Goal: Transaction & Acquisition: Purchase product/service

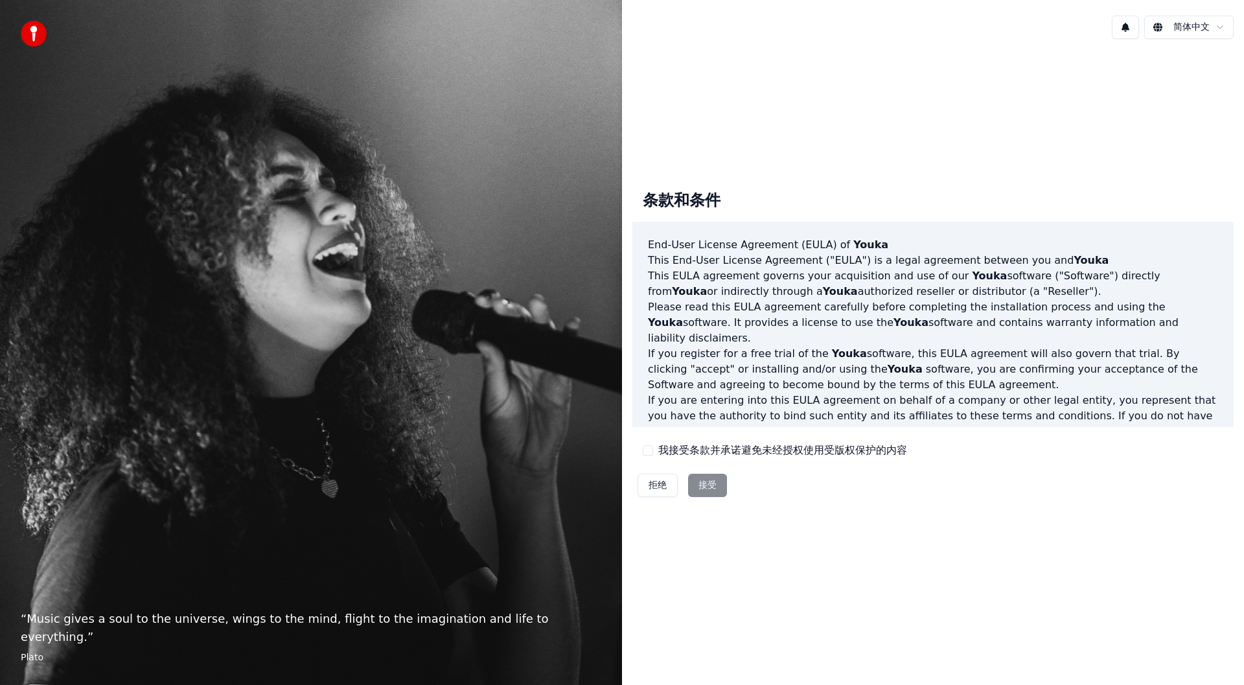
click at [719, 483] on div "拒绝 接受" at bounding box center [682, 485] width 100 height 34
click at [706, 483] on div "拒绝 接受" at bounding box center [682, 485] width 100 height 34
click at [700, 483] on div "拒绝 接受" at bounding box center [682, 485] width 100 height 34
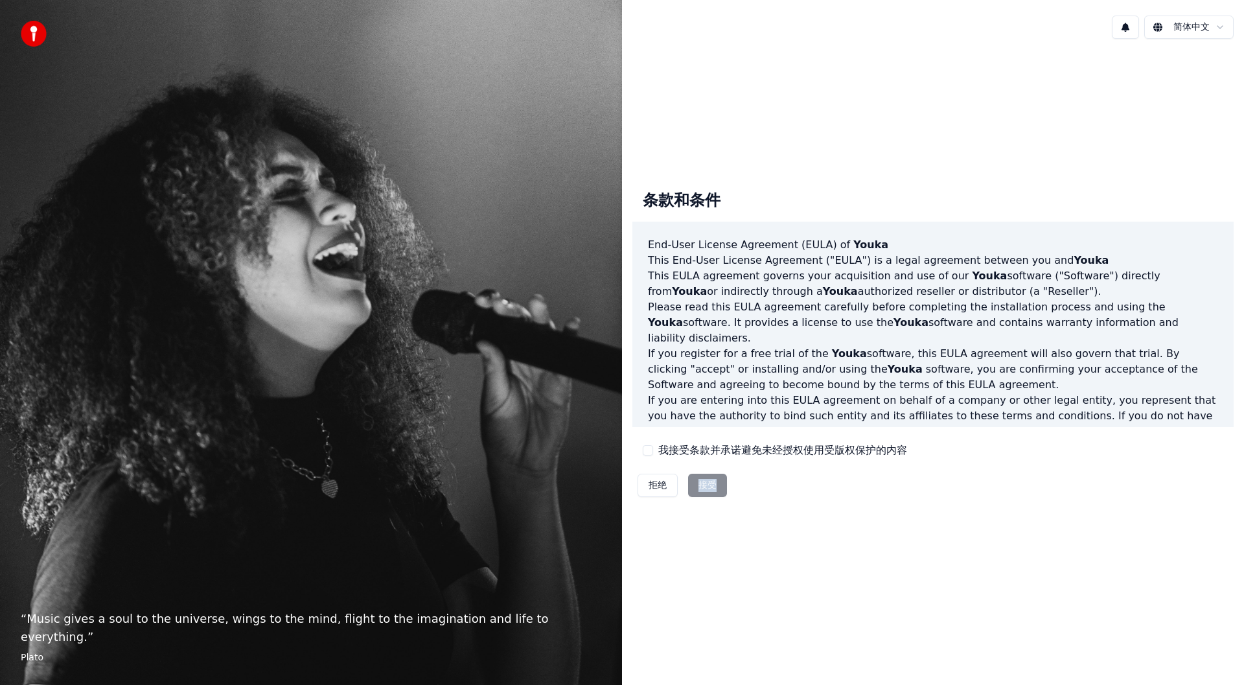
click at [700, 483] on div "拒绝 接受" at bounding box center [682, 485] width 100 height 34
click at [741, 488] on div "条款和条件 End-User License Agreement (EULA) of Youka This End-User License Agreemen…" at bounding box center [932, 341] width 601 height 322
click at [715, 481] on div "拒绝 接受" at bounding box center [682, 485] width 100 height 34
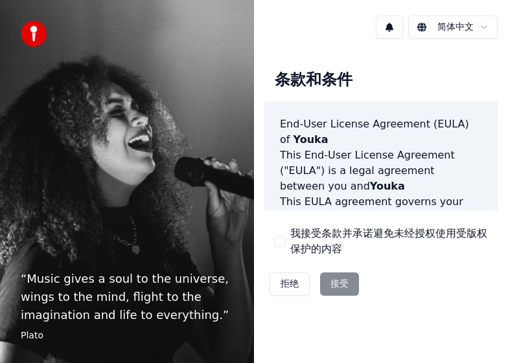
click at [277, 236] on button "我接受条款并承诺避免未经授权使用受版权保护的内容" at bounding box center [280, 241] width 10 height 10
click at [338, 283] on button "接受" at bounding box center [339, 284] width 39 height 23
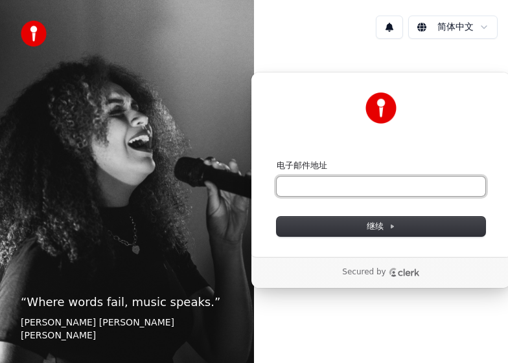
click at [384, 181] on input "电子邮件地址" at bounding box center [381, 186] width 209 height 19
type input "*"
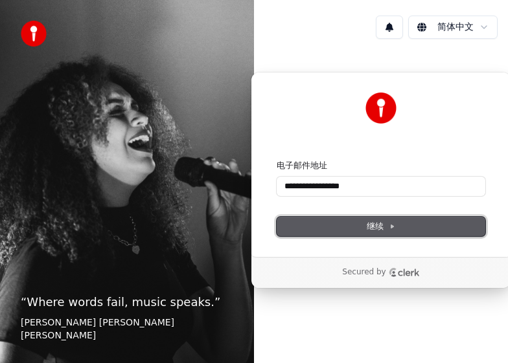
click at [392, 226] on icon at bounding box center [392, 226] width 3 height 3
type input "**********"
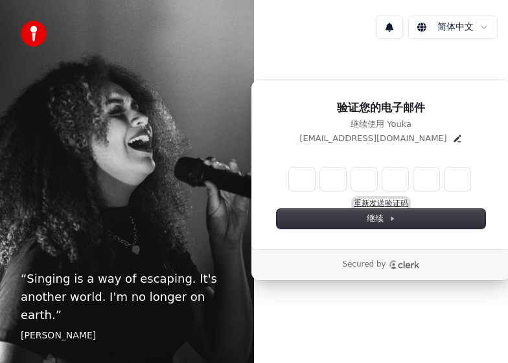
click at [395, 202] on button "重新发送验证码" at bounding box center [381, 204] width 54 height 10
type input "*"
type input "**"
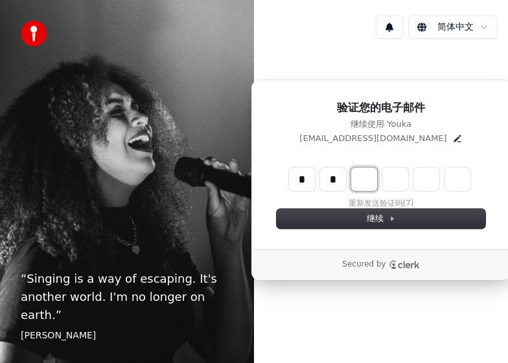
type input "*"
type input "***"
type input "*"
type input "****"
type input "*"
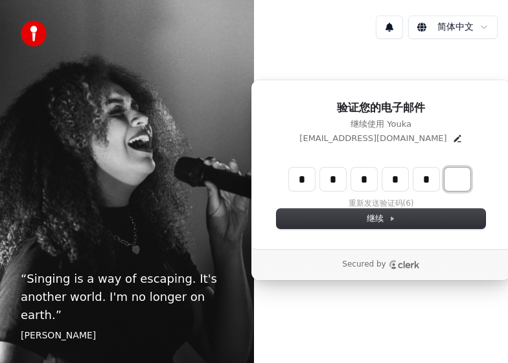
type input "******"
type input "*"
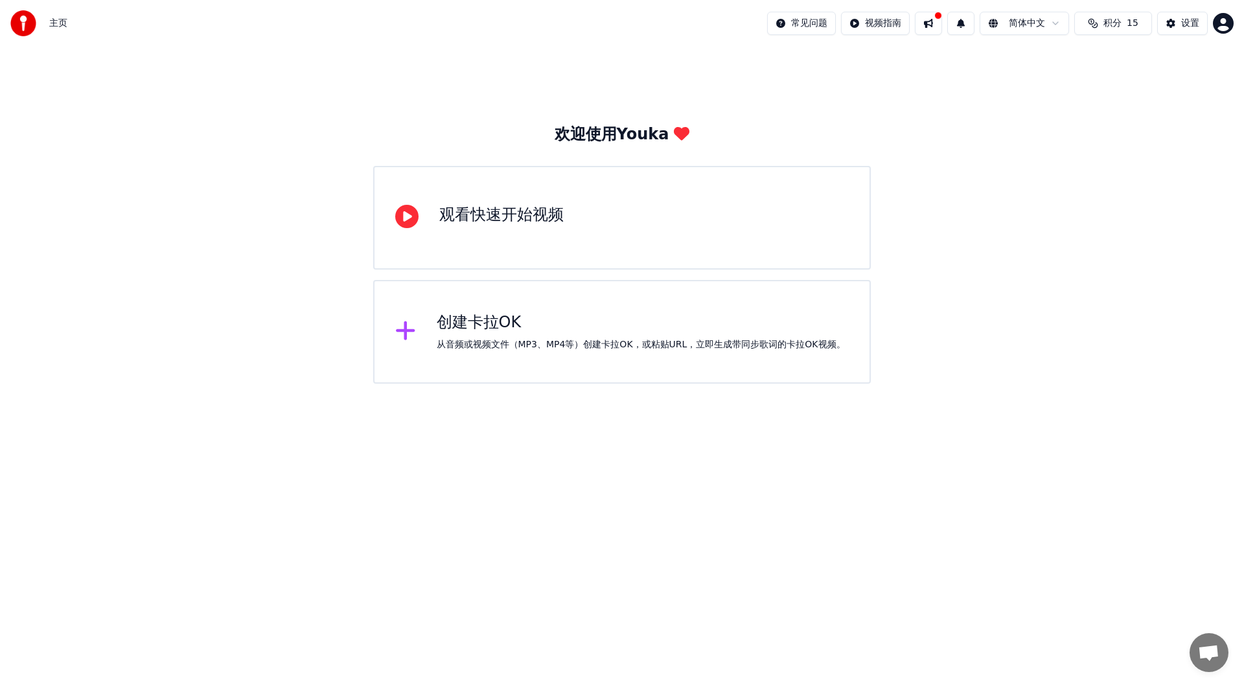
click at [645, 251] on div "观看快速开始视频" at bounding box center [622, 218] width 498 height 104
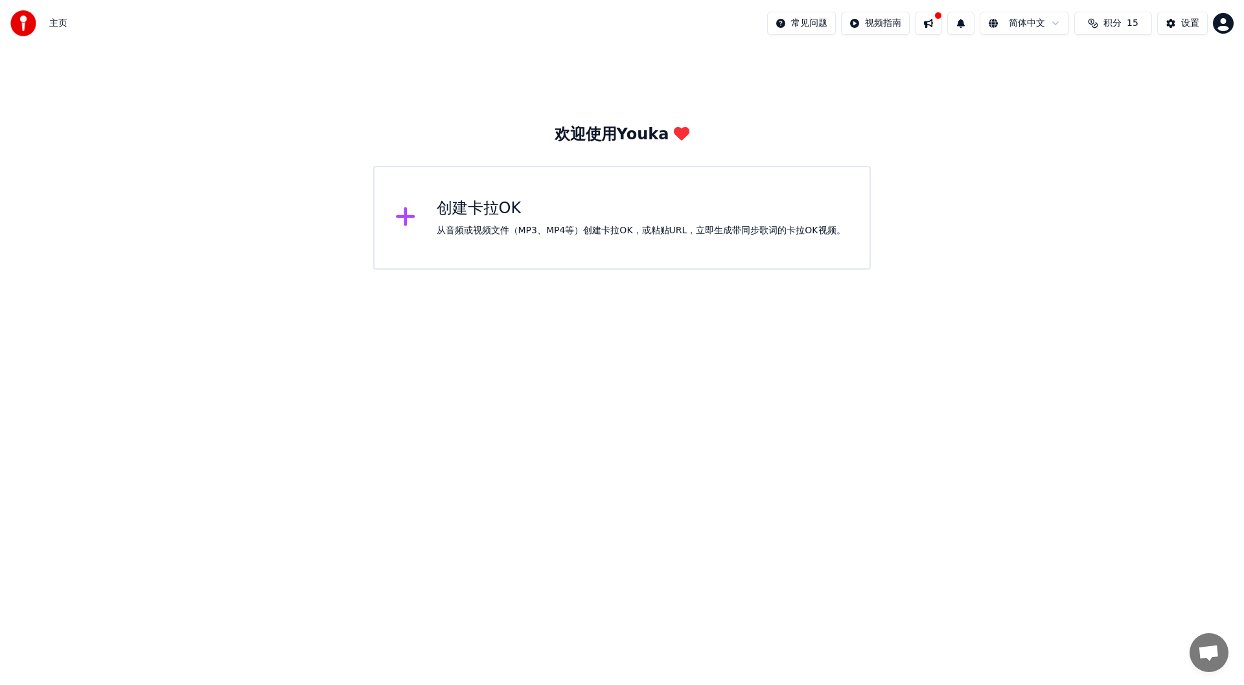
click at [518, 236] on div "从音频或视频文件（MP3、MP4等）创建卡拉OK，或粘贴URL，立即生成带同步歌词的卡拉OK视频。" at bounding box center [641, 230] width 409 height 13
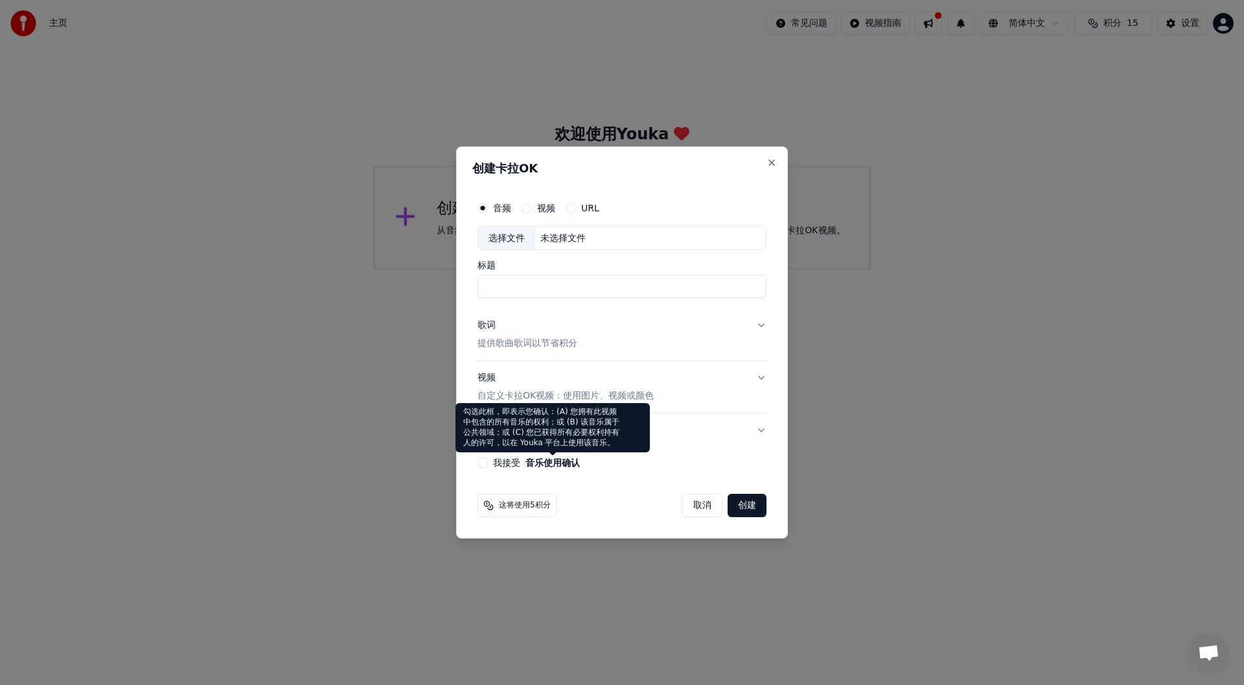
click at [476, 461] on div "音频 视频 URL 选择文件 未选择文件 标题 歌词 提供歌曲歌词以节省积分 视频 自定义[PERSON_NAME]OK视频：使用图片、视频或颜色 高级 我接…" at bounding box center [621, 332] width 299 height 284
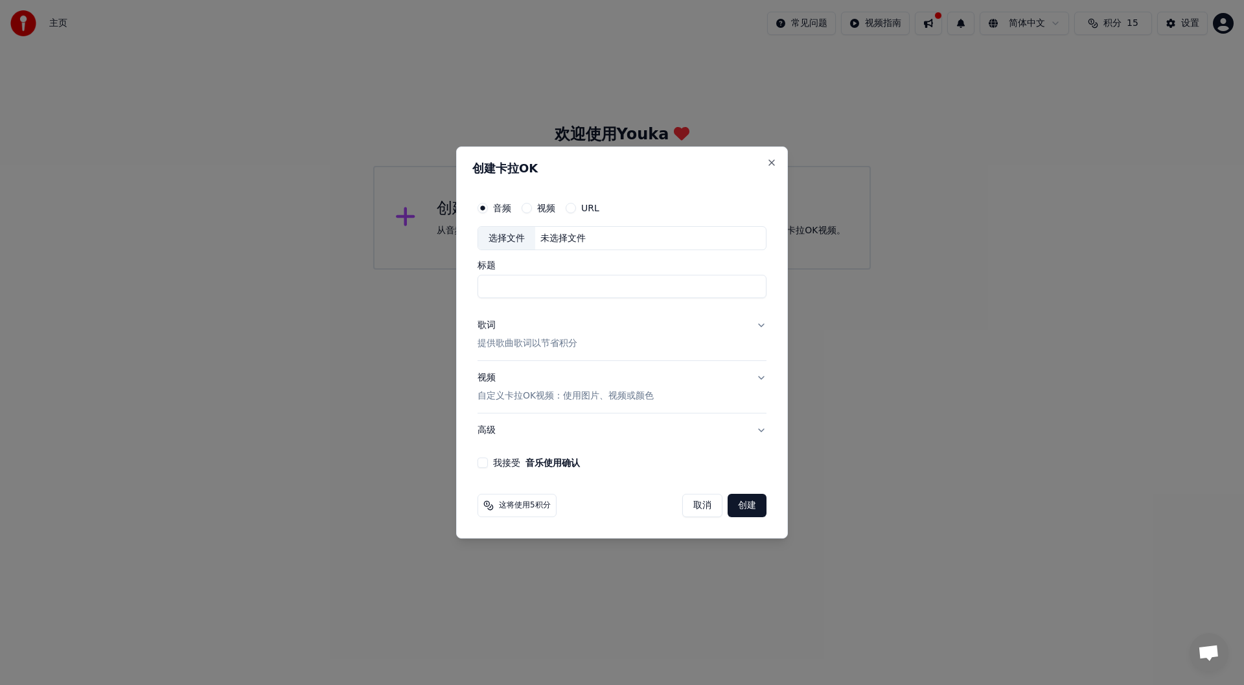
click at [481, 462] on button "我接受 音乐使用确认" at bounding box center [482, 462] width 10 height 10
click at [770, 161] on button "Close" at bounding box center [771, 162] width 10 height 10
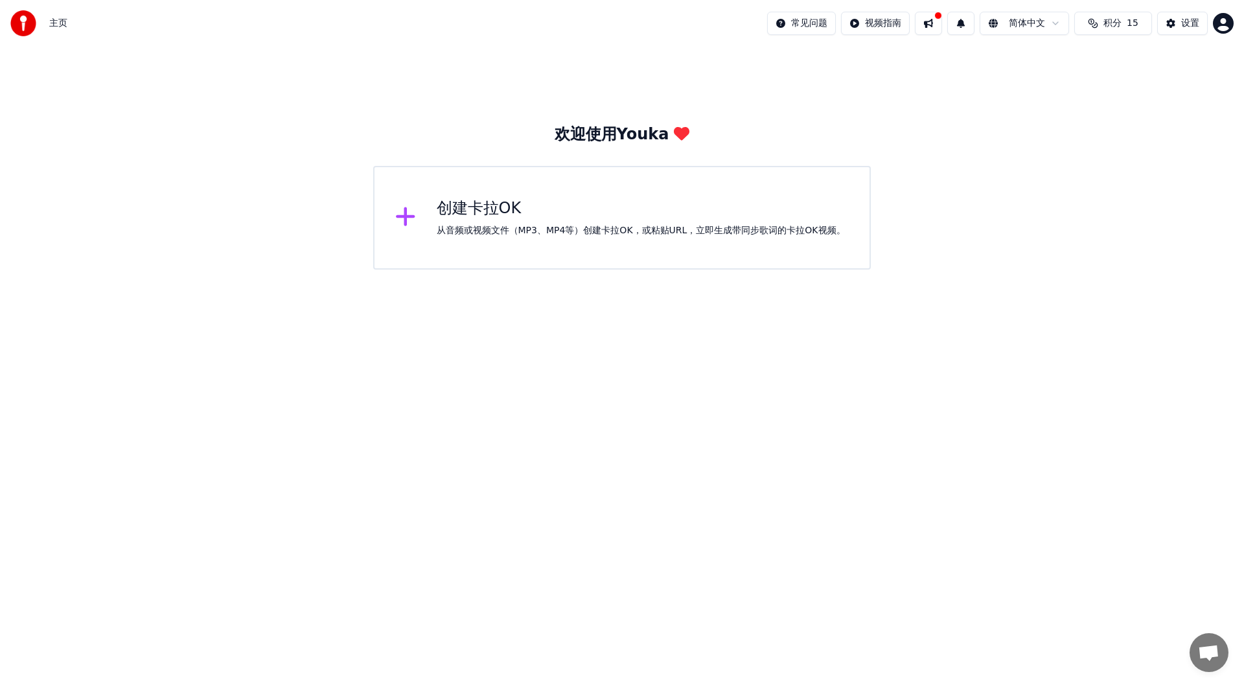
click at [714, 238] on div "创建[PERSON_NAME]OK 从音频或视频文件（MP3、MP4等）创建[PERSON_NAME]OK，或粘贴URL，立即生成带同步歌词的[PERSON_…" at bounding box center [622, 218] width 498 height 104
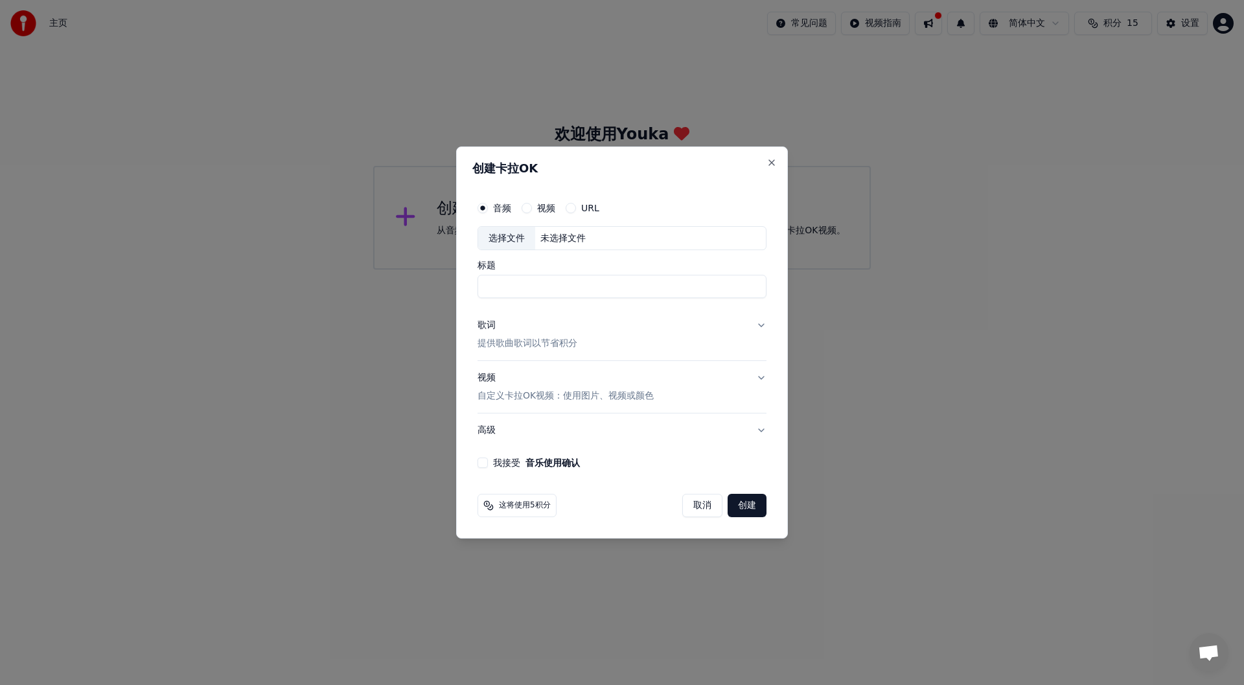
click at [586, 203] on label "URL" at bounding box center [590, 207] width 18 height 9
click at [576, 203] on button "URL" at bounding box center [571, 208] width 10 height 10
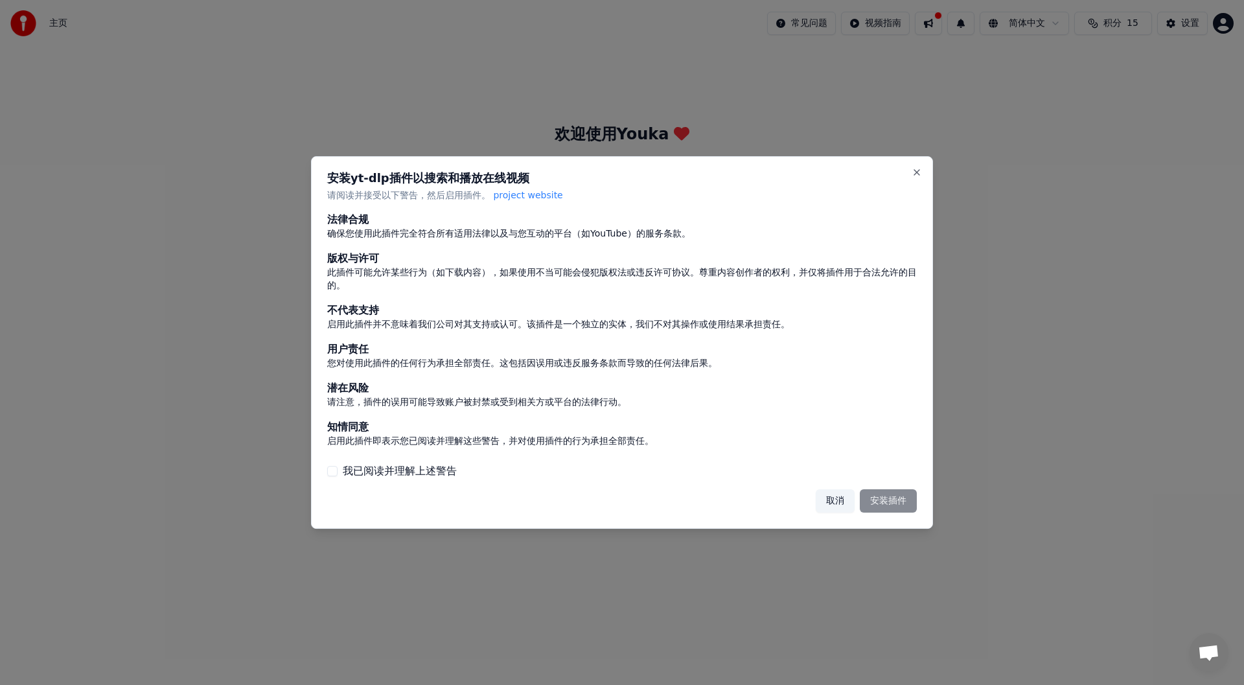
click at [334, 472] on button "我已阅读并理解上述警告" at bounding box center [332, 471] width 10 height 10
click at [891, 500] on button "安装插件" at bounding box center [888, 500] width 57 height 23
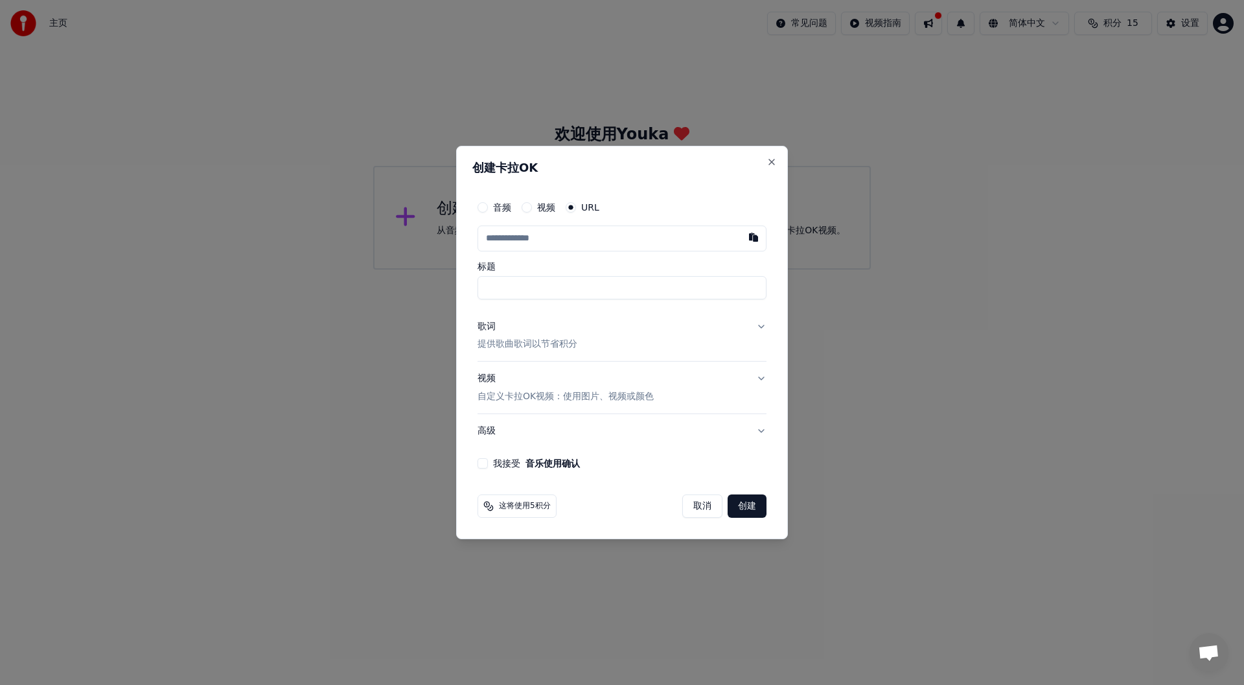
click at [565, 238] on input "text" at bounding box center [621, 238] width 289 height 26
click at [751, 243] on button "button" at bounding box center [754, 236] width 26 height 23
click at [588, 236] on input "text" at bounding box center [621, 238] width 289 height 26
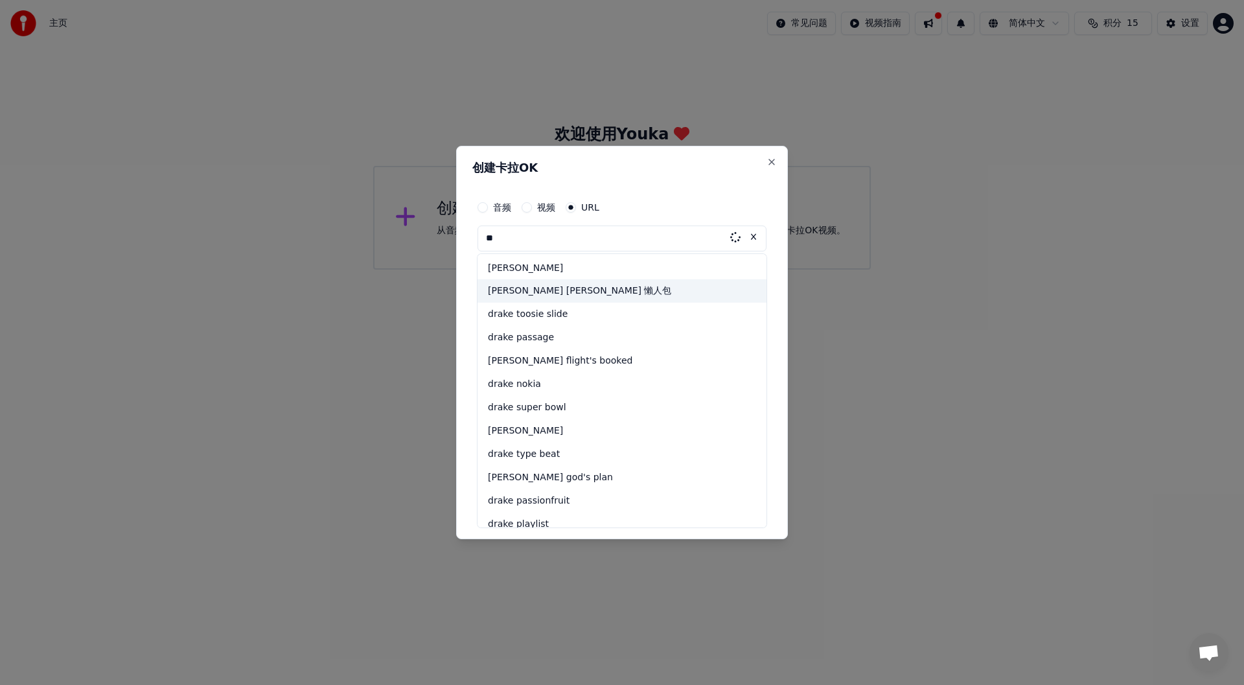
type input "*"
click at [577, 290] on div "headlines [PERSON_NAME]" at bounding box center [621, 291] width 289 height 23
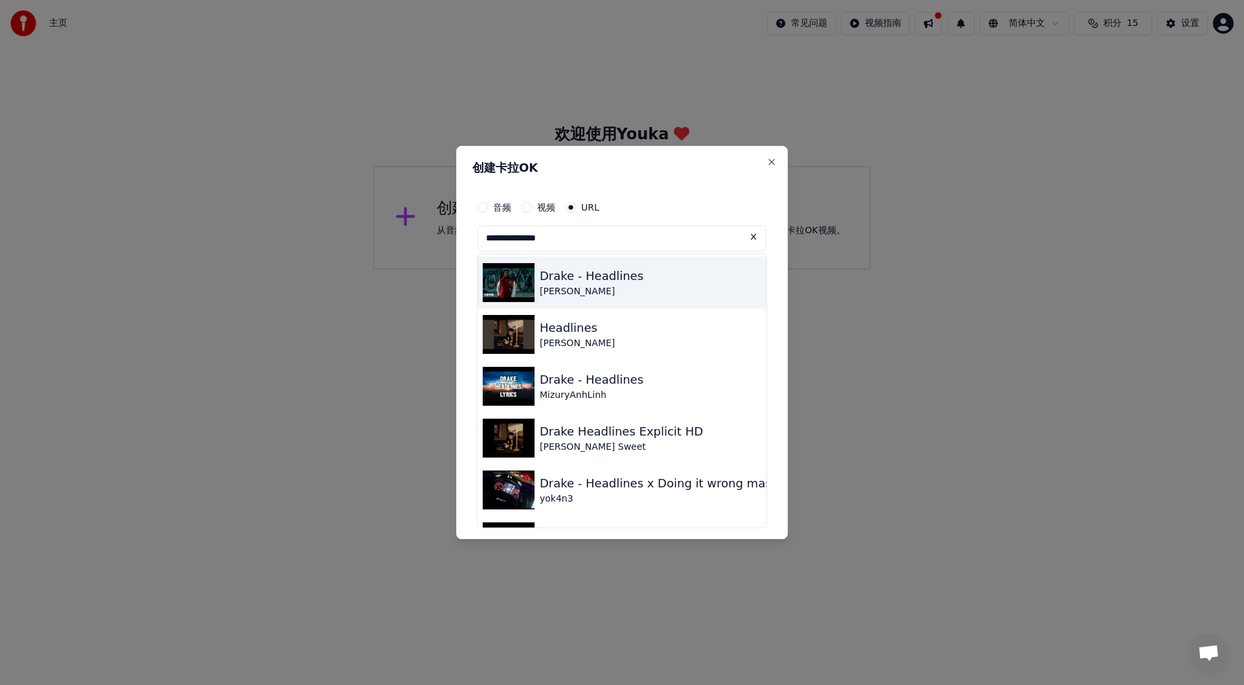
click at [502, 268] on img at bounding box center [509, 282] width 52 height 39
type input "**********"
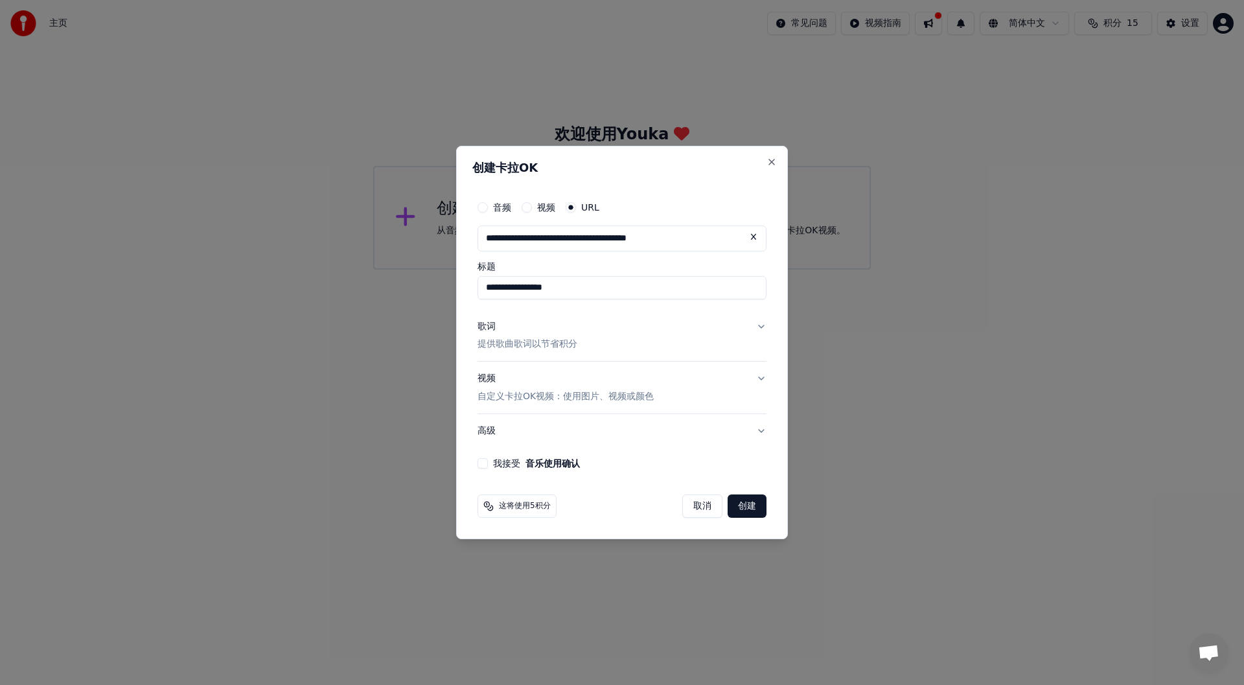
click at [760, 331] on button "歌词 提供歌曲歌词以节省积分" at bounding box center [621, 336] width 289 height 52
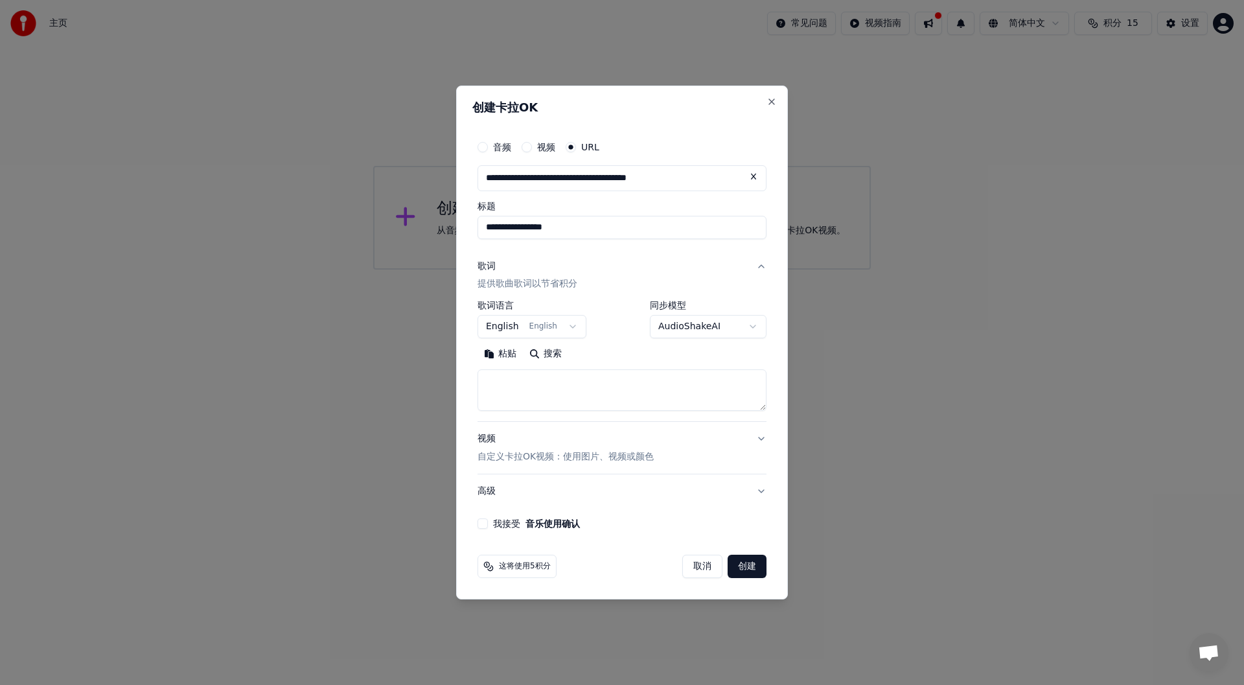
click at [751, 263] on button "歌词 提供歌曲歌词以节省积分" at bounding box center [621, 275] width 289 height 52
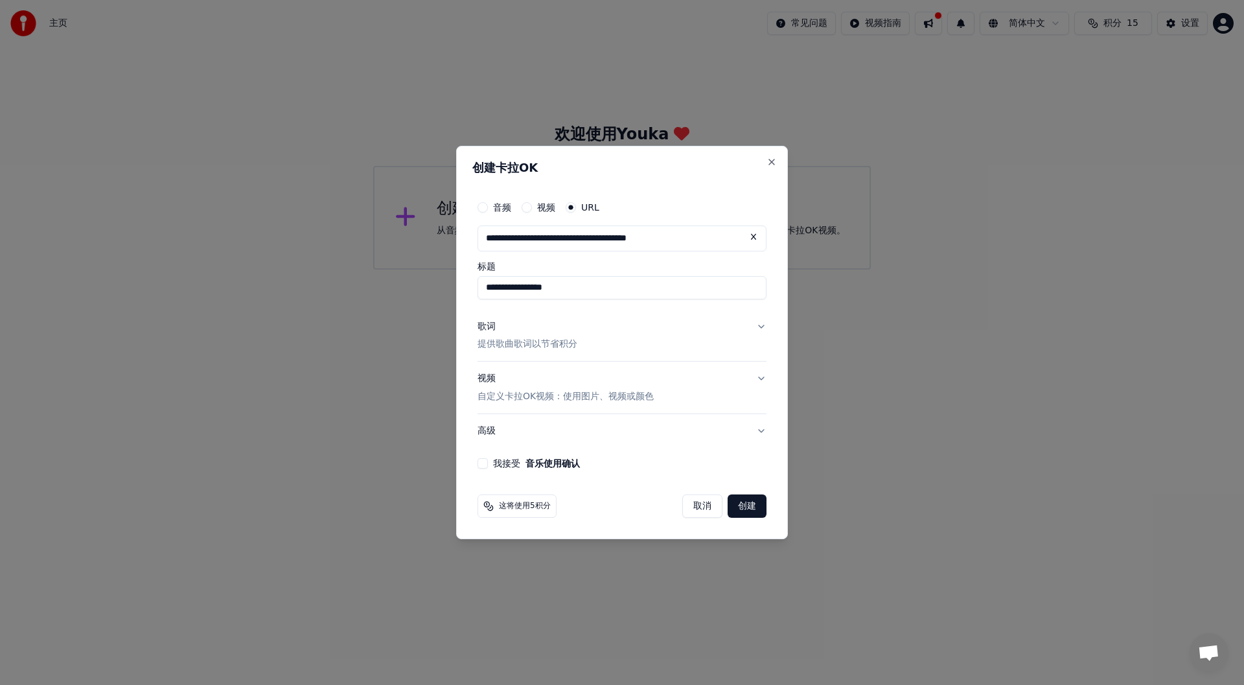
click at [748, 381] on button "视频 自定义卡拉OK视频：使用图片、视频或颜色" at bounding box center [621, 388] width 289 height 52
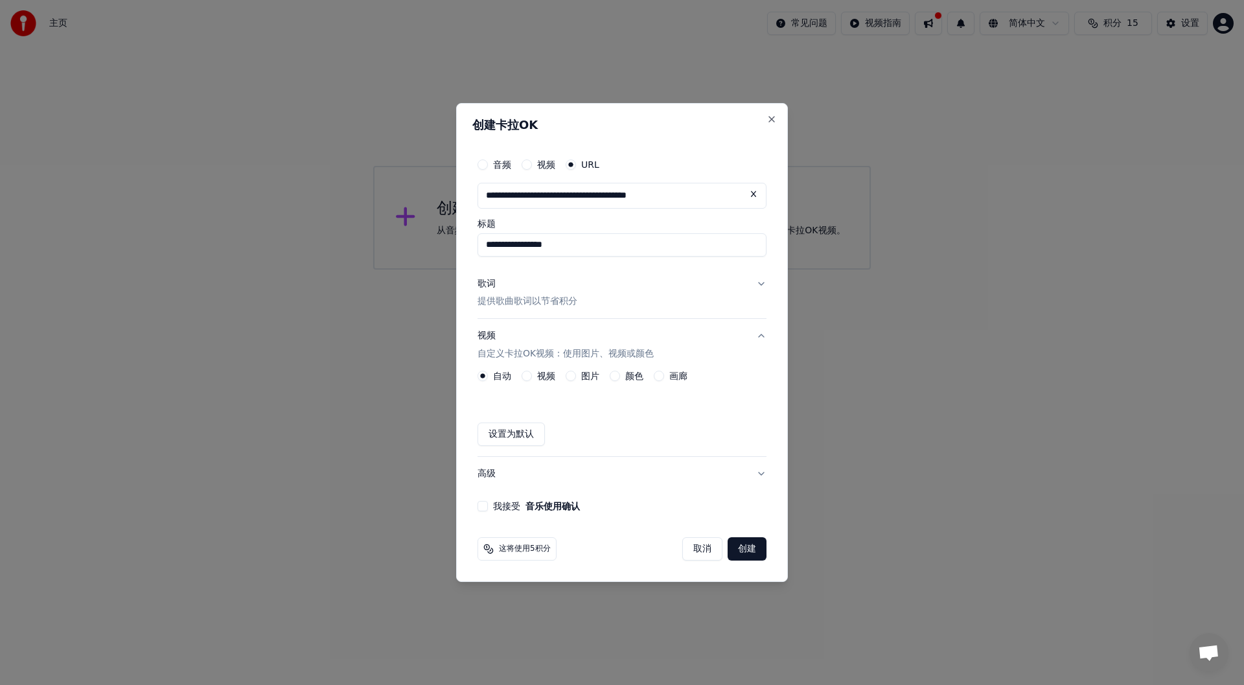
click at [483, 508] on button "我接受 音乐使用确认" at bounding box center [482, 506] width 10 height 10
click at [741, 553] on button "创建" at bounding box center [747, 548] width 39 height 23
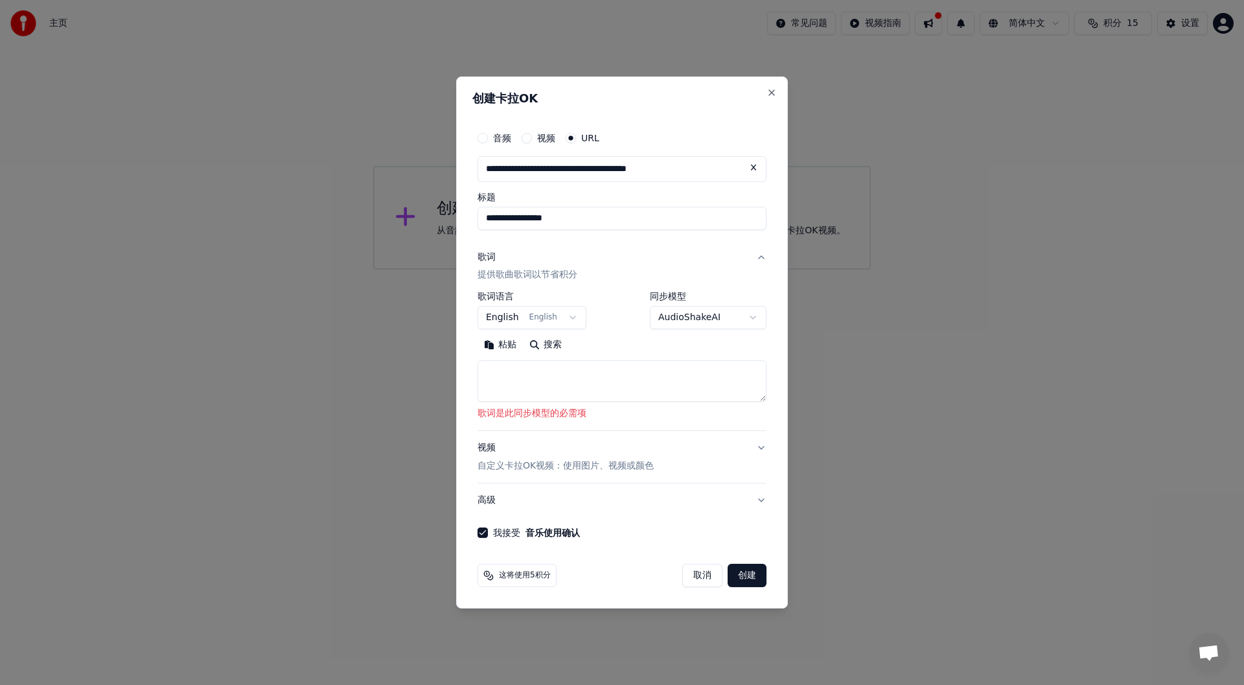
click at [554, 385] on textarea at bounding box center [621, 381] width 289 height 41
click at [757, 258] on button "歌词 提供歌曲歌词以节省积分" at bounding box center [621, 266] width 289 height 52
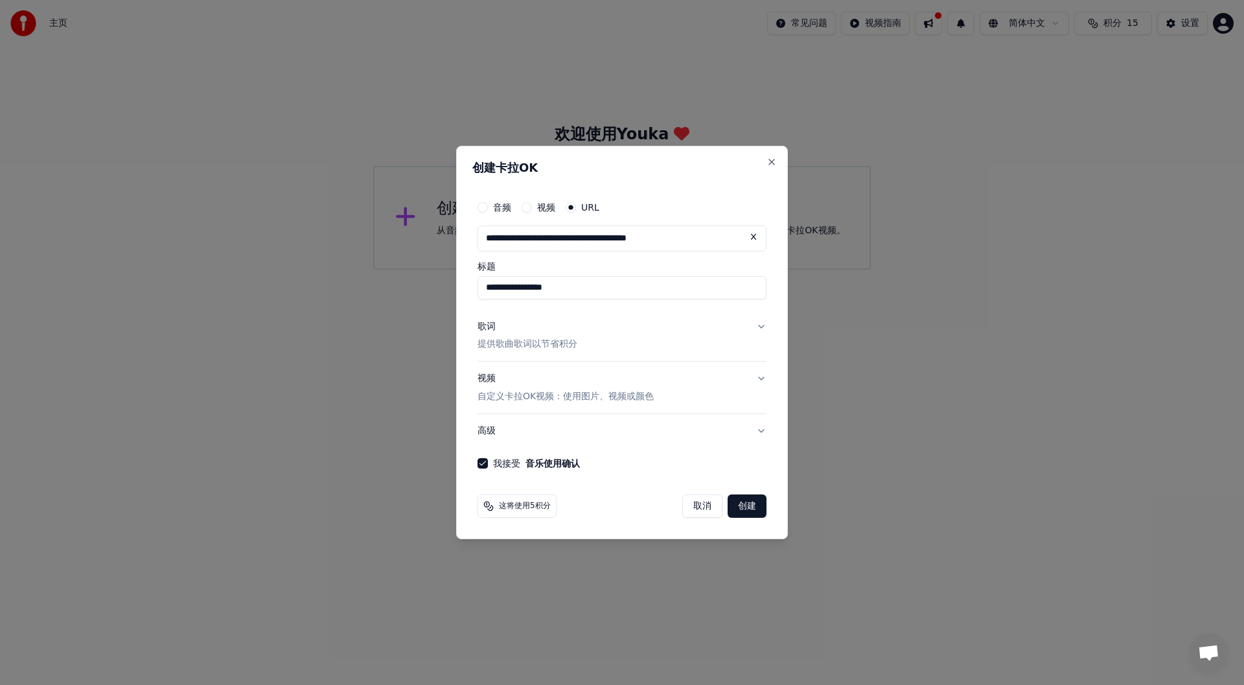
click at [745, 508] on button "创建" at bounding box center [747, 505] width 39 height 23
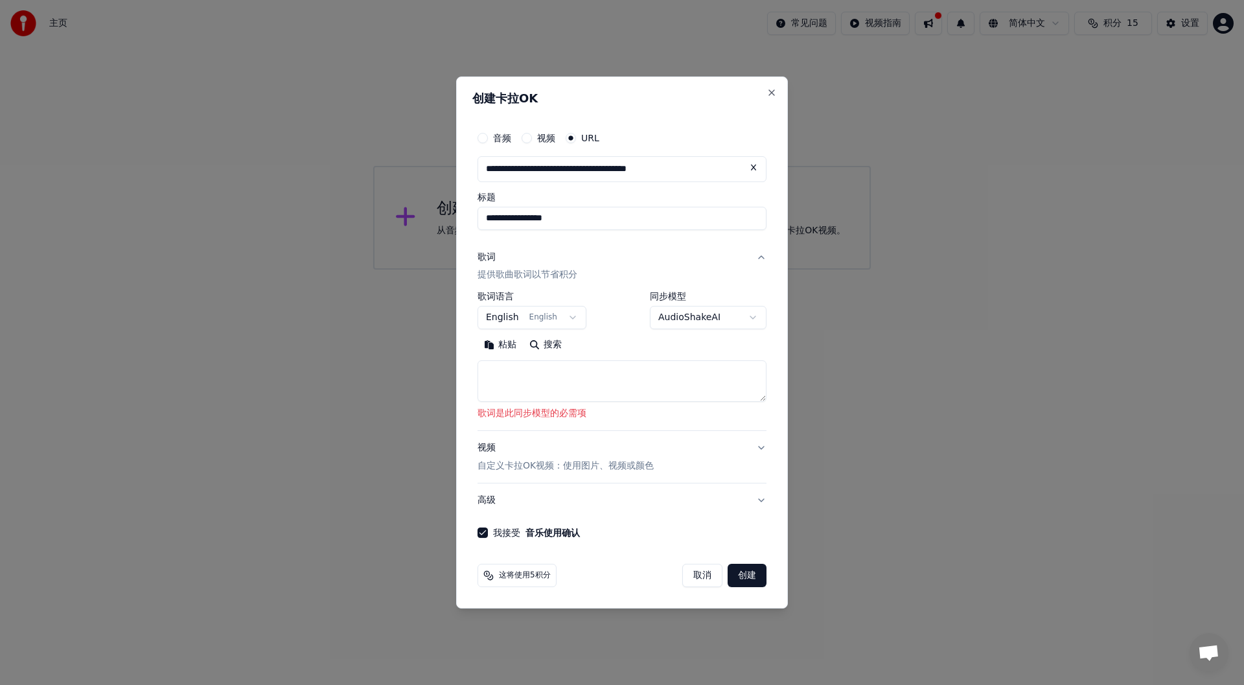
click at [535, 376] on textarea at bounding box center [621, 381] width 289 height 41
click at [546, 347] on button "搜索" at bounding box center [545, 345] width 45 height 21
type textarea "**********"
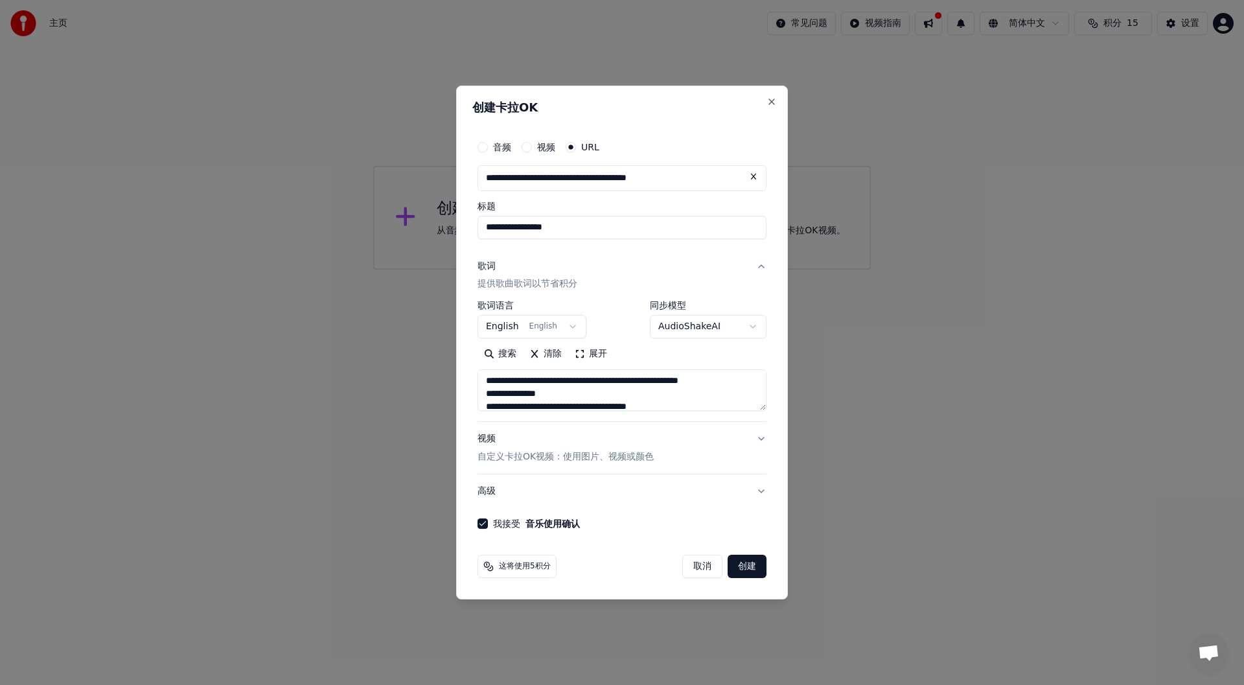
scroll to position [902, 0]
click at [740, 564] on button "创建" at bounding box center [747, 566] width 39 height 23
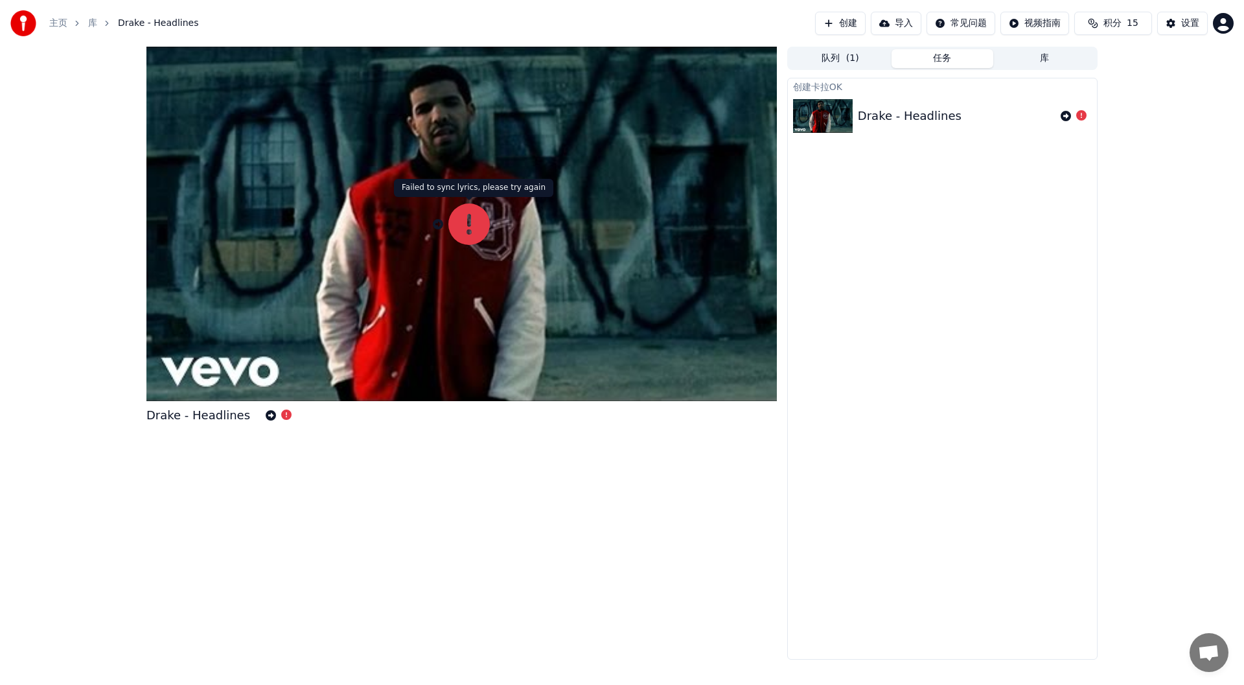
click at [466, 220] on icon at bounding box center [468, 223] width 41 height 41
click at [473, 226] on icon at bounding box center [468, 223] width 41 height 41
click at [1078, 114] on icon at bounding box center [1081, 115] width 10 height 10
click at [1066, 114] on icon at bounding box center [1066, 116] width 10 height 10
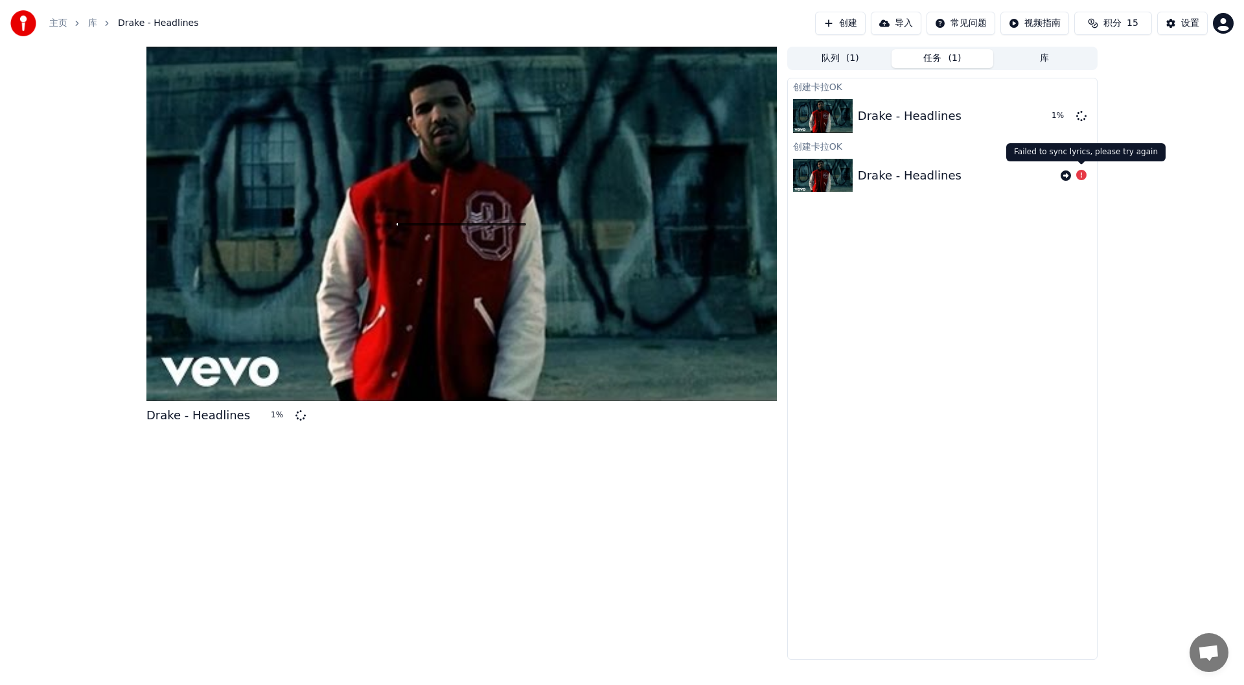
click at [1079, 175] on icon at bounding box center [1081, 175] width 10 height 10
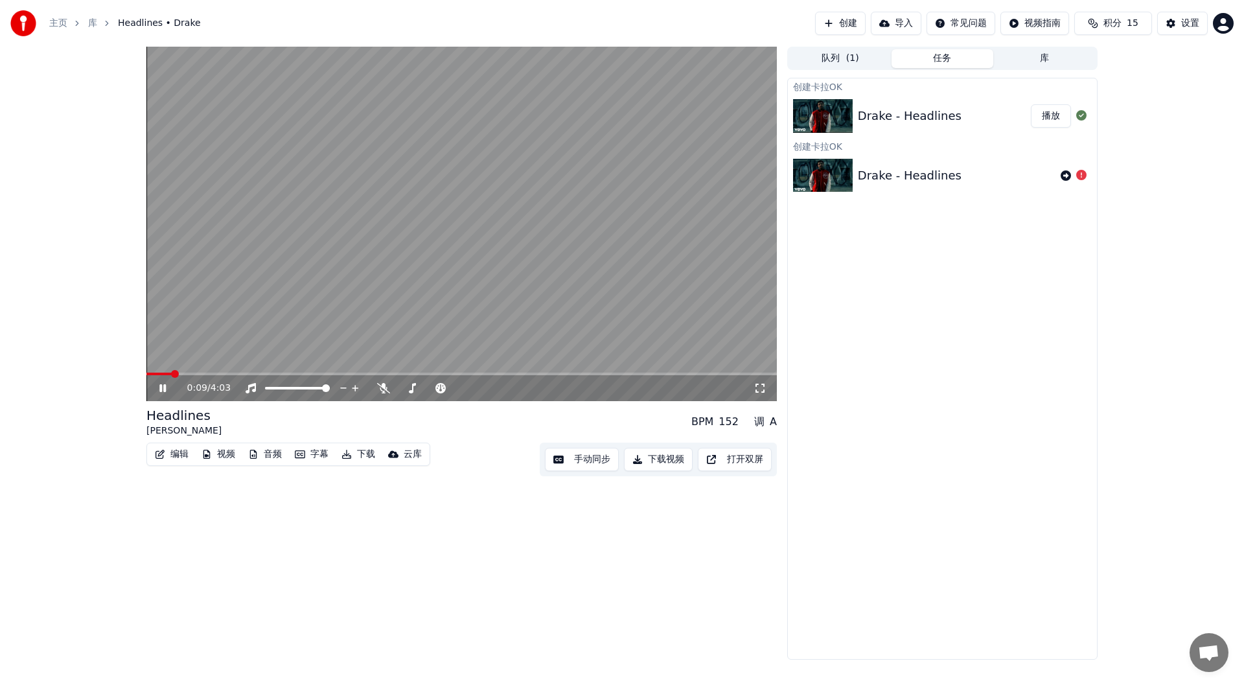
click at [764, 389] on icon at bounding box center [759, 388] width 13 height 10
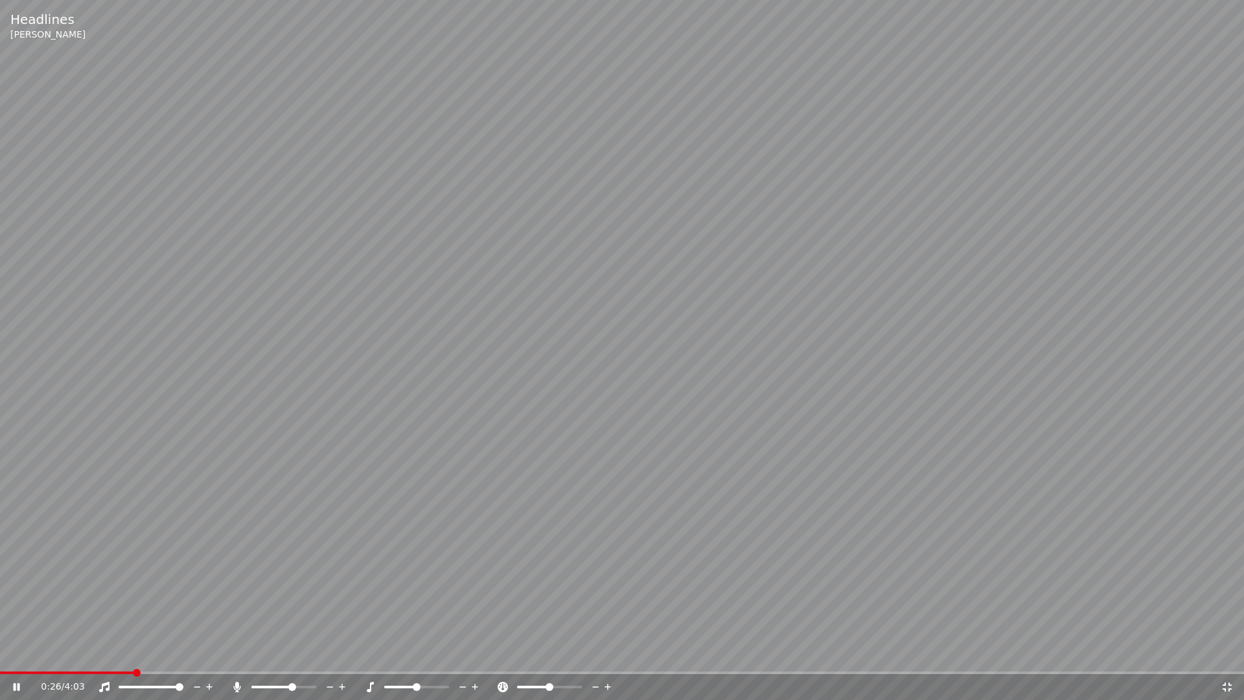
click at [296, 684] on span at bounding box center [292, 687] width 8 height 8
drag, startPoint x: 302, startPoint y: 689, endPoint x: 314, endPoint y: 689, distance: 11.7
click at [314, 684] on div at bounding box center [296, 686] width 104 height 13
click at [316, 684] on span at bounding box center [283, 686] width 65 height 3
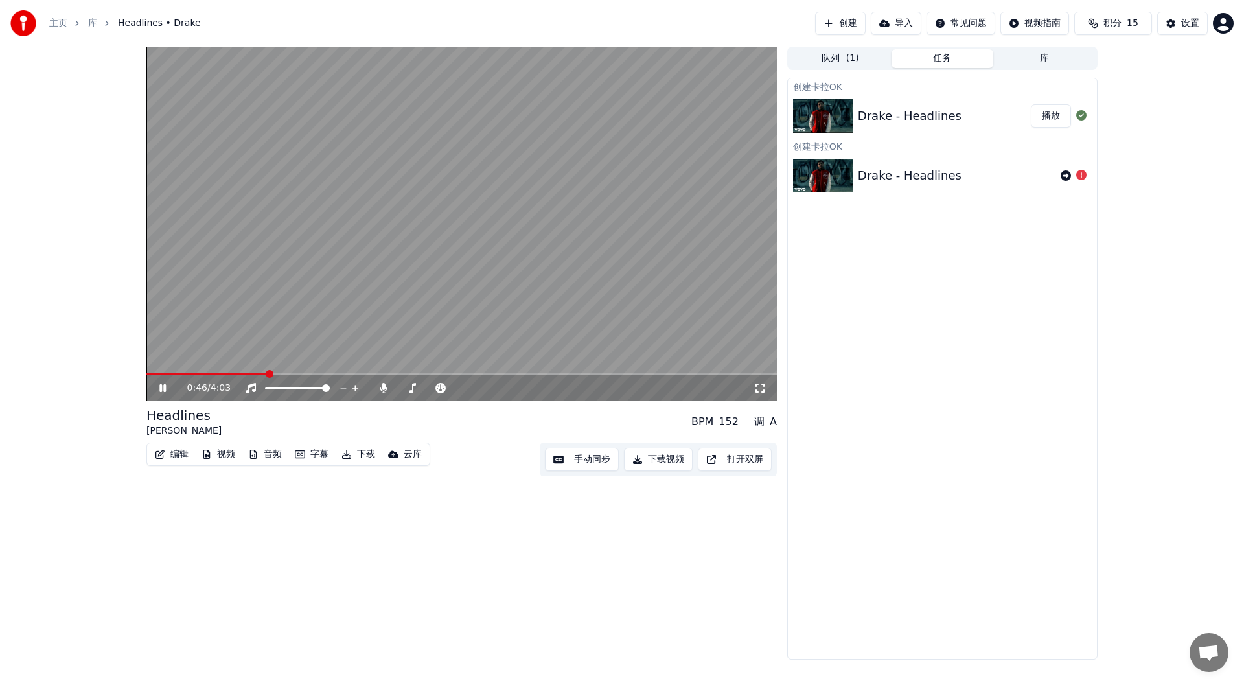
click at [560, 238] on video at bounding box center [461, 224] width 630 height 354
click at [1079, 115] on icon at bounding box center [1081, 115] width 10 height 10
click at [900, 121] on div "Drake - Headlines" at bounding box center [910, 116] width 104 height 18
click at [1036, 58] on button "库" at bounding box center [1044, 58] width 102 height 19
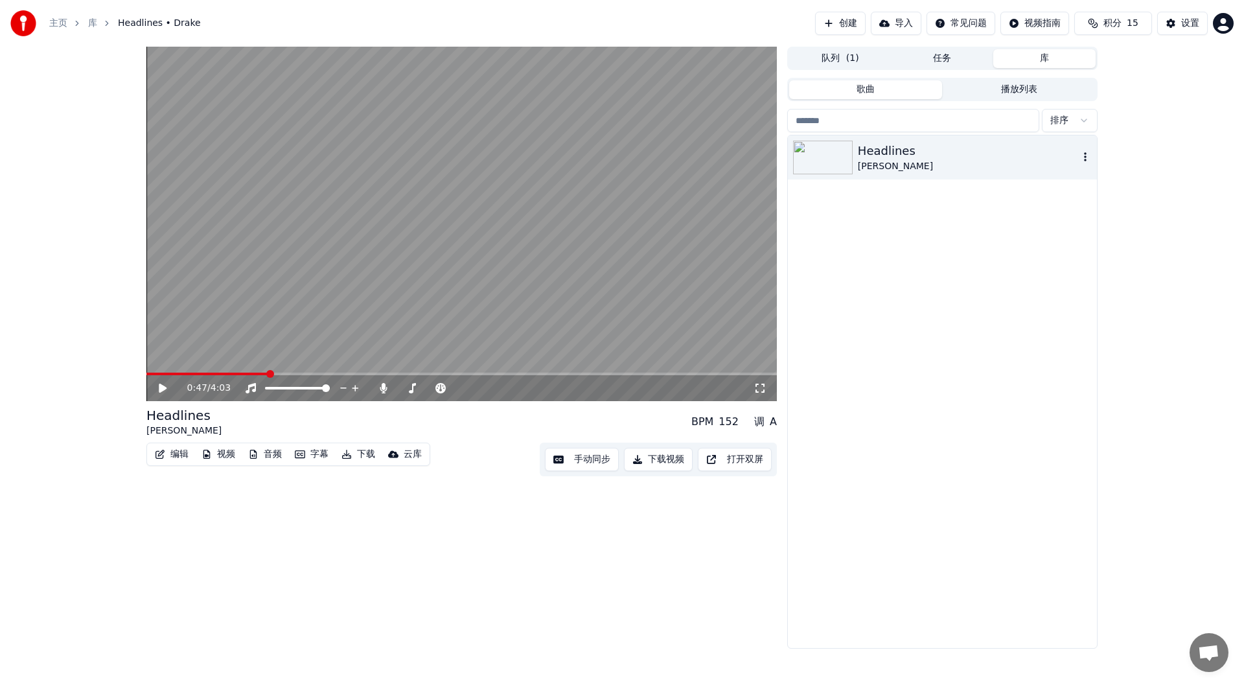
click at [1085, 159] on icon "button" at bounding box center [1085, 157] width 13 height 10
click at [1092, 219] on div "打开目录" at bounding box center [1085, 223] width 98 height 21
click at [1086, 157] on icon "button" at bounding box center [1085, 157] width 13 height 10
click at [1103, 224] on div "打开目录" at bounding box center [1085, 223] width 98 height 21
click at [537, 262] on video at bounding box center [461, 224] width 630 height 354
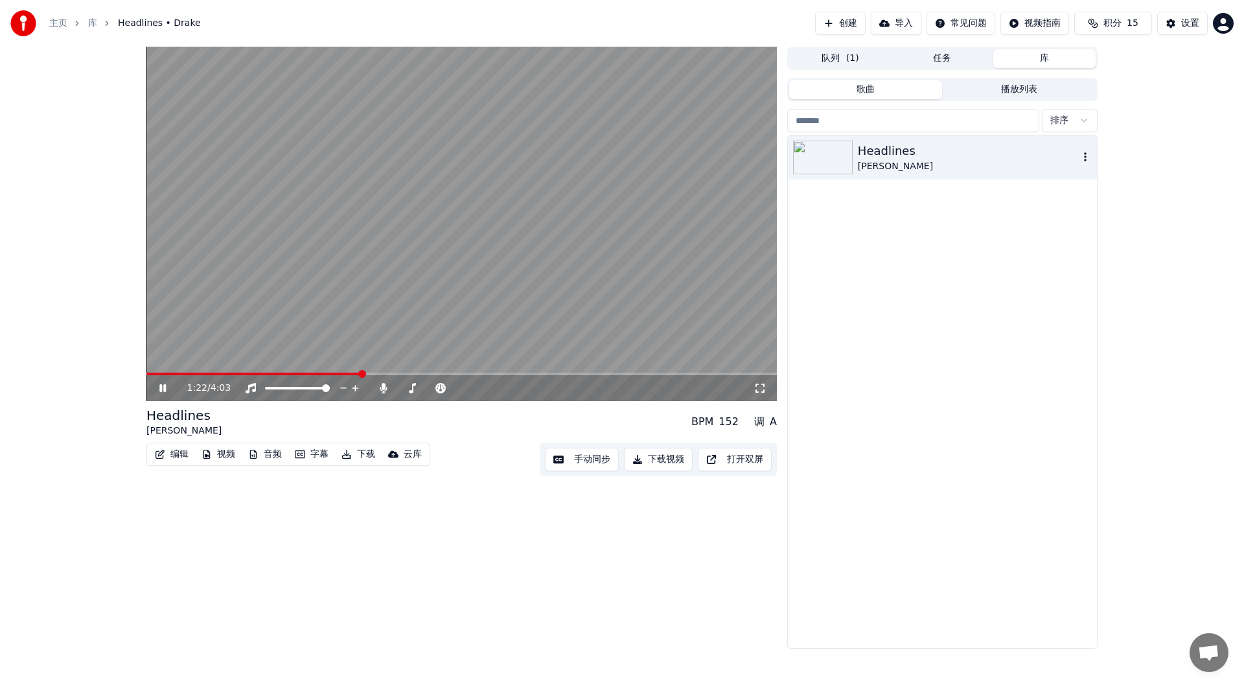
click at [165, 389] on icon at bounding box center [162, 388] width 6 height 8
click at [759, 390] on icon at bounding box center [759, 388] width 13 height 10
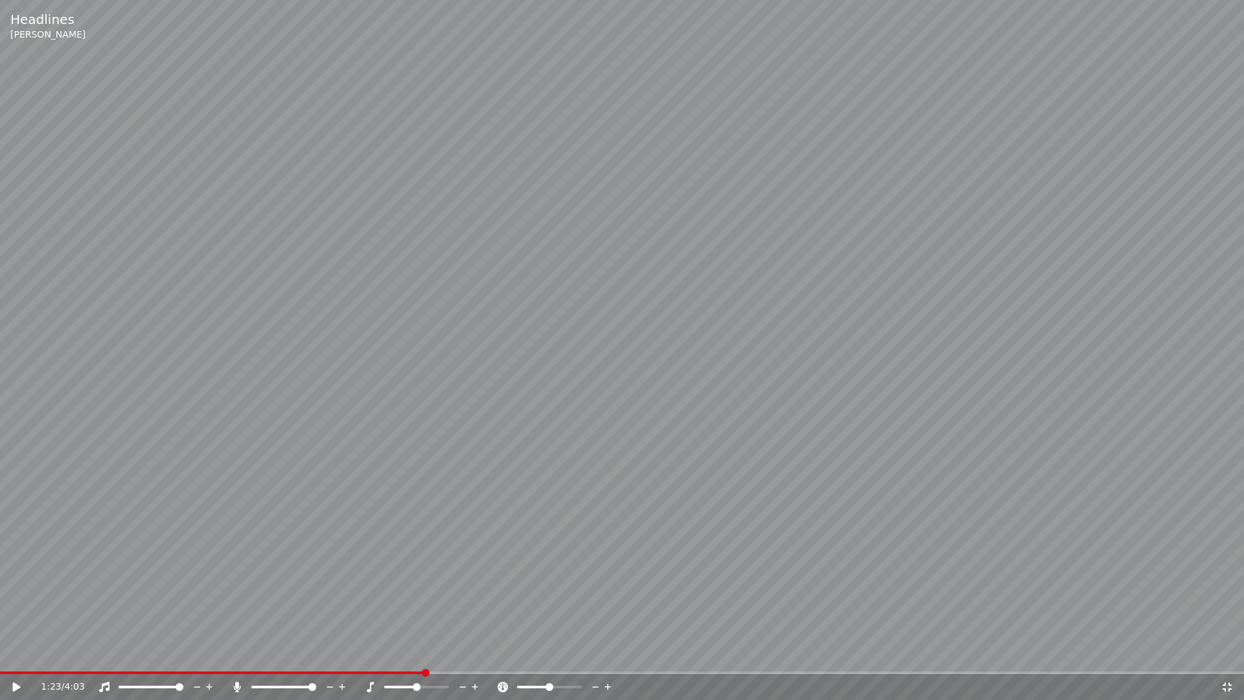
click at [593, 430] on video at bounding box center [622, 350] width 1244 height 700
drag, startPoint x: 541, startPoint y: 683, endPoint x: 500, endPoint y: 691, distance: 41.5
click at [498, 684] on div at bounding box center [554, 686] width 117 height 13
click at [521, 684] on div at bounding box center [561, 686] width 104 height 13
click at [560, 684] on span at bounding box center [559, 687] width 8 height 8
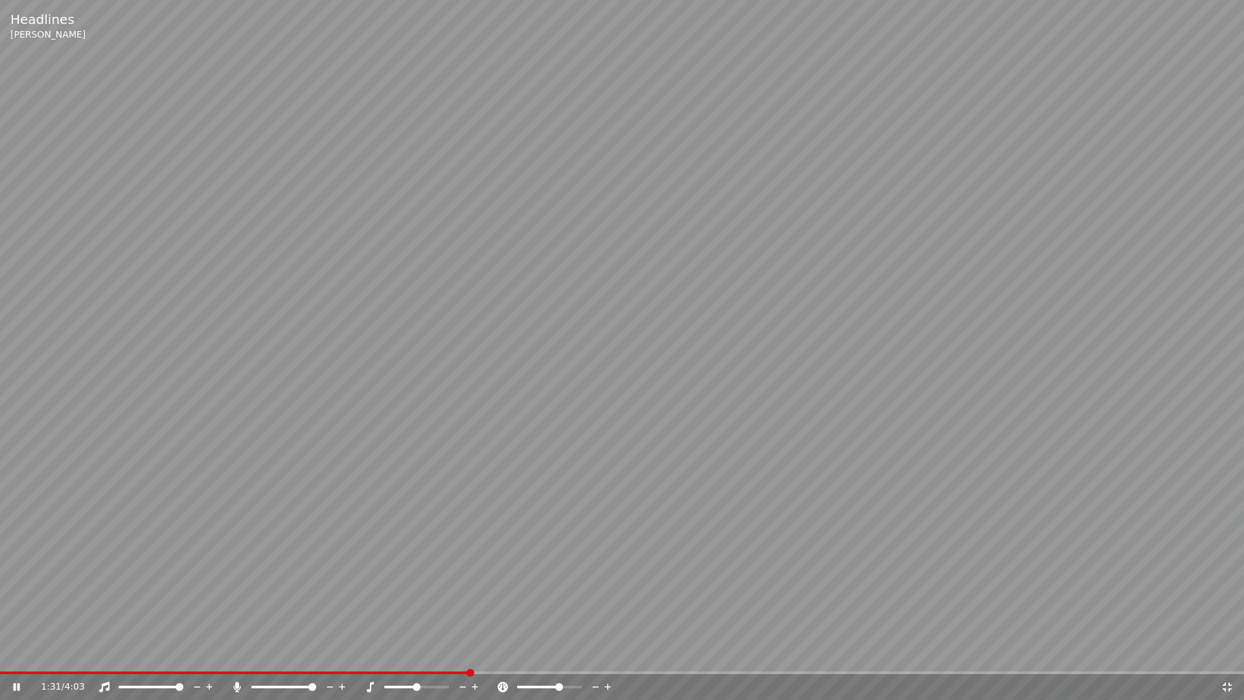
click at [552, 684] on div at bounding box center [561, 686] width 104 height 13
click at [546, 684] on div at bounding box center [561, 686] width 104 height 13
click at [553, 684] on span at bounding box center [553, 687] width 8 height 8
click at [413, 684] on span at bounding box center [416, 686] width 65 height 3
click at [441, 684] on span at bounding box center [445, 687] width 8 height 8
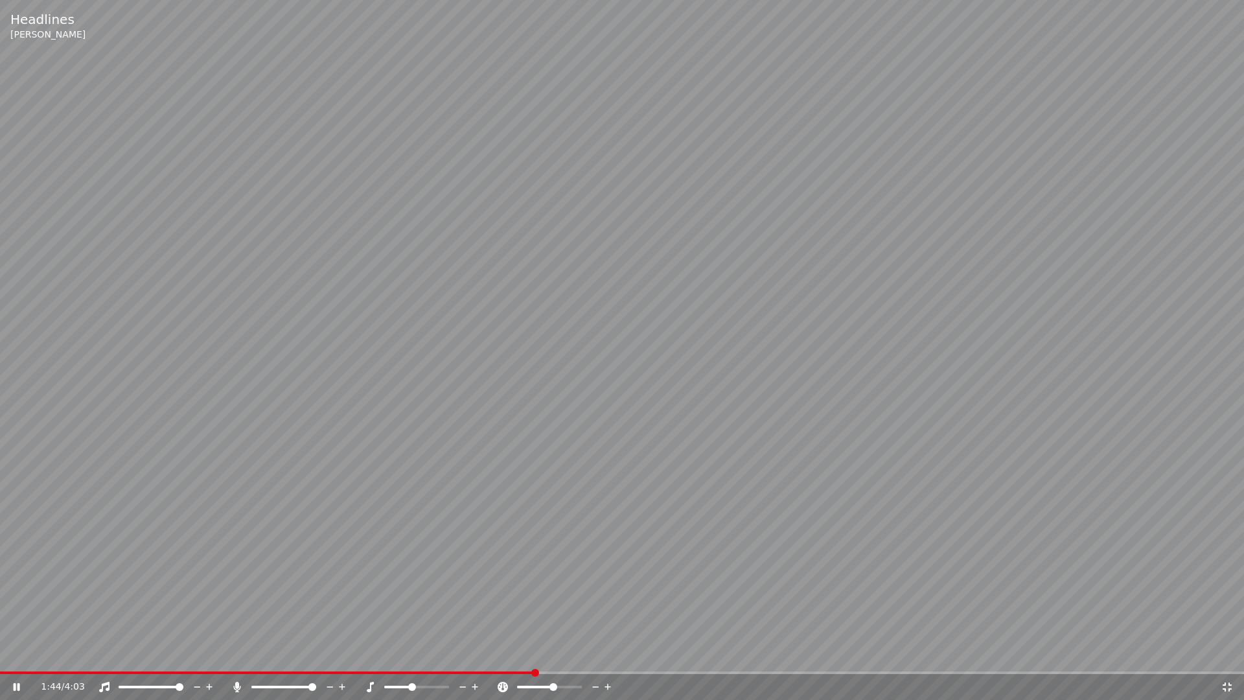
click at [419, 684] on div at bounding box center [428, 686] width 104 height 13
click at [419, 684] on span at bounding box center [416, 686] width 65 height 3
click at [281, 684] on span at bounding box center [283, 686] width 65 height 3
click at [289, 684] on div at bounding box center [296, 686] width 104 height 13
click at [288, 684] on span at bounding box center [283, 686] width 65 height 3
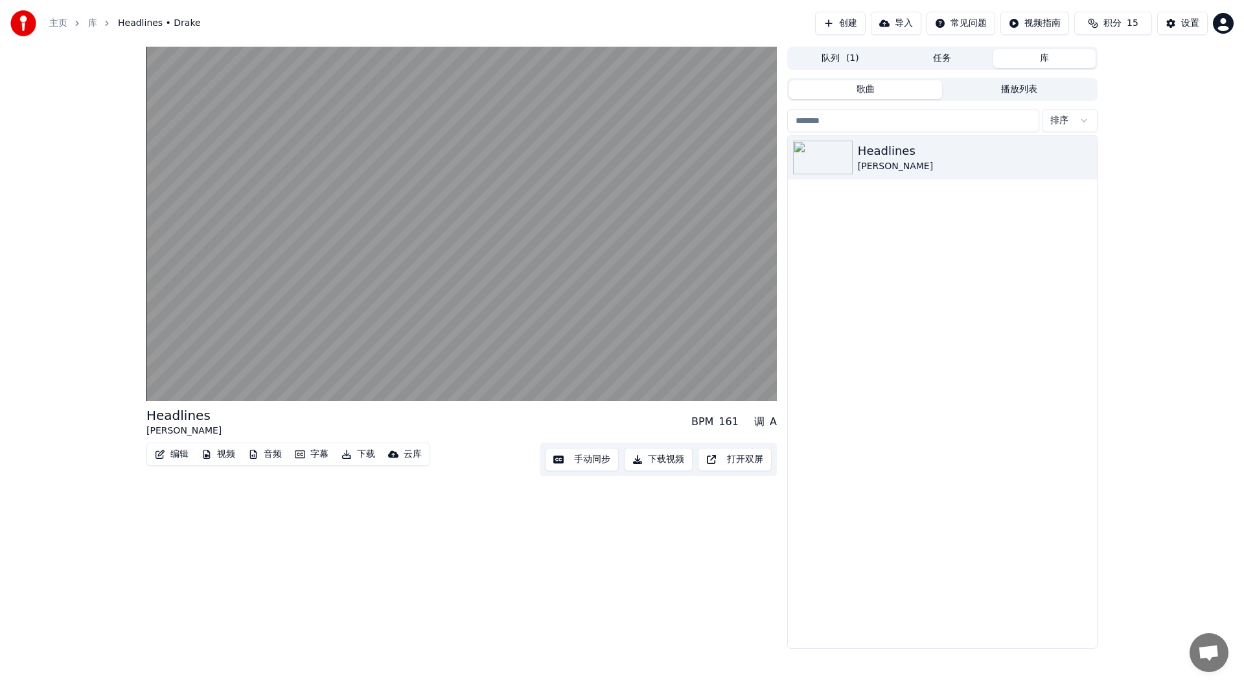
click at [833, 24] on button "创建" at bounding box center [840, 23] width 51 height 23
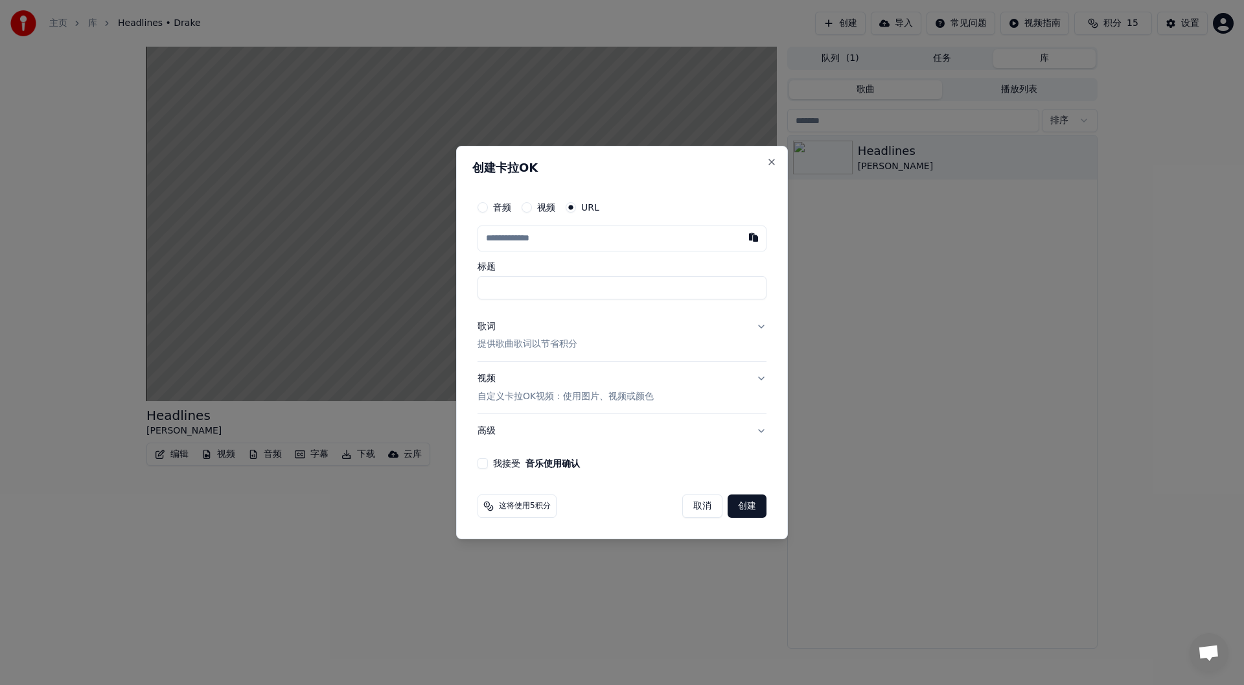
click at [568, 243] on input "text" at bounding box center [621, 238] width 289 height 26
click at [549, 342] on p "提供歌曲歌词以节省积分" at bounding box center [527, 344] width 100 height 13
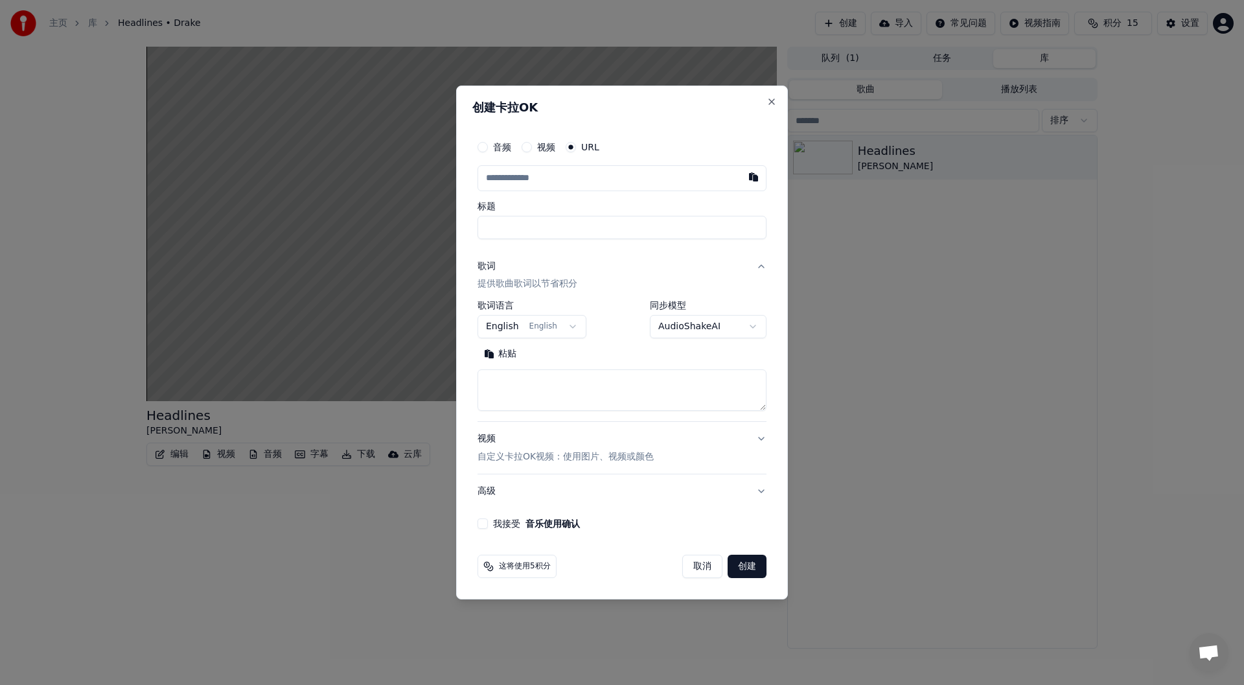
click at [717, 327] on body "**********" at bounding box center [622, 342] width 1244 height 685
click at [728, 326] on body "**********" at bounding box center [622, 342] width 1244 height 685
click at [774, 99] on button "Close" at bounding box center [771, 102] width 10 height 10
select select
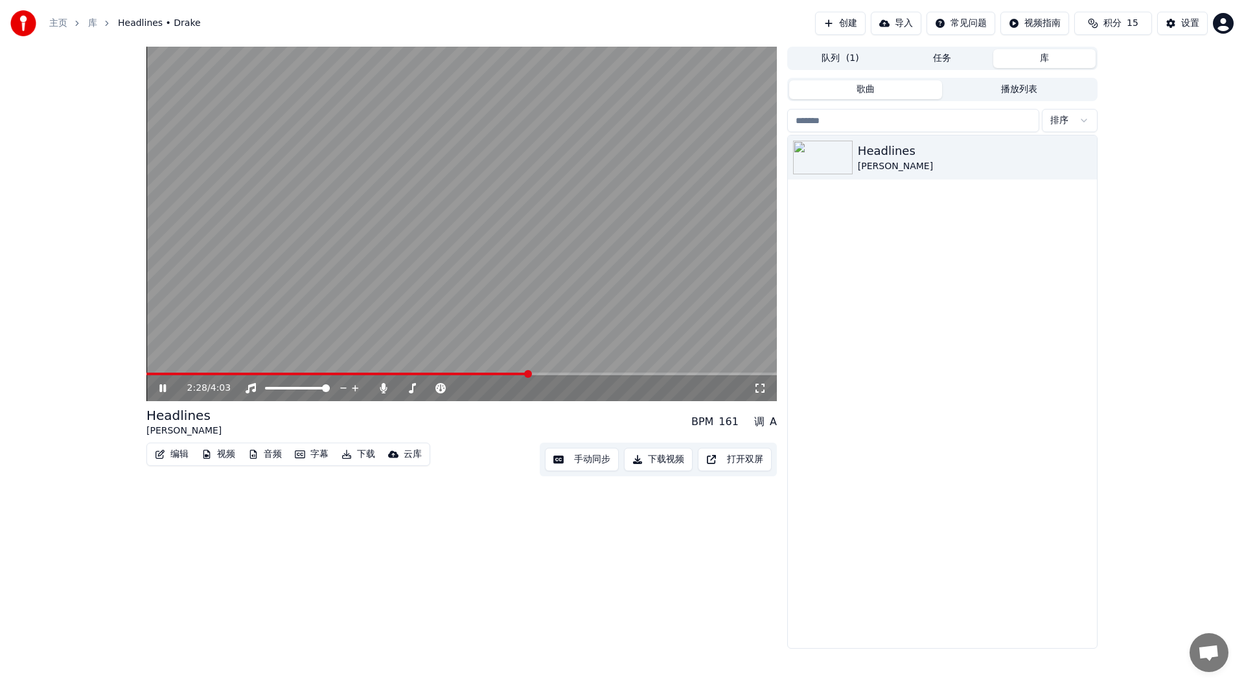
click at [28, 25] on img at bounding box center [23, 23] width 26 height 26
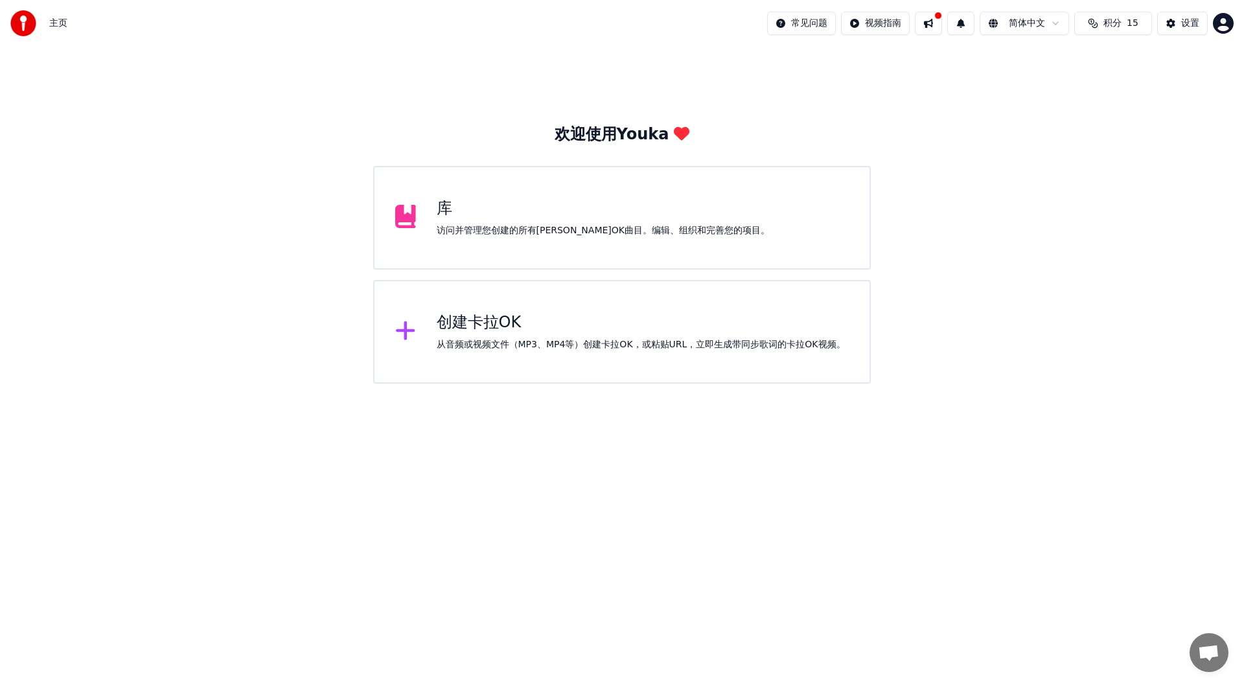
click at [932, 22] on button at bounding box center [928, 23] width 27 height 23
click at [858, 95] on div "欢迎使用[PERSON_NAME] 库 访问并管理您创建的所有[PERSON_NAME]OK曲目。编辑、组织和完善您的项目。 创建[PERSON_NAME]O…" at bounding box center [622, 215] width 1244 height 337
click at [1122, 23] on button "积分 15" at bounding box center [1113, 23] width 78 height 23
click at [1114, 119] on button "刷新" at bounding box center [1113, 119] width 51 height 23
click at [1064, 59] on th "充值" at bounding box center [1066, 62] width 29 height 26
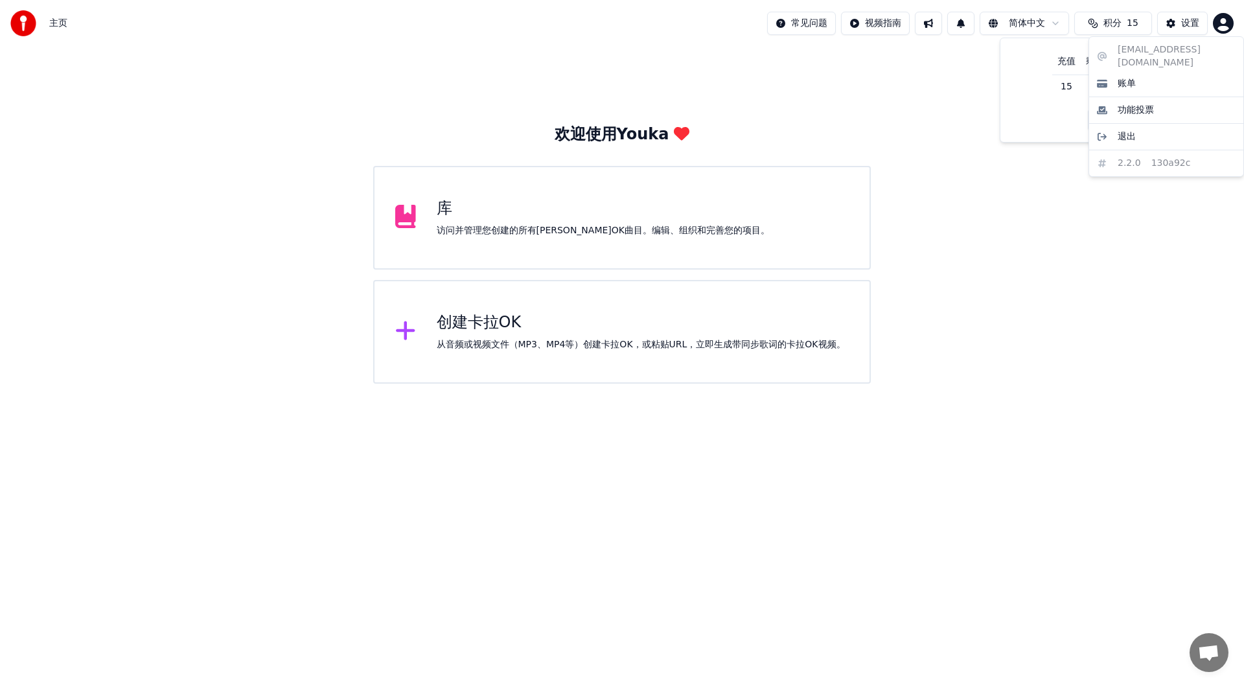
click at [1223, 19] on html "主页 常见问题 视频指南 简体中文 积分 15 设置 欢迎使用Youka 库 访问并管理您创建的所有[PERSON_NAME]OK曲目。编辑、组织和完善您的项…" at bounding box center [622, 192] width 1244 height 384
click at [1151, 73] on div "账单" at bounding box center [1166, 83] width 149 height 21
click at [564, 316] on div "创建卡拉OK" at bounding box center [641, 322] width 409 height 21
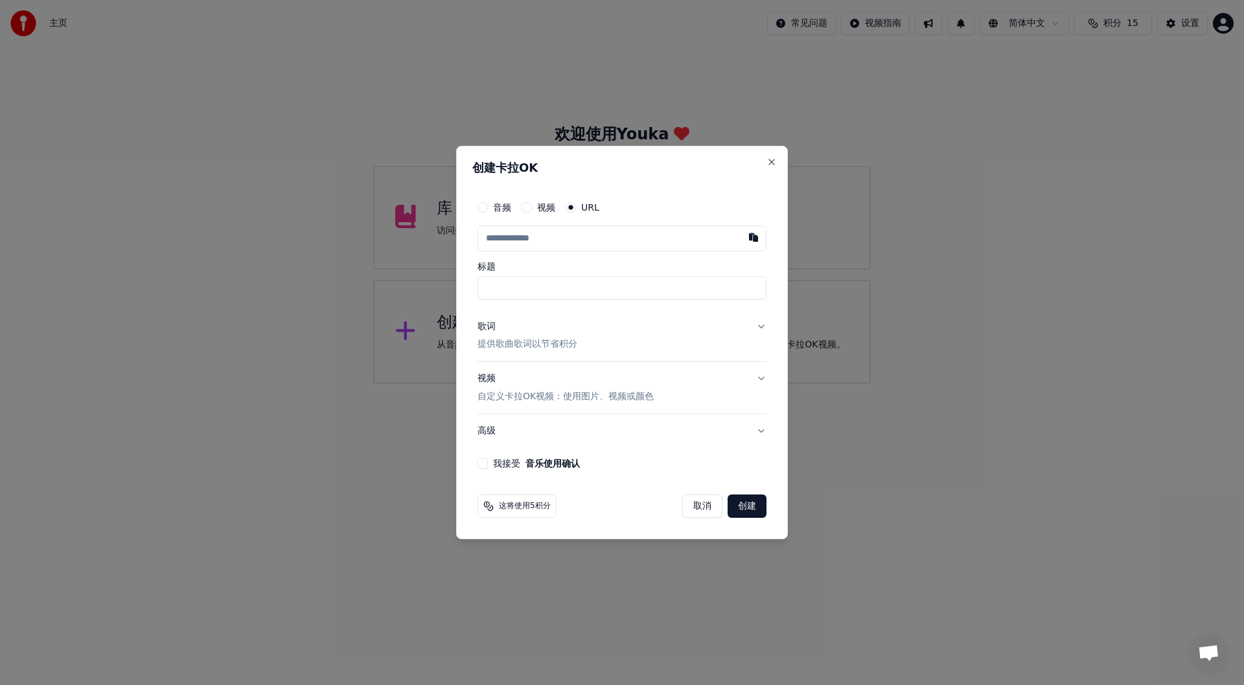
click at [576, 241] on input "text" at bounding box center [621, 238] width 289 height 26
click at [574, 238] on input "text" at bounding box center [621, 238] width 289 height 26
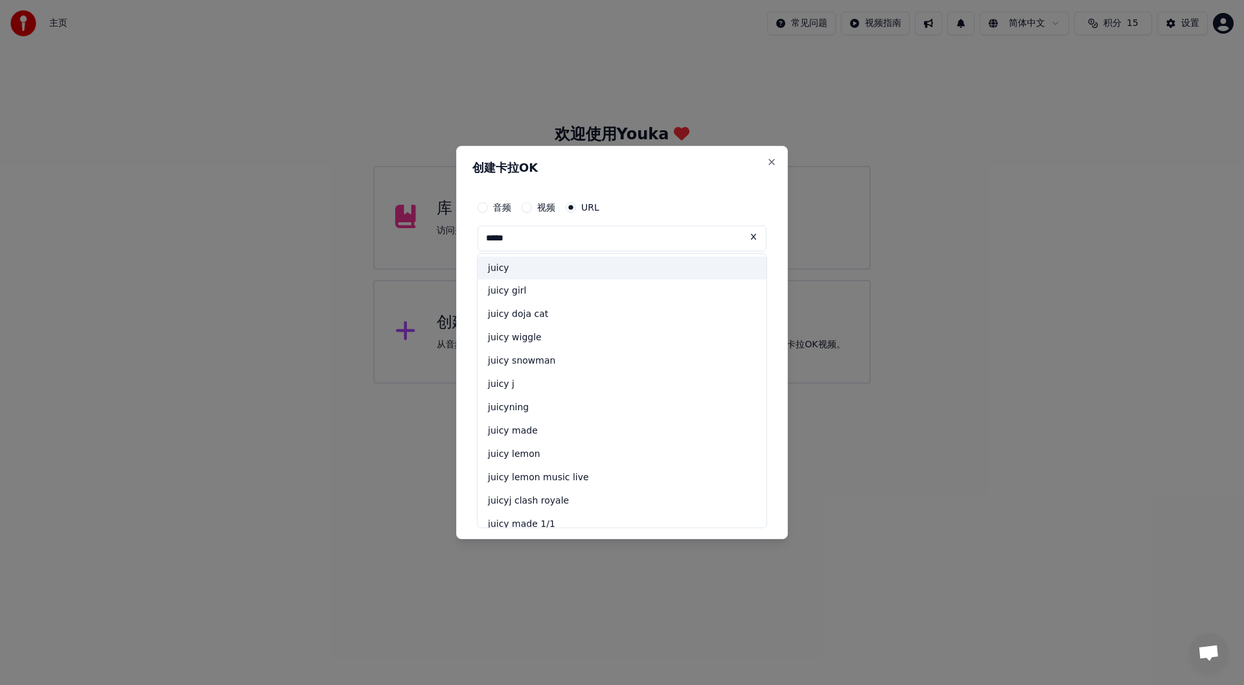
click at [545, 269] on div "juicy" at bounding box center [621, 268] width 289 height 23
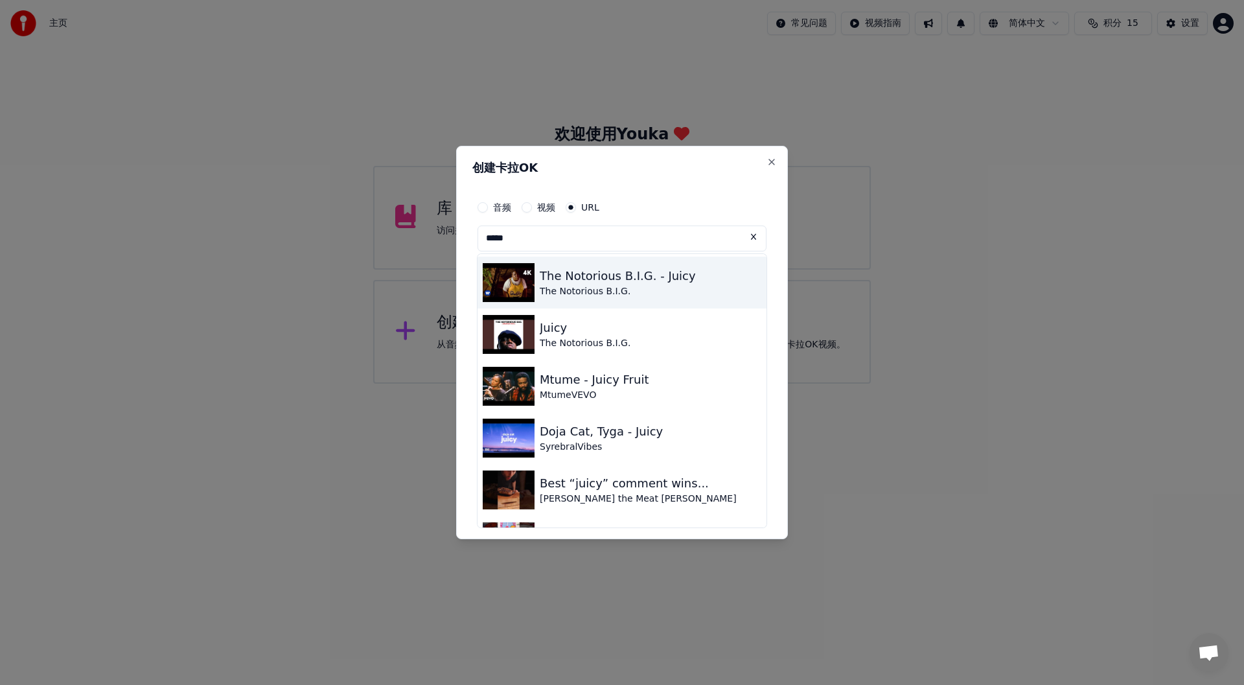
click at [509, 286] on img at bounding box center [509, 282] width 52 height 39
type input "**********"
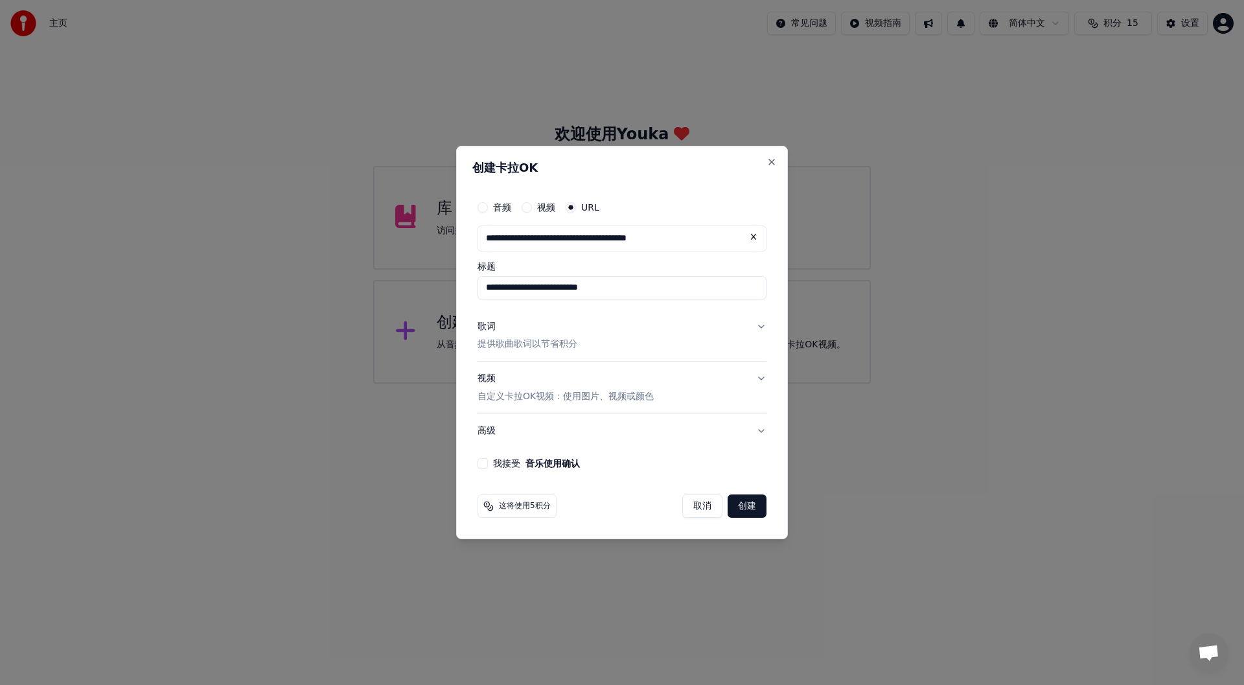
click at [761, 322] on button "歌词 提供歌曲歌词以节省积分" at bounding box center [621, 336] width 289 height 52
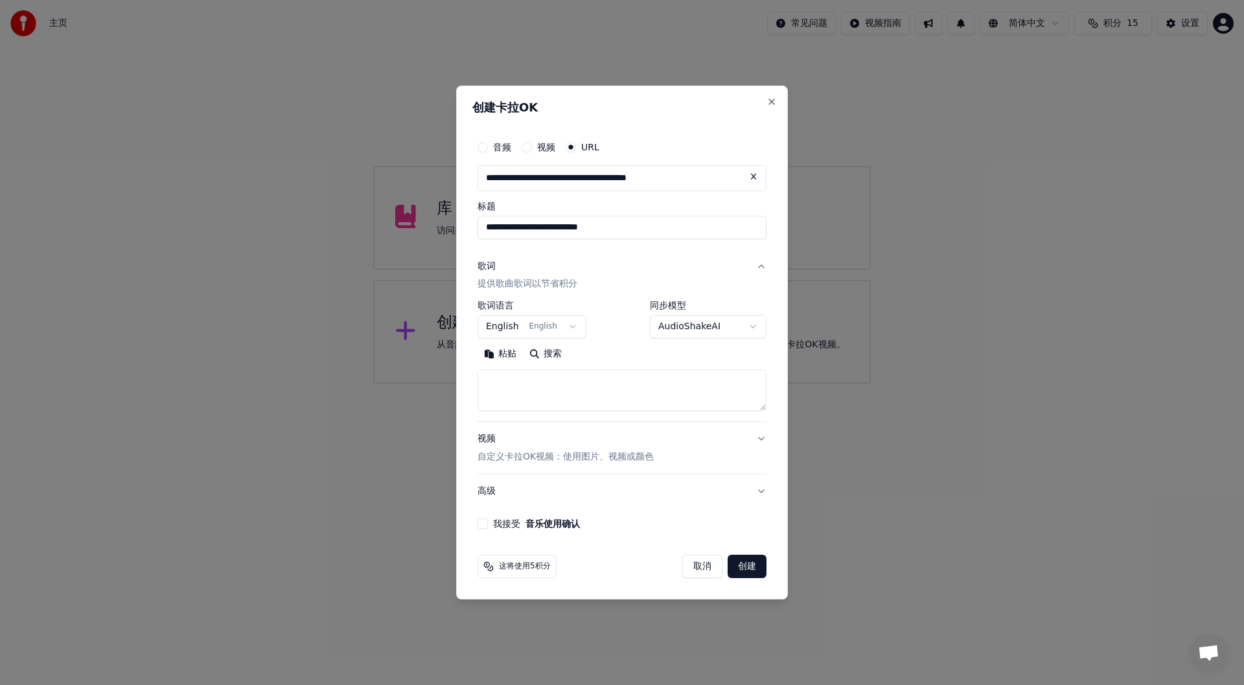
click at [553, 356] on button "搜索" at bounding box center [545, 354] width 45 height 21
type textarea "**********"
click at [488, 523] on div "我接受 音乐使用确认" at bounding box center [621, 523] width 289 height 10
click at [479, 518] on div "**********" at bounding box center [621, 332] width 299 height 406
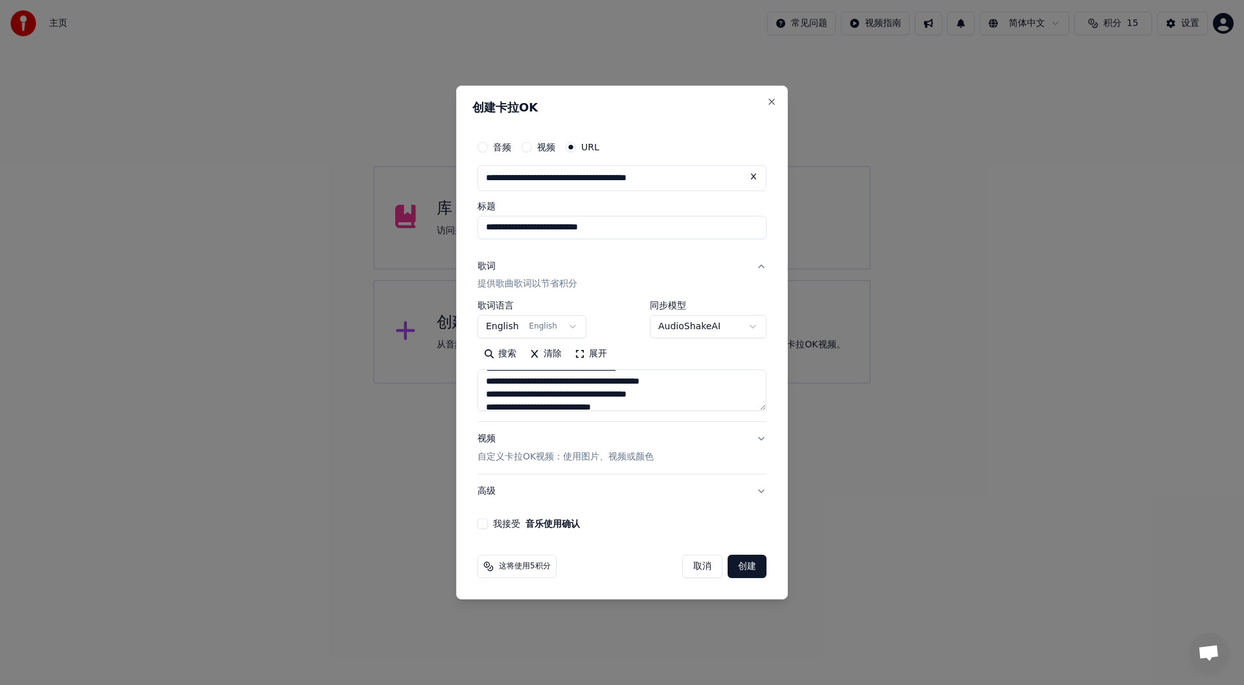
click at [495, 566] on div "这将使用5积分" at bounding box center [516, 566] width 79 height 23
click at [532, 559] on div "这将使用5积分" at bounding box center [516, 566] width 79 height 23
click at [483, 522] on button "我接受 音乐使用确认" at bounding box center [482, 523] width 10 height 10
click at [739, 566] on button "创建" at bounding box center [747, 566] width 39 height 23
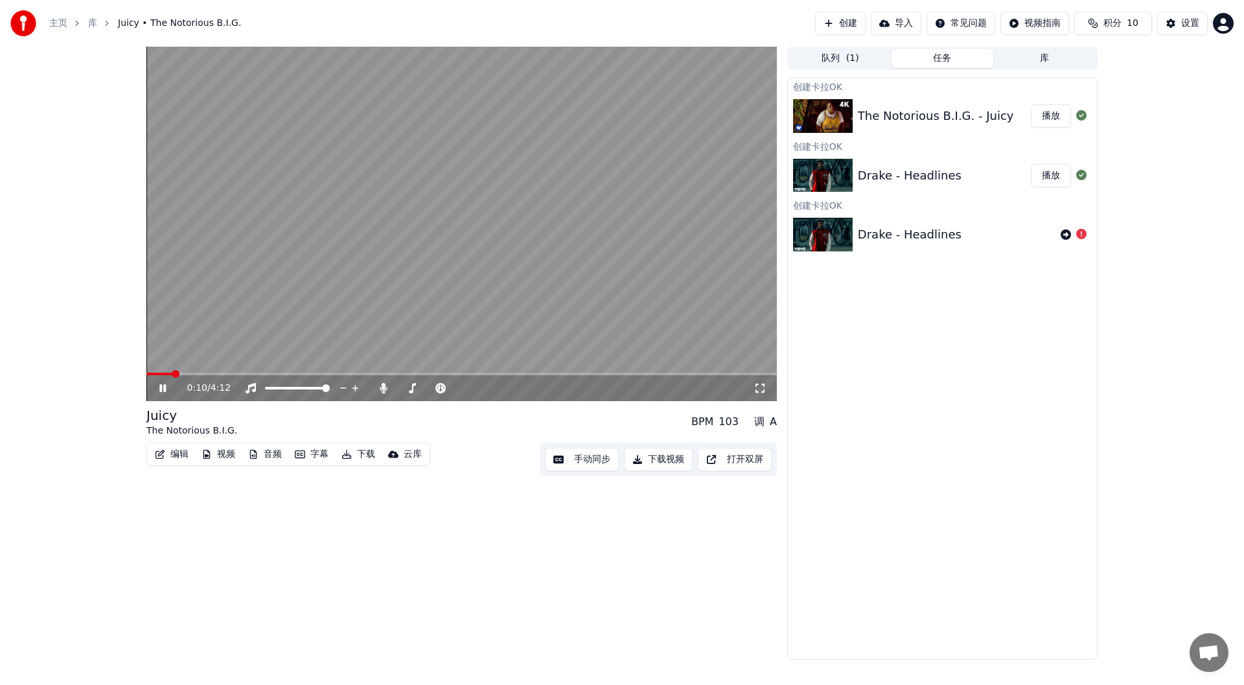
click at [163, 387] on icon at bounding box center [172, 388] width 30 height 10
click at [146, 375] on span at bounding box center [150, 374] width 8 height 8
click at [169, 391] on icon at bounding box center [172, 388] width 30 height 10
click at [754, 386] on icon at bounding box center [759, 388] width 13 height 10
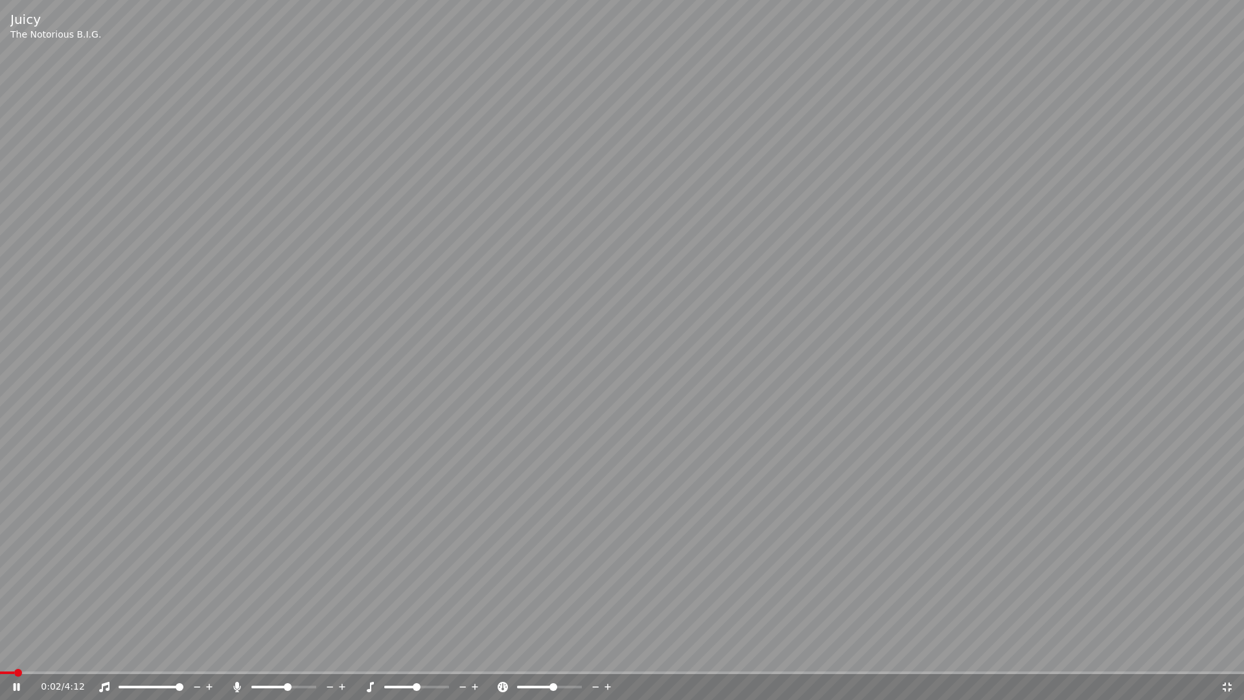
click at [431, 391] on video at bounding box center [622, 350] width 1244 height 700
click at [739, 394] on video at bounding box center [622, 350] width 1244 height 700
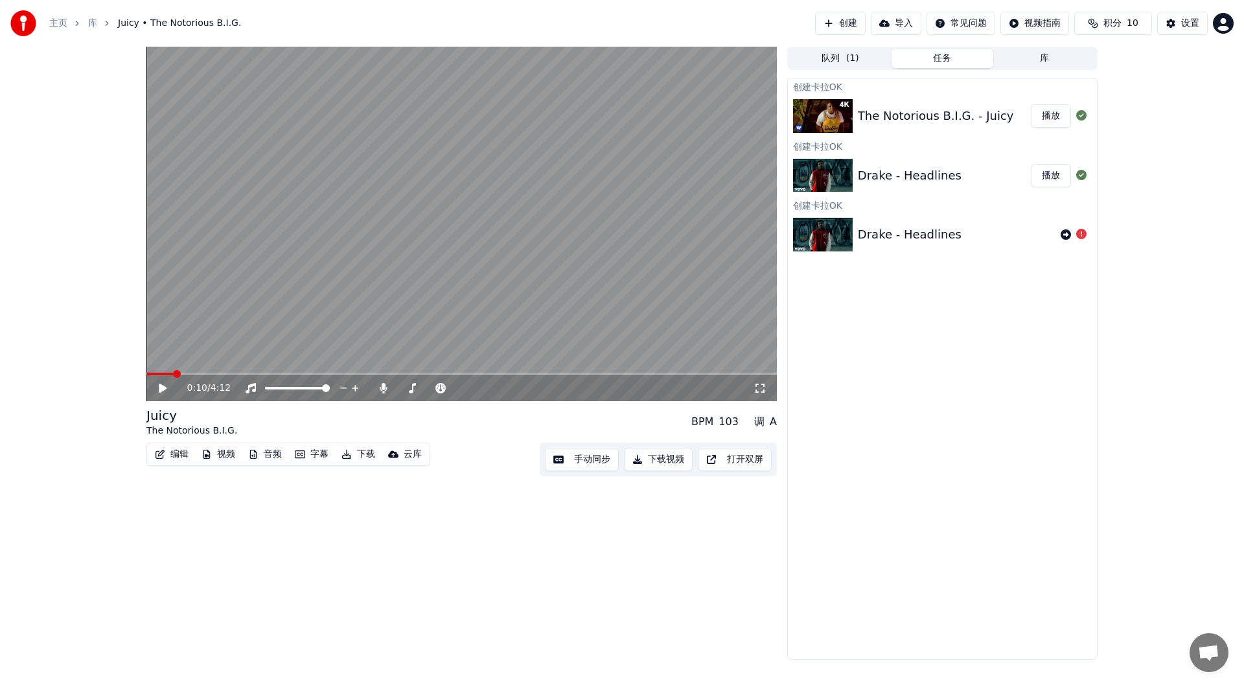
click at [649, 462] on button "下载视频" at bounding box center [658, 459] width 69 height 23
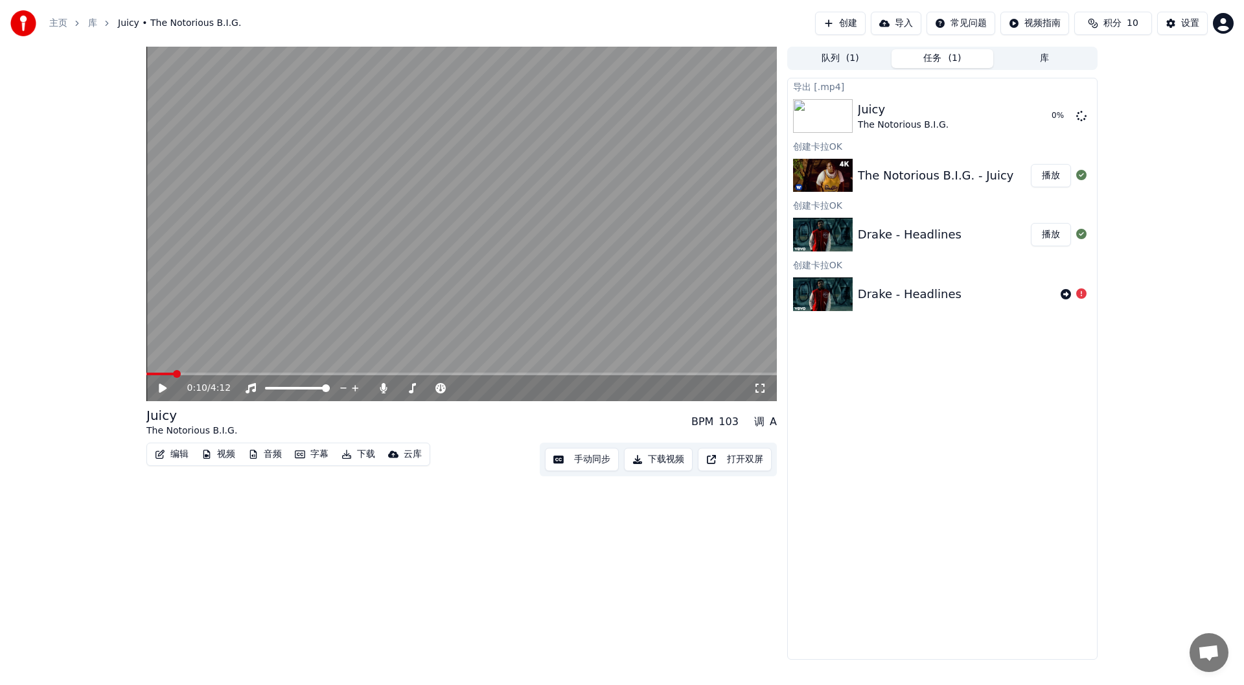
click at [880, 241] on div "Drake - Headlines" at bounding box center [910, 234] width 104 height 18
click at [1053, 227] on button "播放" at bounding box center [1051, 234] width 40 height 23
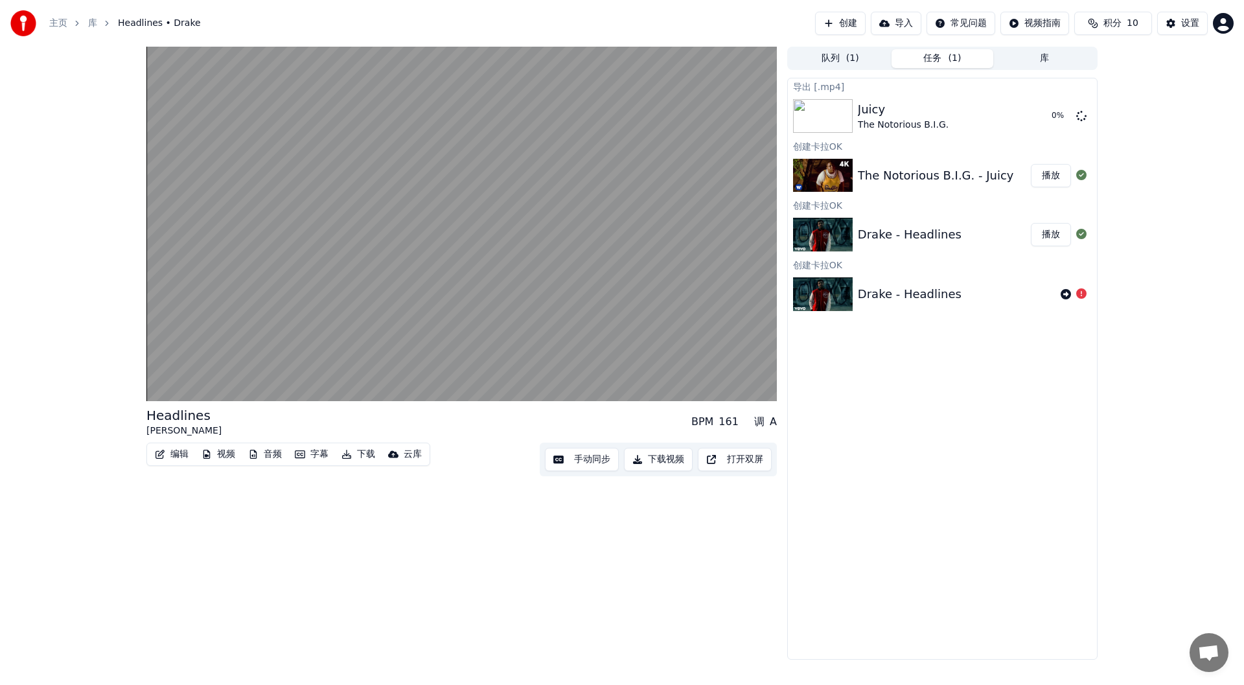
click at [656, 463] on button "下载视频" at bounding box center [658, 459] width 69 height 23
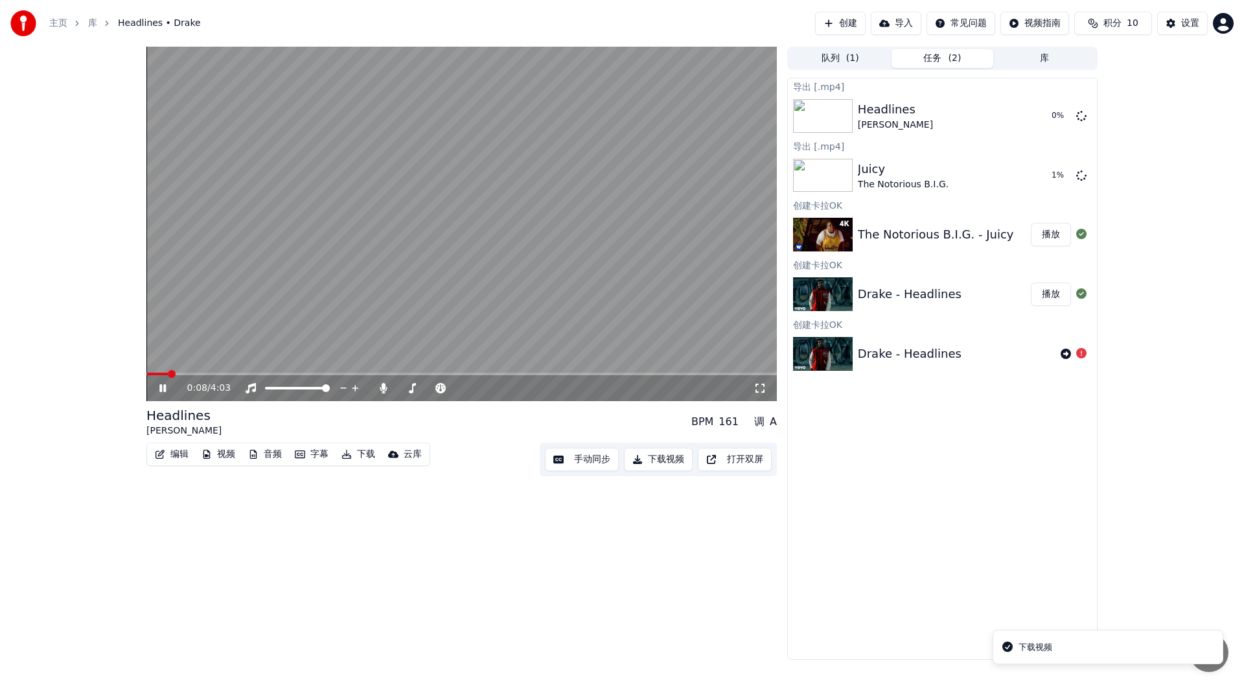
click at [606, 278] on video at bounding box center [461, 224] width 630 height 354
click at [1053, 115] on button "显示" at bounding box center [1051, 115] width 40 height 23
click at [1052, 174] on button "显示" at bounding box center [1051, 175] width 40 height 23
click at [330, 387] on span at bounding box center [297, 388] width 65 height 3
click at [760, 385] on icon at bounding box center [759, 388] width 13 height 10
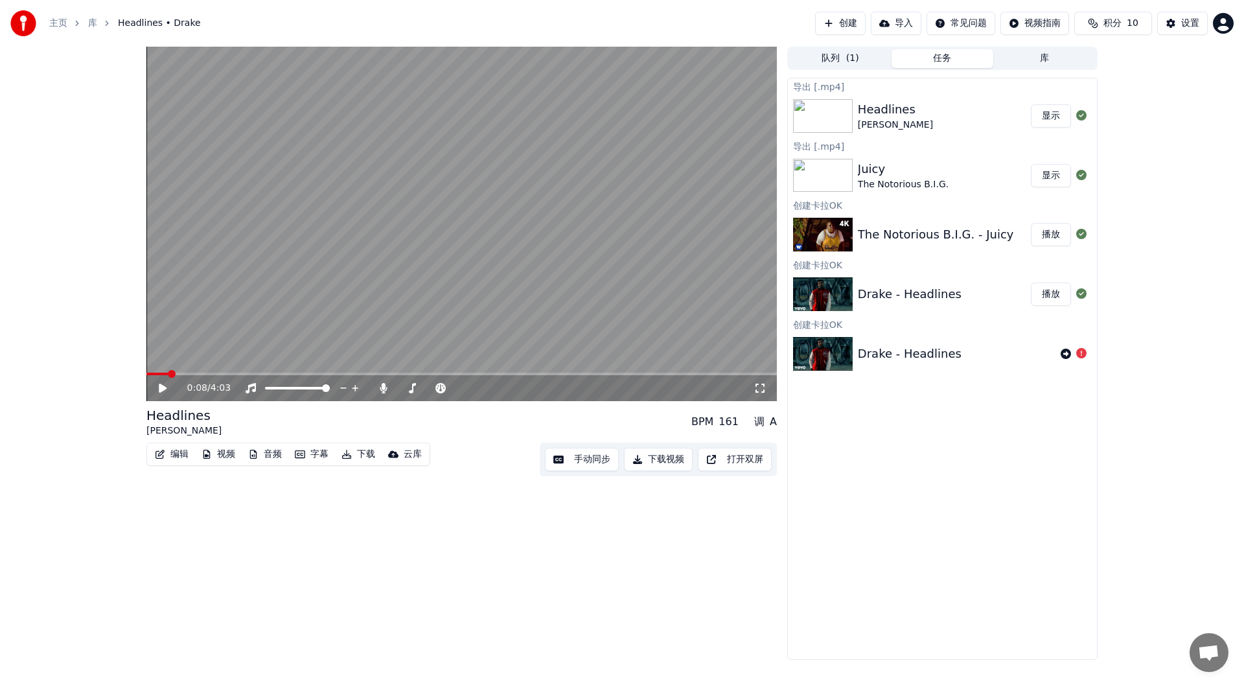
click at [756, 385] on icon at bounding box center [759, 388] width 9 height 9
click at [836, 17] on button "创建" at bounding box center [840, 23] width 51 height 23
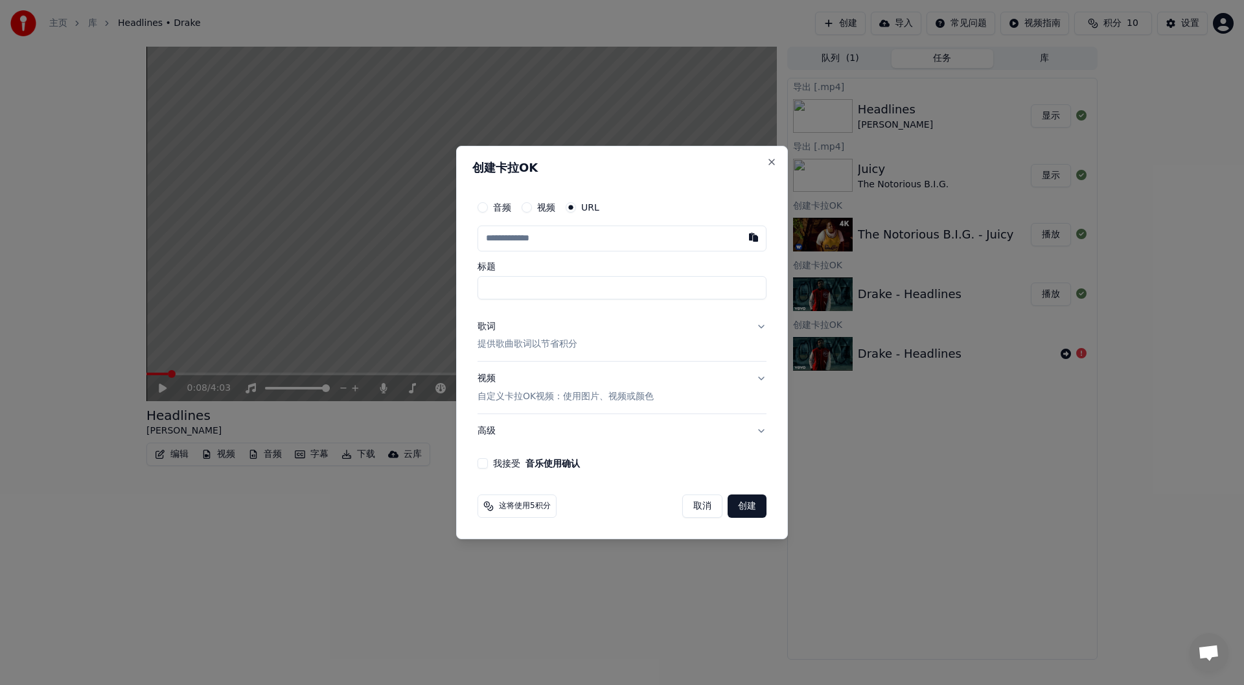
click at [578, 206] on div "URL" at bounding box center [583, 207] width 34 height 10
click at [580, 241] on input "text" at bounding box center [621, 238] width 289 height 26
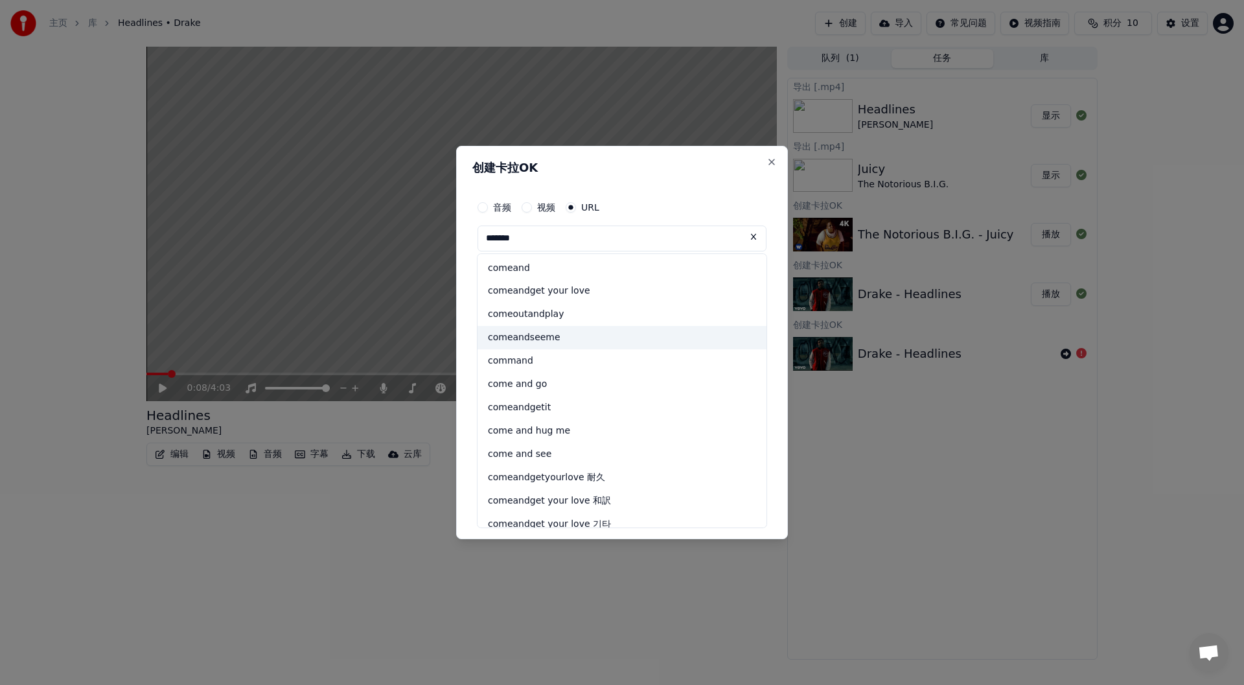
click at [571, 341] on div "comeandseeme" at bounding box center [621, 337] width 289 height 23
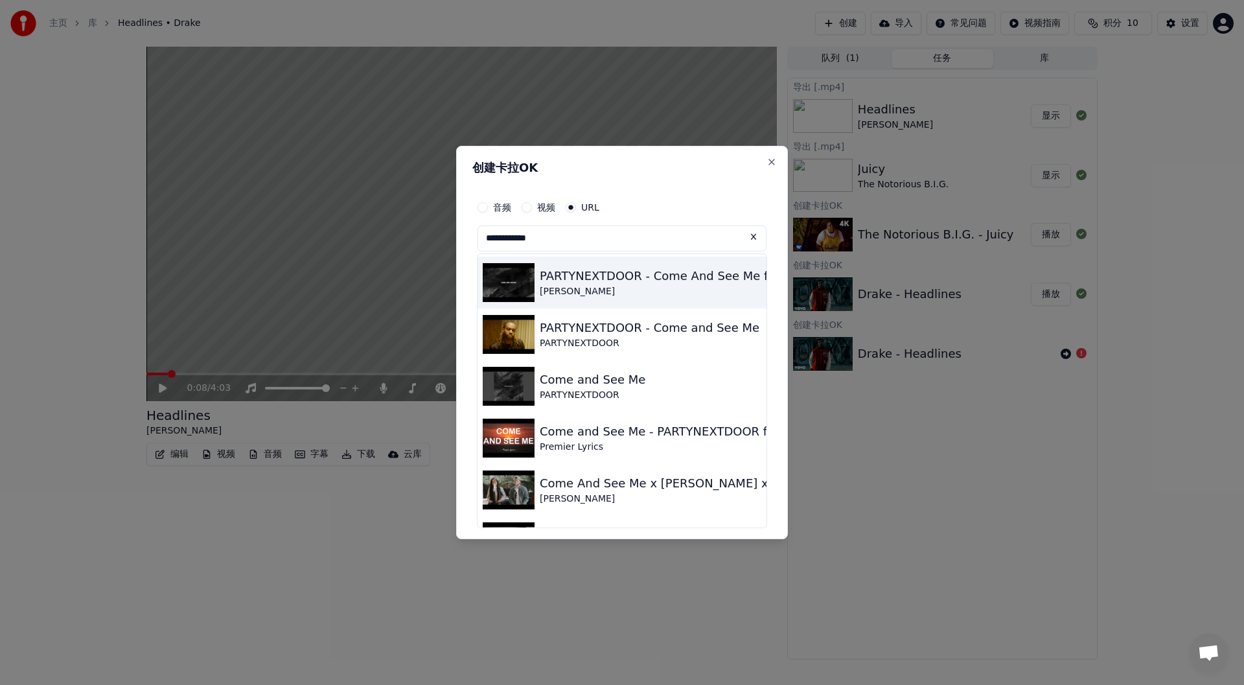
click at [500, 273] on img at bounding box center [509, 282] width 52 height 39
type input "**********"
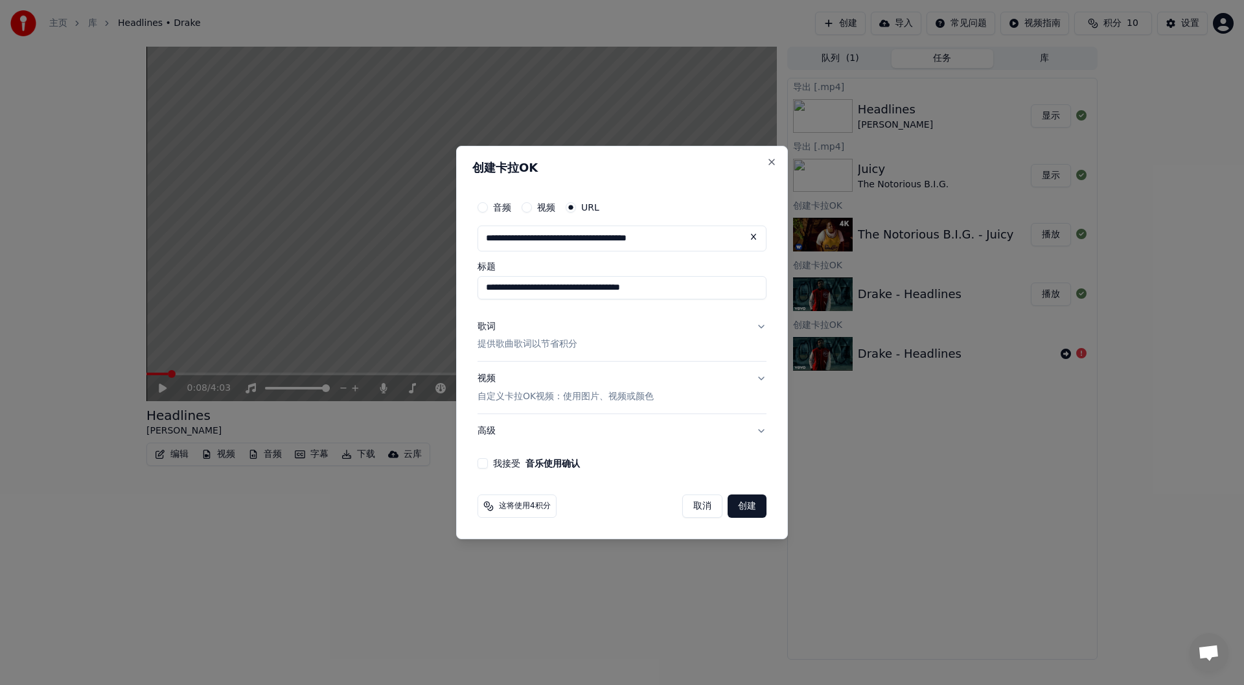
click at [739, 503] on button "创建" at bounding box center [747, 505] width 39 height 23
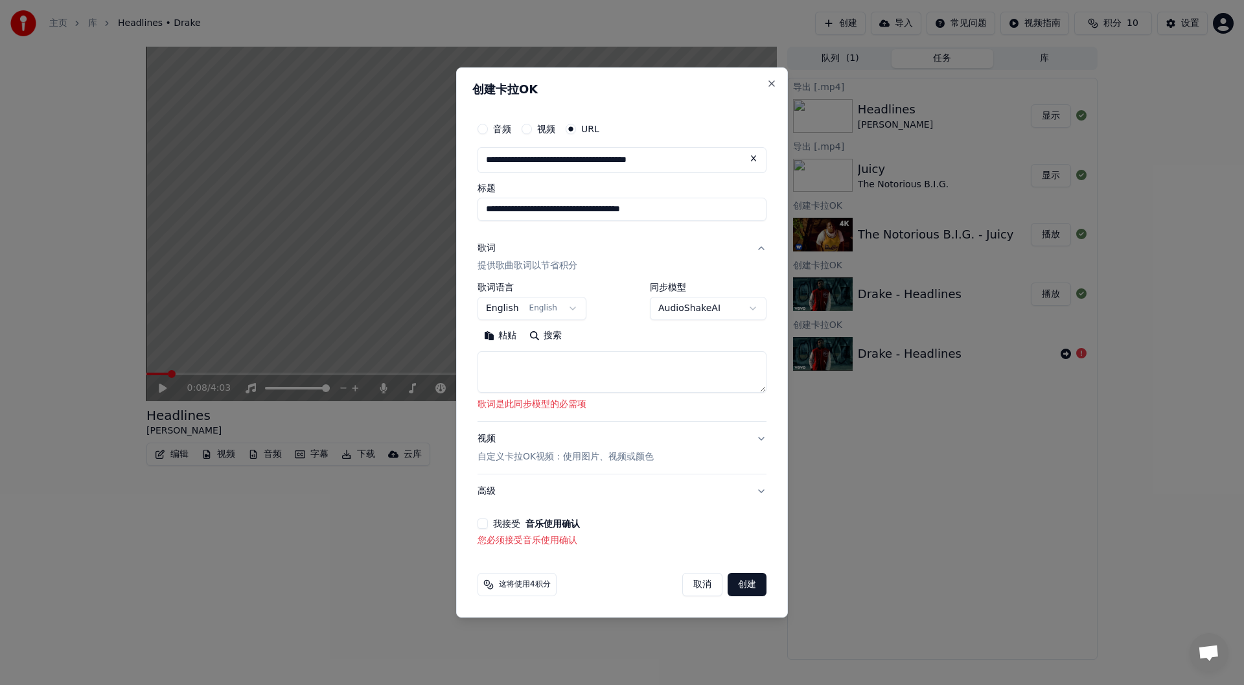
click at [538, 335] on button "搜索" at bounding box center [545, 336] width 45 height 21
click at [477, 523] on button "我接受 音乐使用确认" at bounding box center [482, 523] width 10 height 10
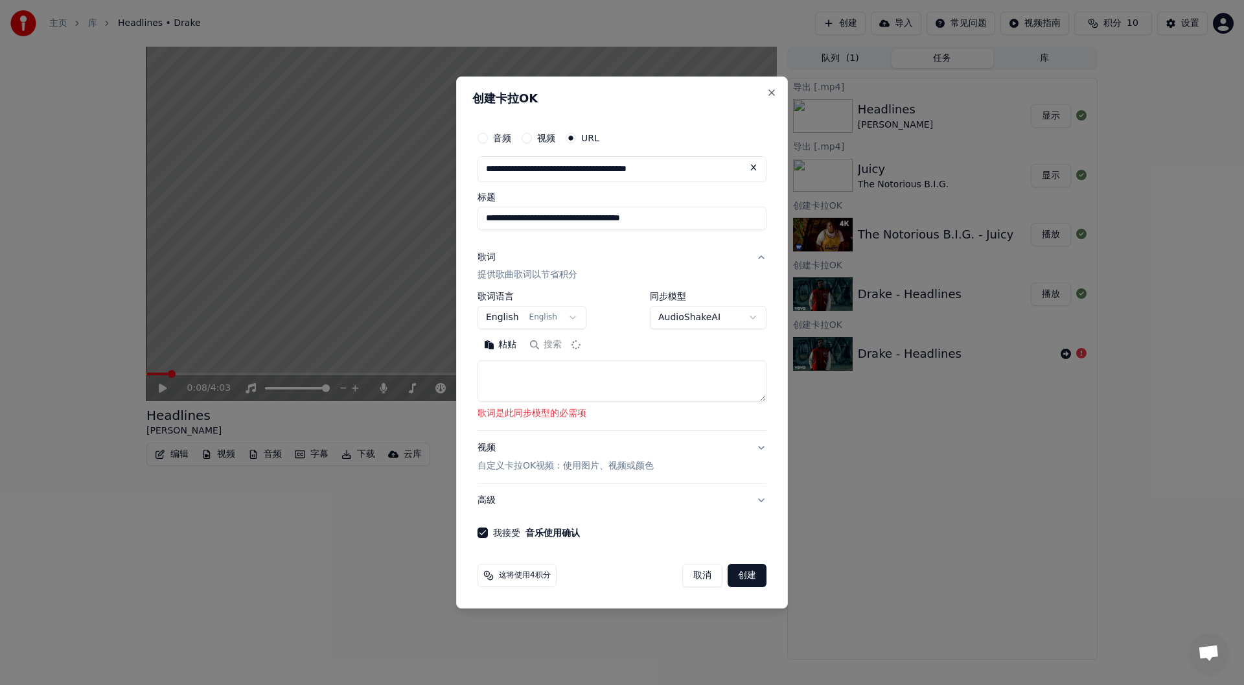
type textarea "**********"
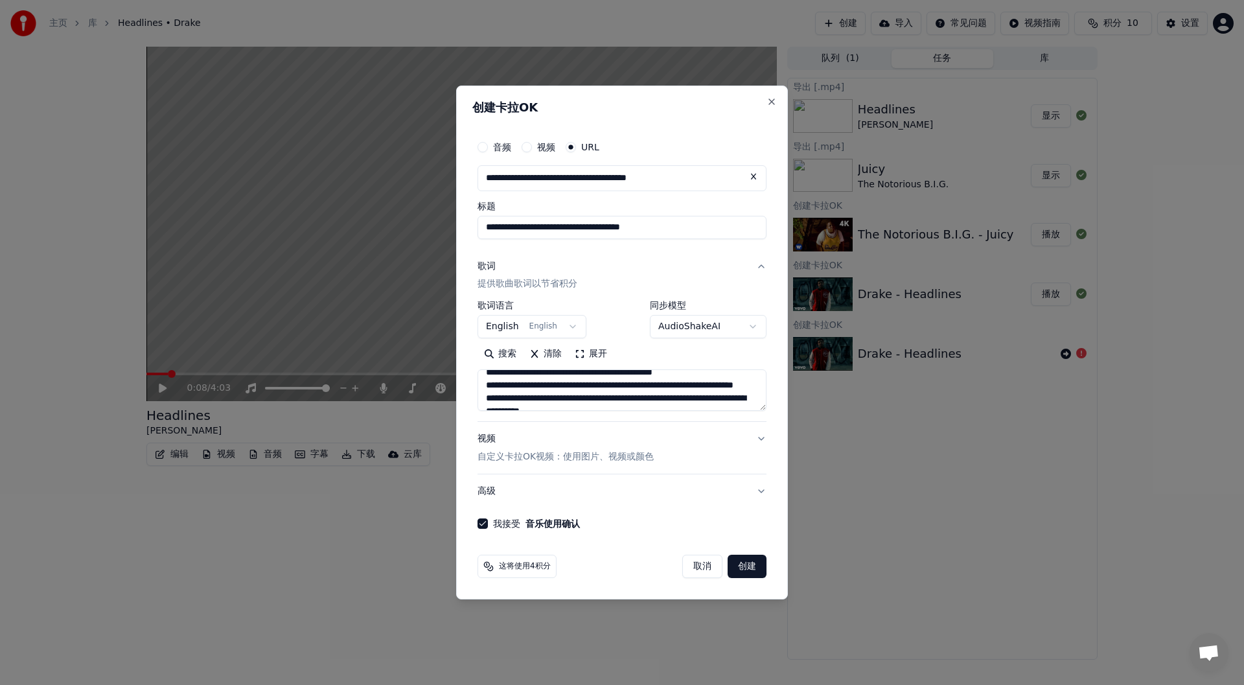
scroll to position [450, 0]
click at [742, 568] on button "创建" at bounding box center [747, 566] width 39 height 23
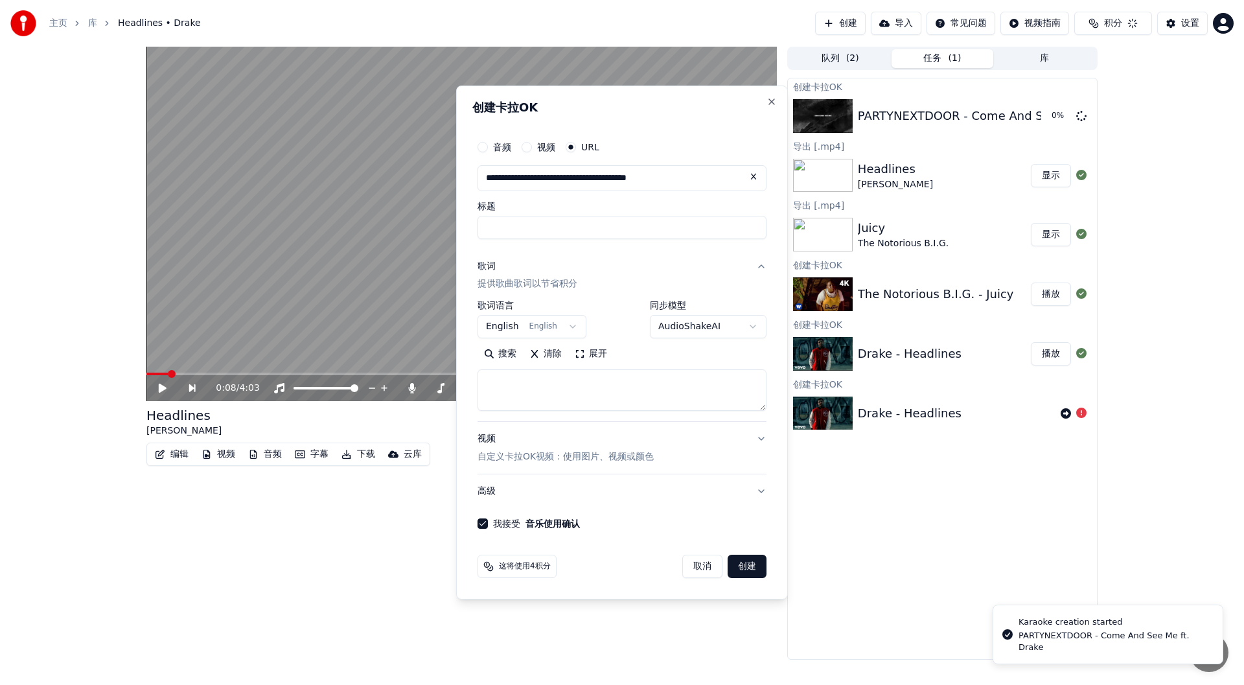
select select
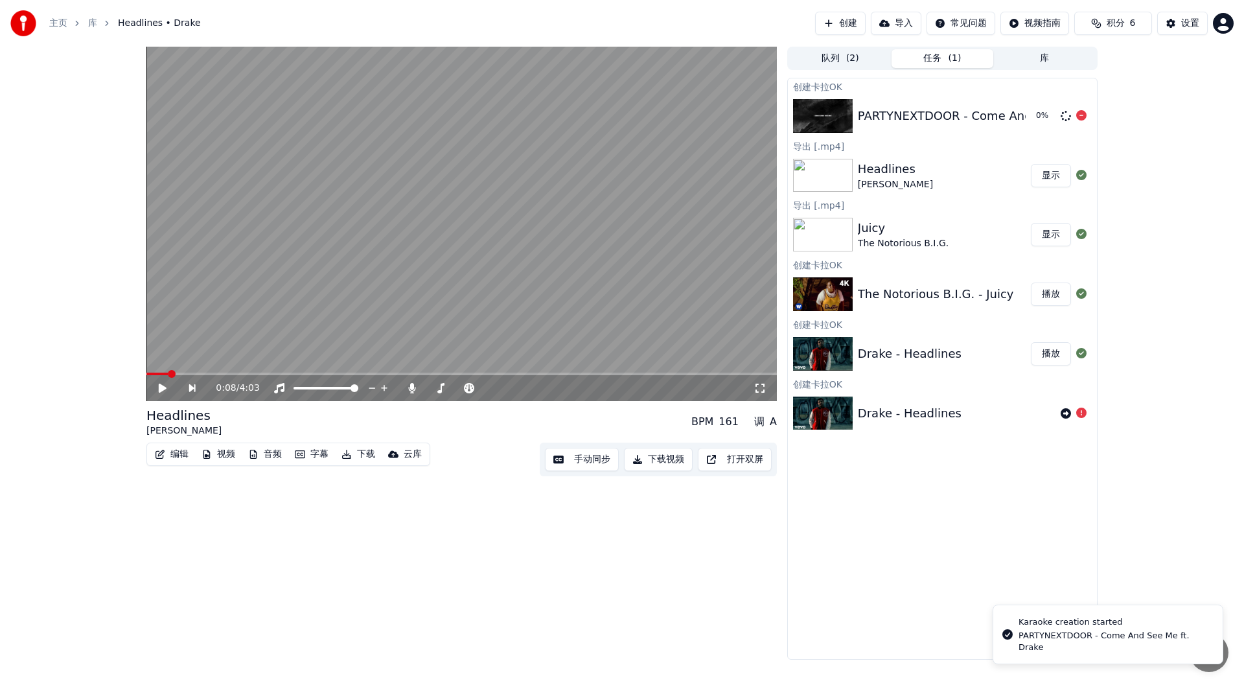
click at [899, 118] on div "PARTYNEXTDOOR - Come And See Me ft. Drake" at bounding box center [995, 116] width 275 height 18
click at [837, 111] on img at bounding box center [823, 116] width 60 height 34
click at [1049, 114] on button "播放" at bounding box center [1051, 115] width 40 height 23
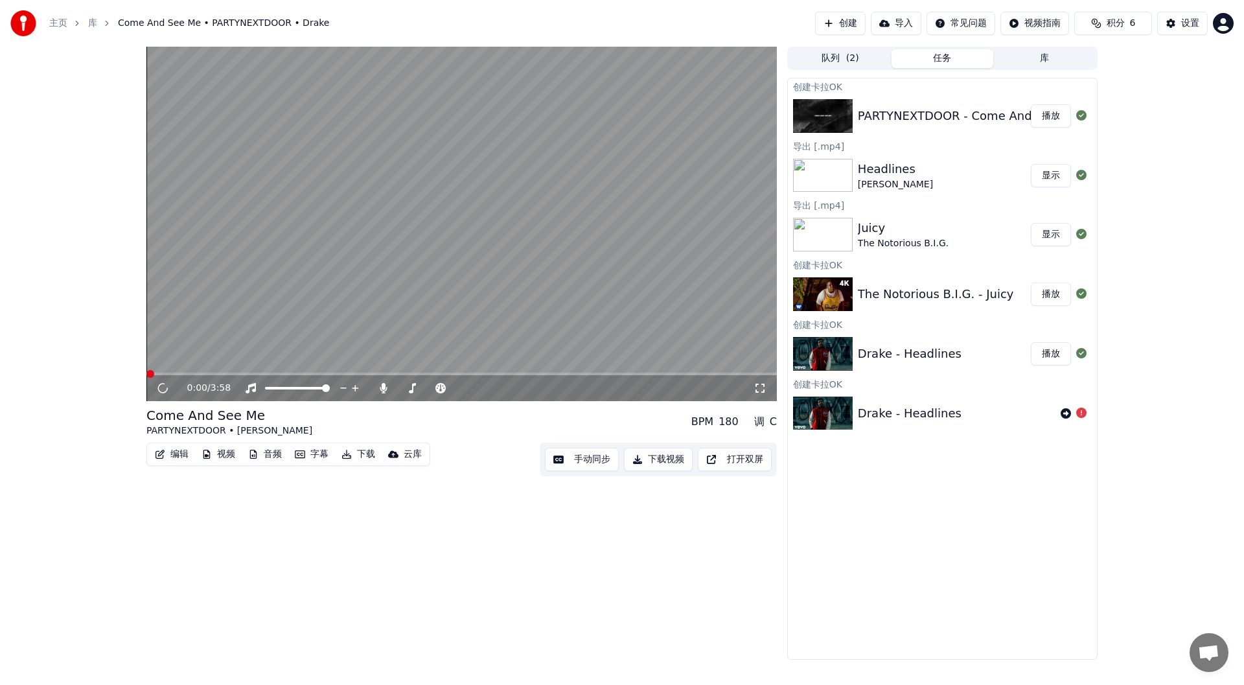
click at [514, 257] on video at bounding box center [461, 224] width 630 height 354
click at [763, 387] on icon at bounding box center [759, 388] width 13 height 10
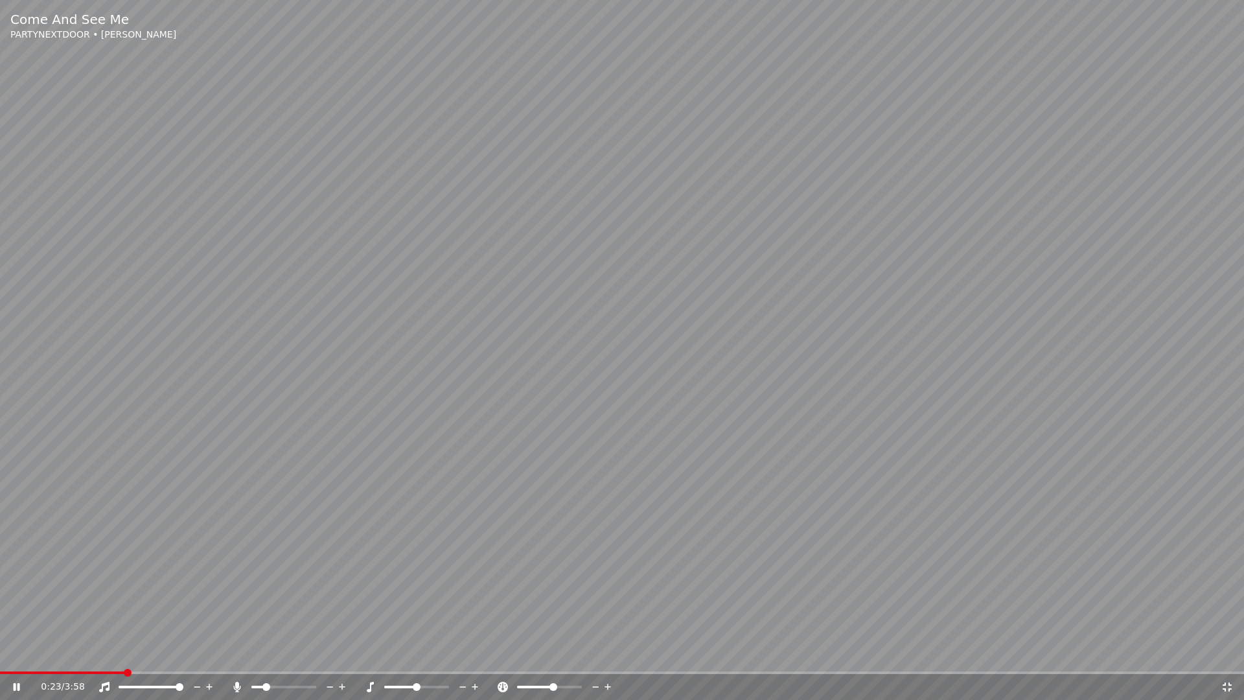
click at [264, 684] on span at bounding box center [266, 687] width 8 height 8
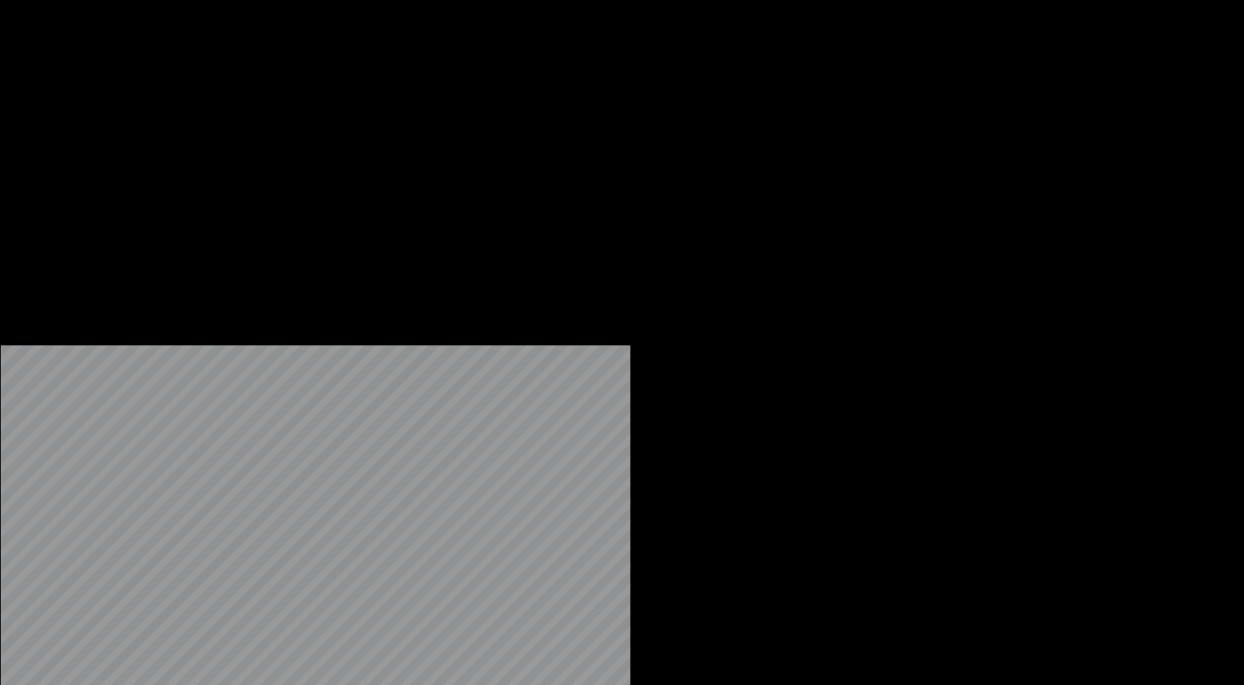
click at [255, 104] on icon "button" at bounding box center [253, 99] width 7 height 9
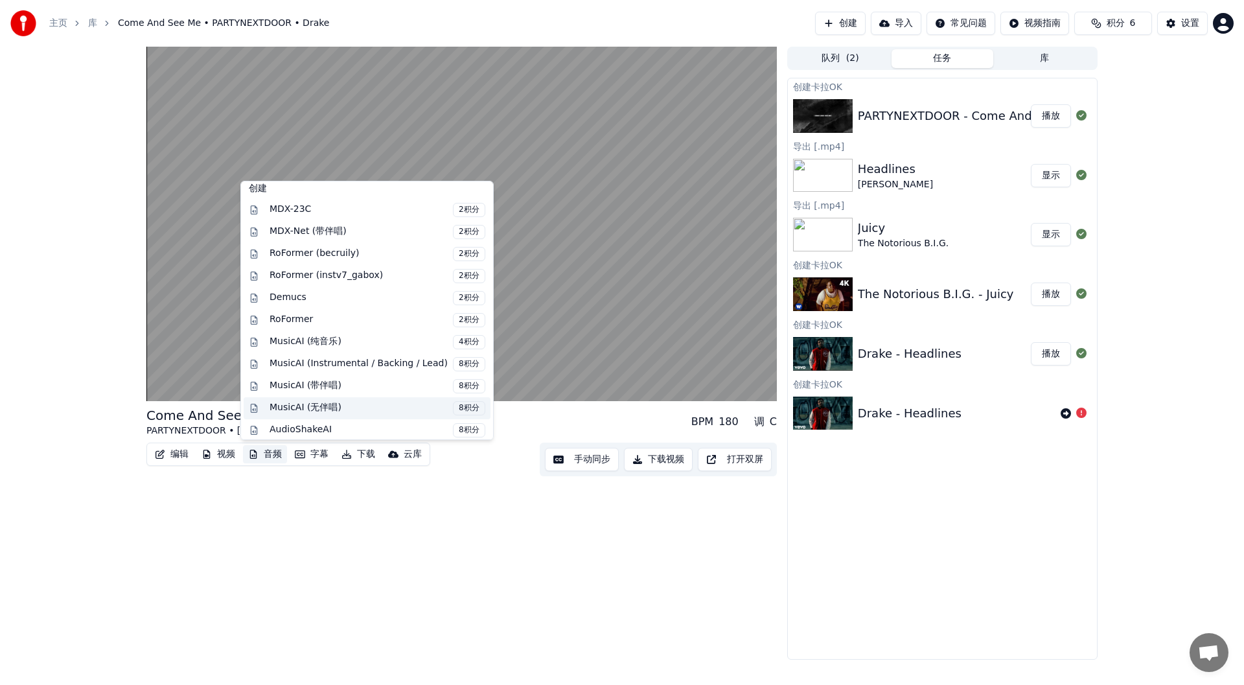
scroll to position [130, 0]
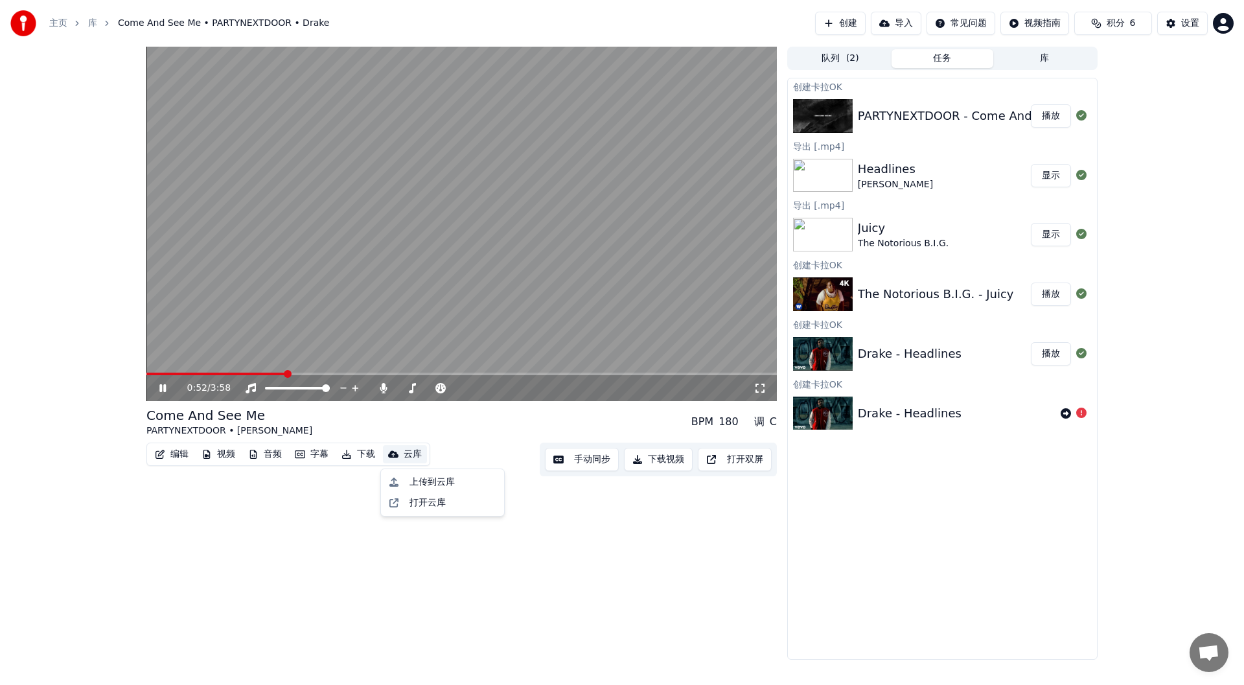
click at [1125, 23] on button "积分 6" at bounding box center [1113, 23] width 78 height 23
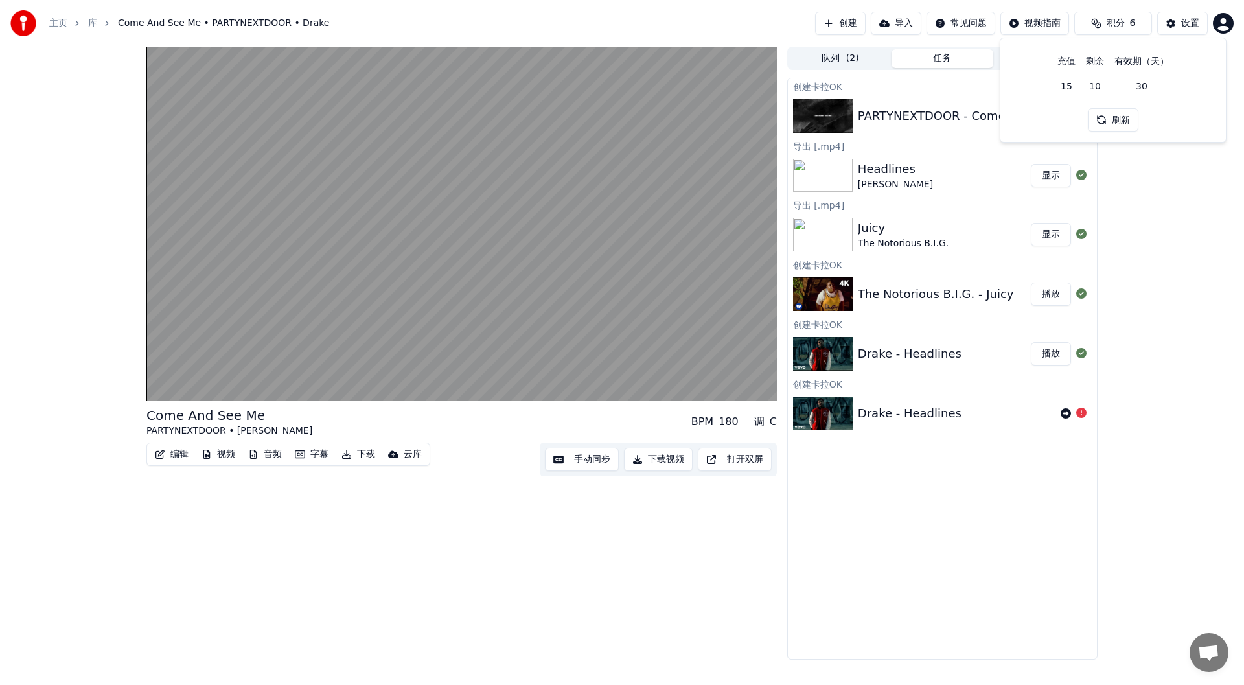
click at [1117, 119] on button "刷新" at bounding box center [1113, 119] width 51 height 23
click at [1119, 119] on button "刷新" at bounding box center [1113, 119] width 51 height 23
click at [1149, 88] on td "30" at bounding box center [1141, 86] width 65 height 23
click at [1105, 86] on td "6" at bounding box center [1095, 86] width 29 height 23
click at [1077, 84] on td "15" at bounding box center [1066, 86] width 29 height 23
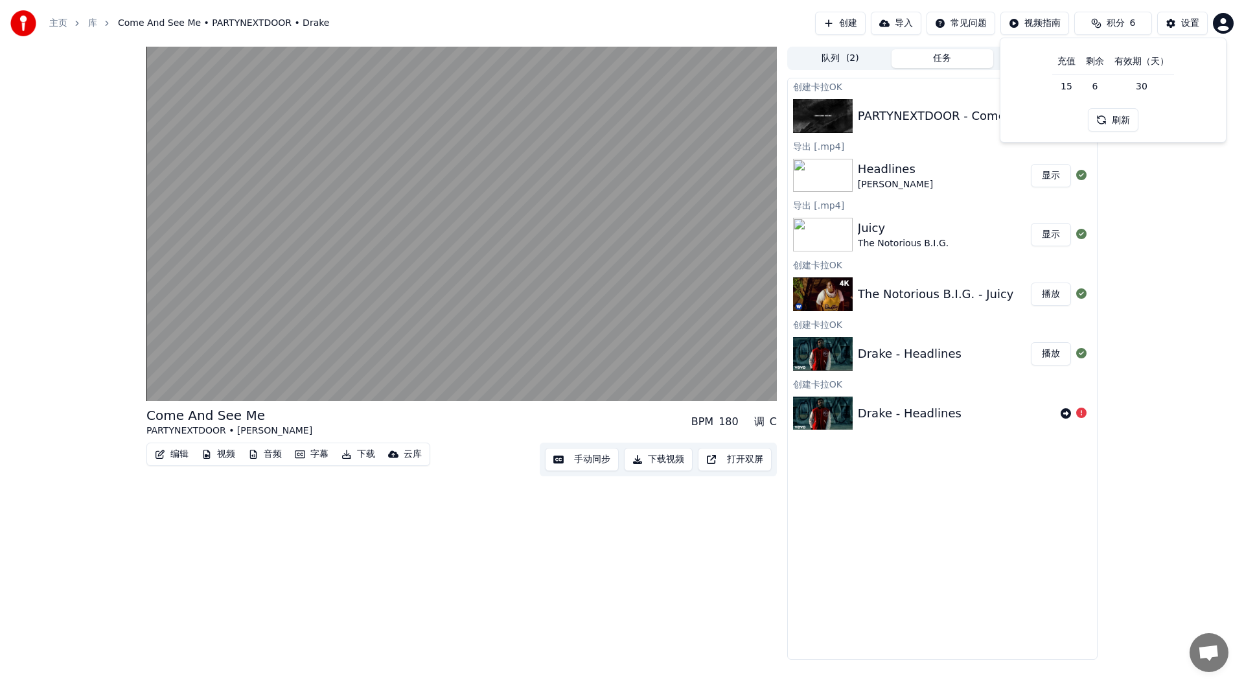
click at [1077, 84] on td "15" at bounding box center [1066, 86] width 29 height 23
click at [1106, 86] on td "6" at bounding box center [1095, 86] width 29 height 23
click at [1059, 59] on th "充值" at bounding box center [1066, 62] width 29 height 26
drag, startPoint x: 1064, startPoint y: 58, endPoint x: 1142, endPoint y: 63, distance: 77.9
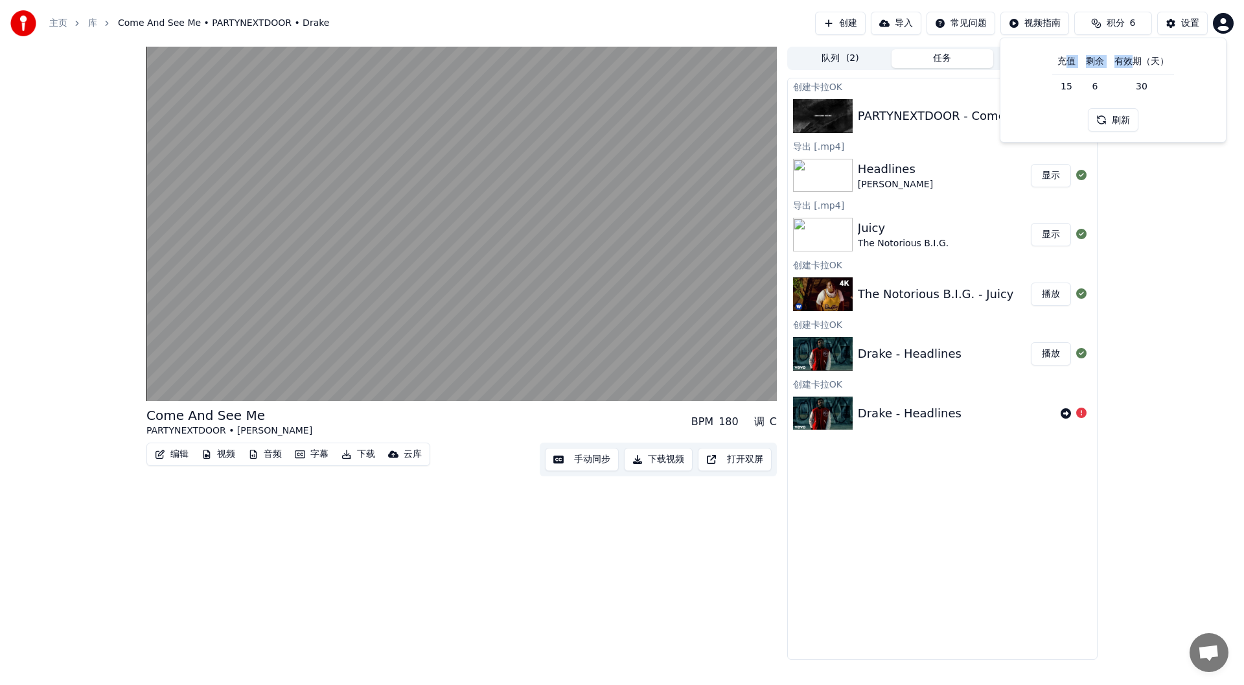
click at [1135, 63] on tr "充值 剩余 有效期（天）" at bounding box center [1113, 62] width 122 height 26
click at [1171, 60] on th "有效期（天）" at bounding box center [1141, 62] width 65 height 26
click at [1125, 118] on button "刷新" at bounding box center [1113, 119] width 51 height 23
click at [967, 20] on html "主页 库 Come And See Me • PARTYNEXTDOOR • [PERSON_NAME] 创建 导入 常见问题 视频指南 积分 6 设置 Co…" at bounding box center [622, 342] width 1244 height 685
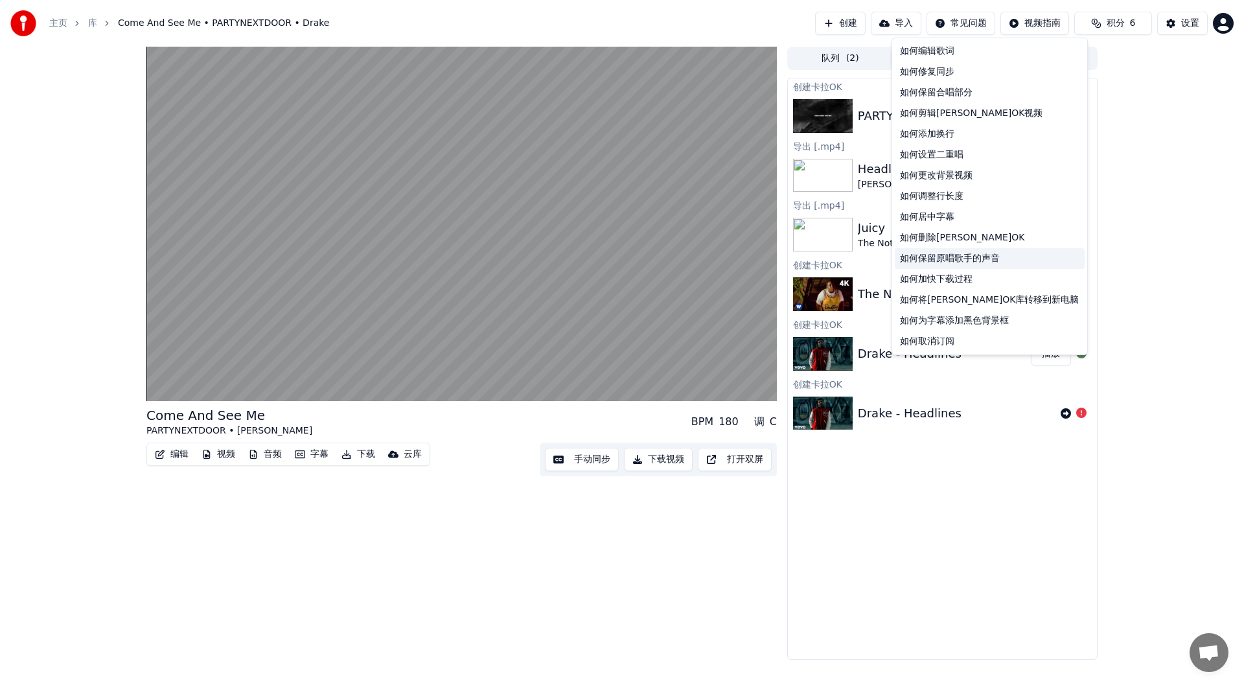
click at [985, 257] on div "如何保留原唱歌手的声音" at bounding box center [990, 258] width 190 height 21
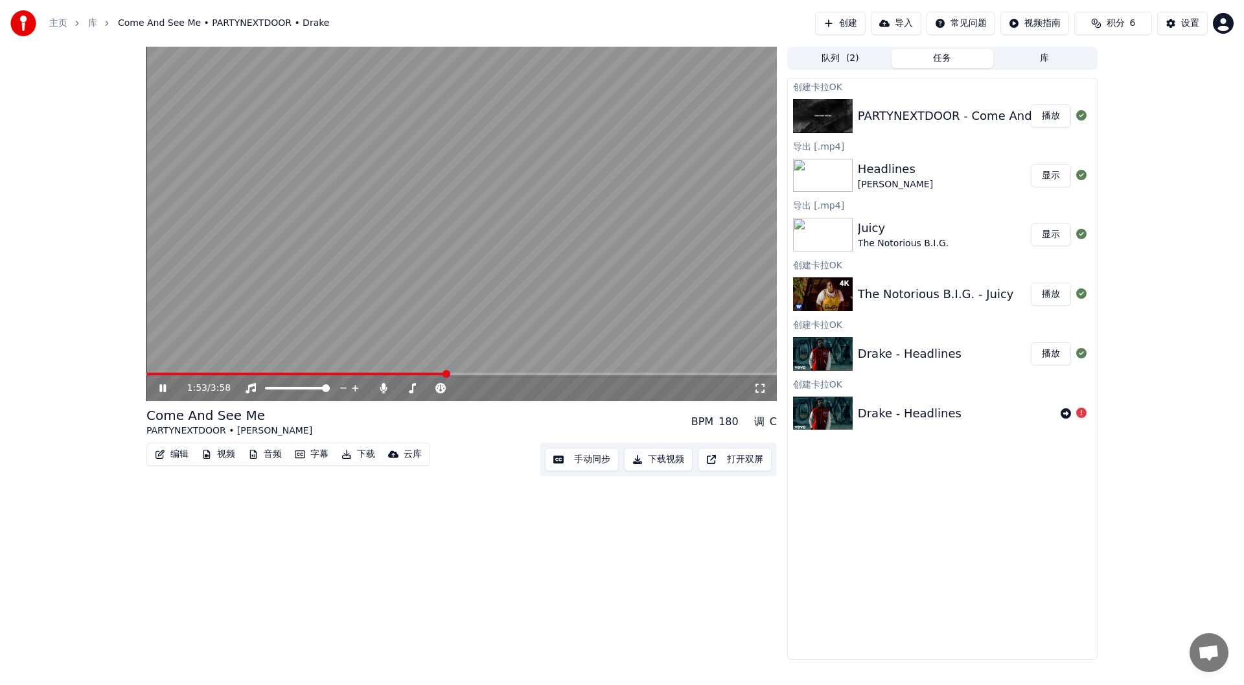
click at [419, 279] on video at bounding box center [461, 224] width 630 height 354
click at [258, 457] on icon "button" at bounding box center [253, 454] width 10 height 9
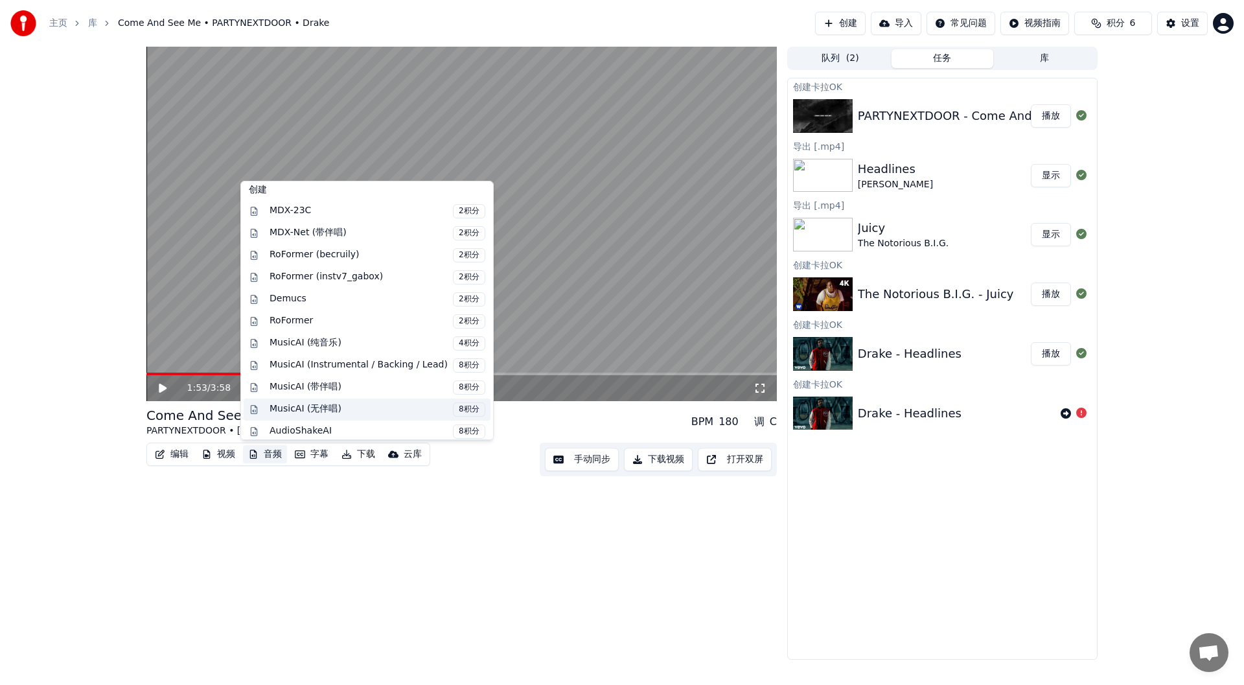
scroll to position [132, 0]
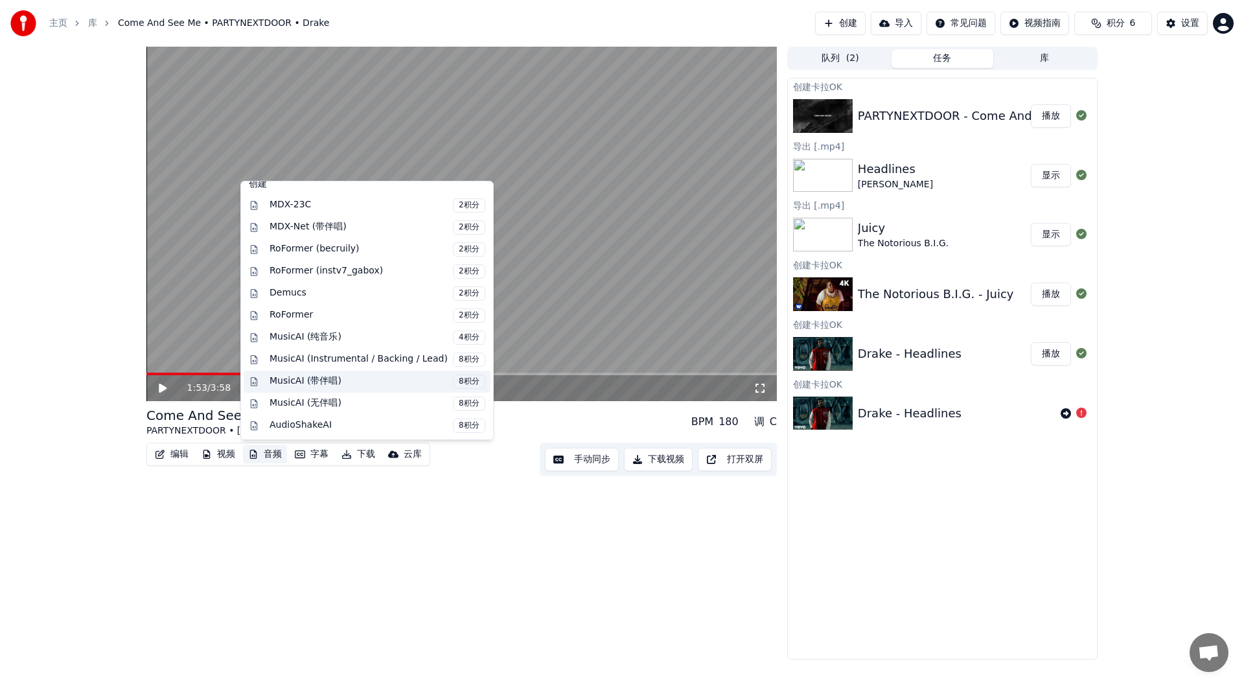
click at [461, 379] on span "8积分" at bounding box center [469, 381] width 32 height 14
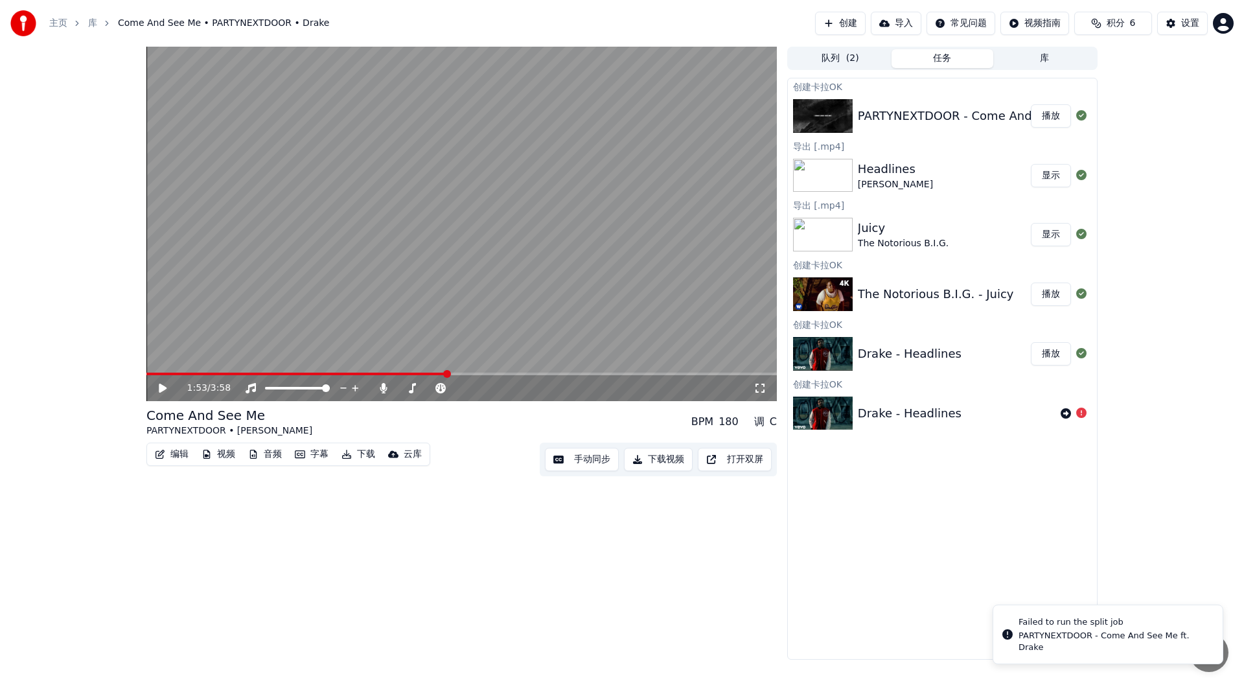
click at [259, 455] on button "音频" at bounding box center [265, 454] width 44 height 18
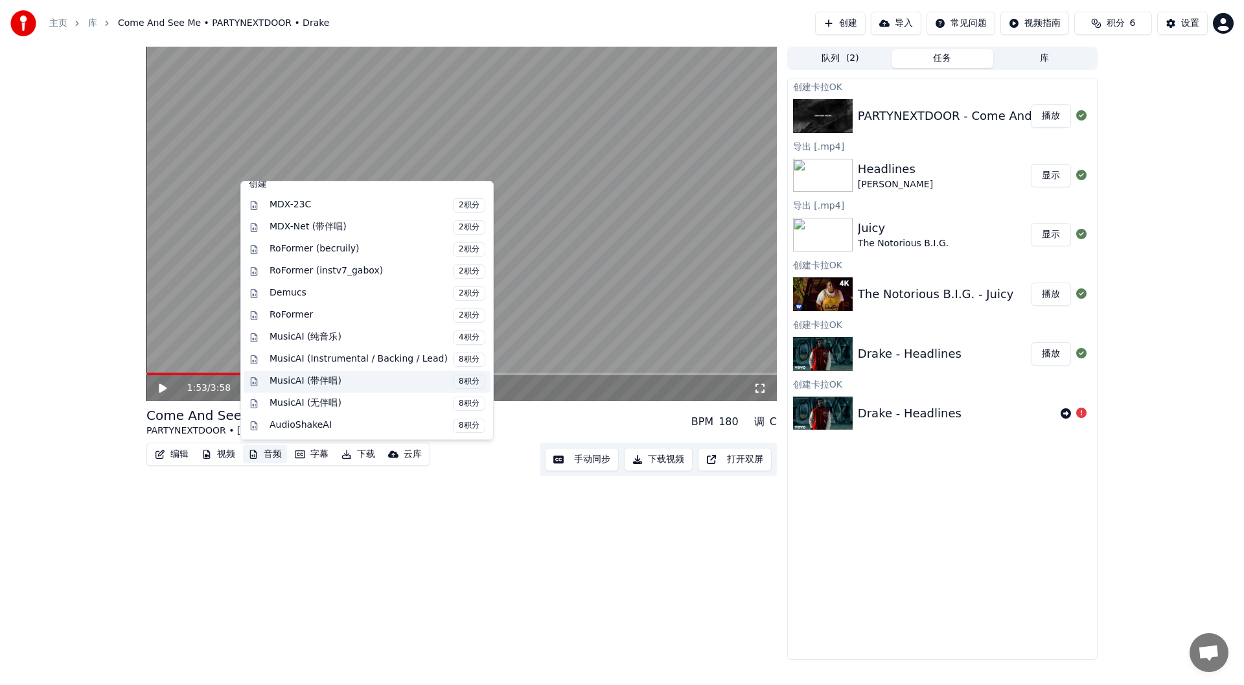
click at [459, 380] on span "8积分" at bounding box center [469, 381] width 32 height 14
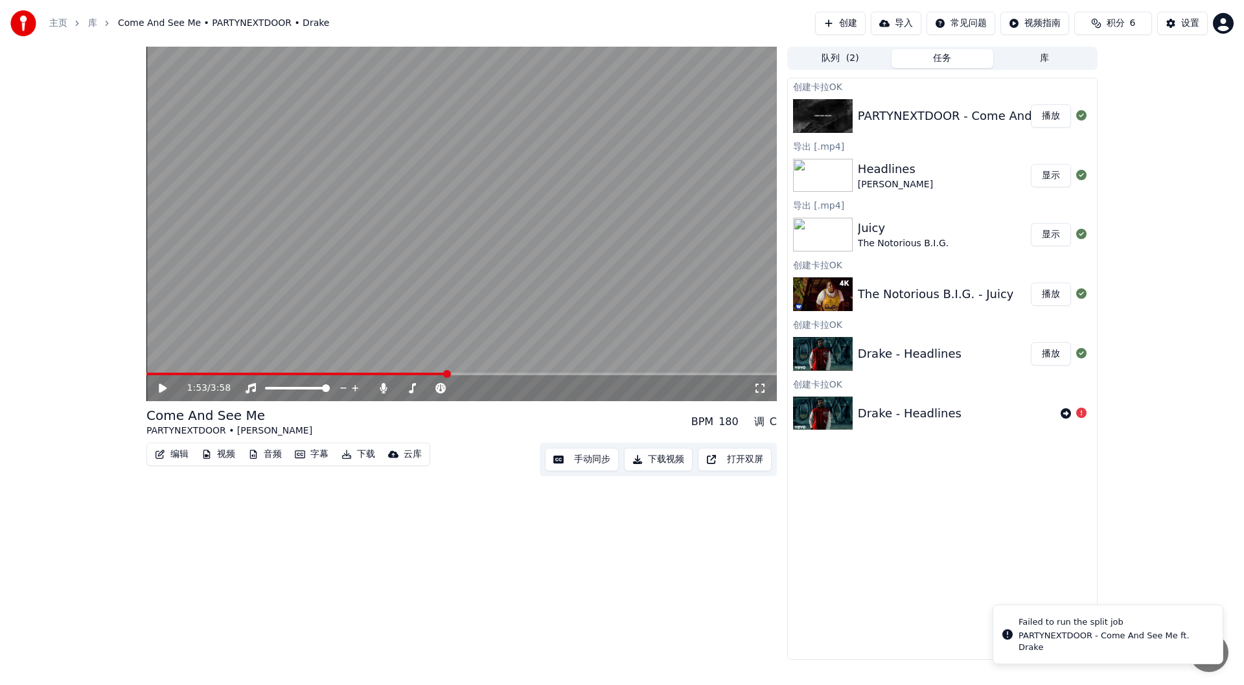
click at [26, 27] on img at bounding box center [23, 23] width 26 height 26
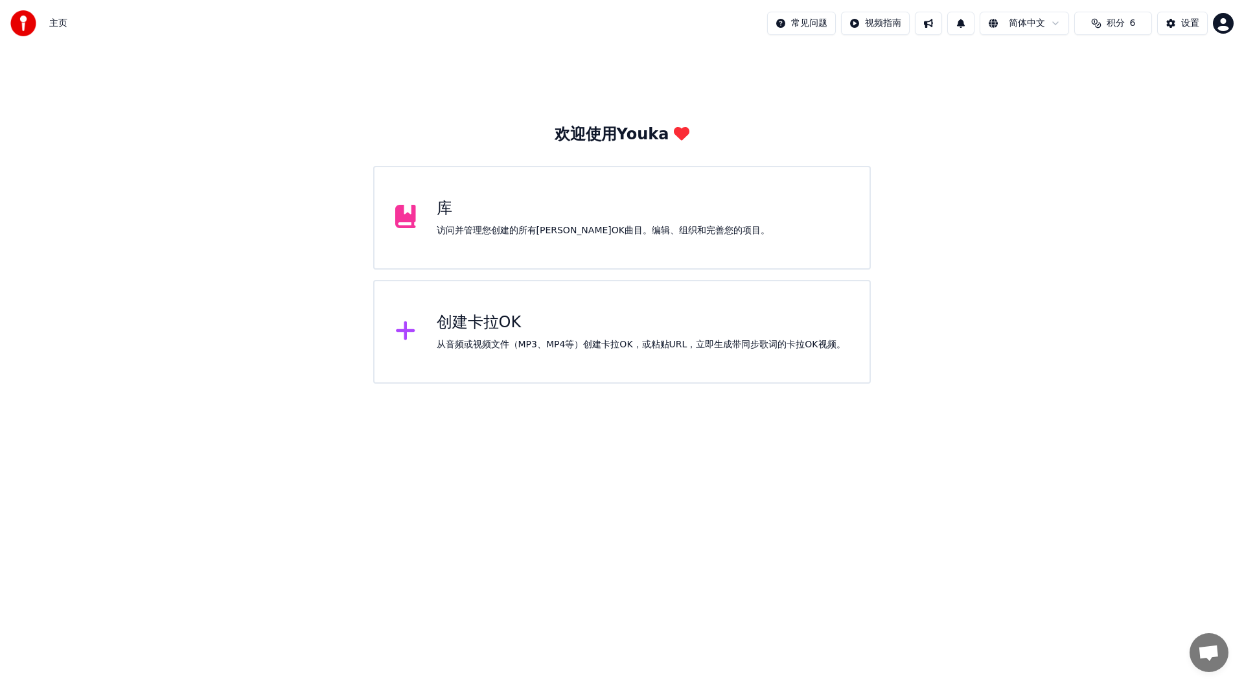
click at [522, 244] on div "库 访问并管理您创建的所有[PERSON_NAME]OK曲目。编辑、组织和完善您的项目。" at bounding box center [622, 218] width 498 height 104
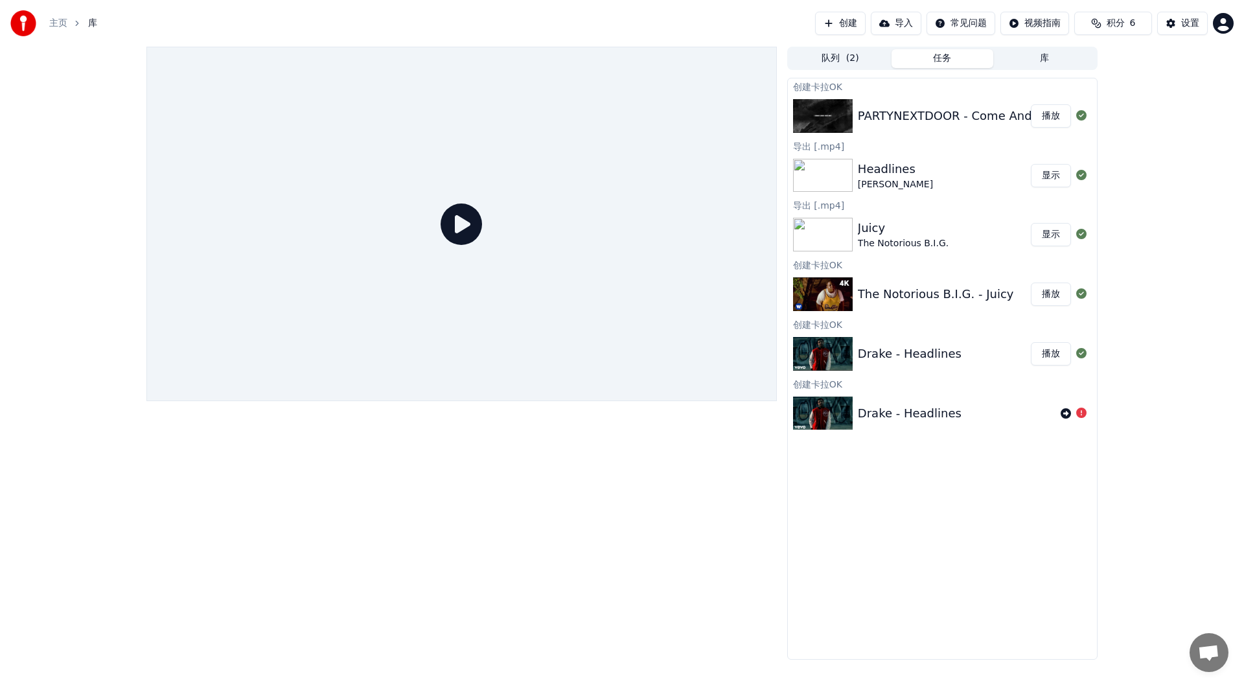
click at [1119, 29] on span "积分" at bounding box center [1116, 23] width 18 height 13
click at [1104, 117] on button "刷新" at bounding box center [1113, 119] width 51 height 23
click at [1153, 150] on div "队列 ( 2 ) 任务 库 创建[PERSON_NAME]OK PARTYNEXTDOOR - Come And See Me ft. Drake 播放 导出…" at bounding box center [622, 353] width 1244 height 613
click at [965, 19] on html "主页 库 创建 导入 常见问题 视频指南 积分 6 设置 队列 ( 2 ) 任务 库 创建[PERSON_NAME]OK PARTYNEXTDOOR - Co…" at bounding box center [622, 342] width 1244 height 685
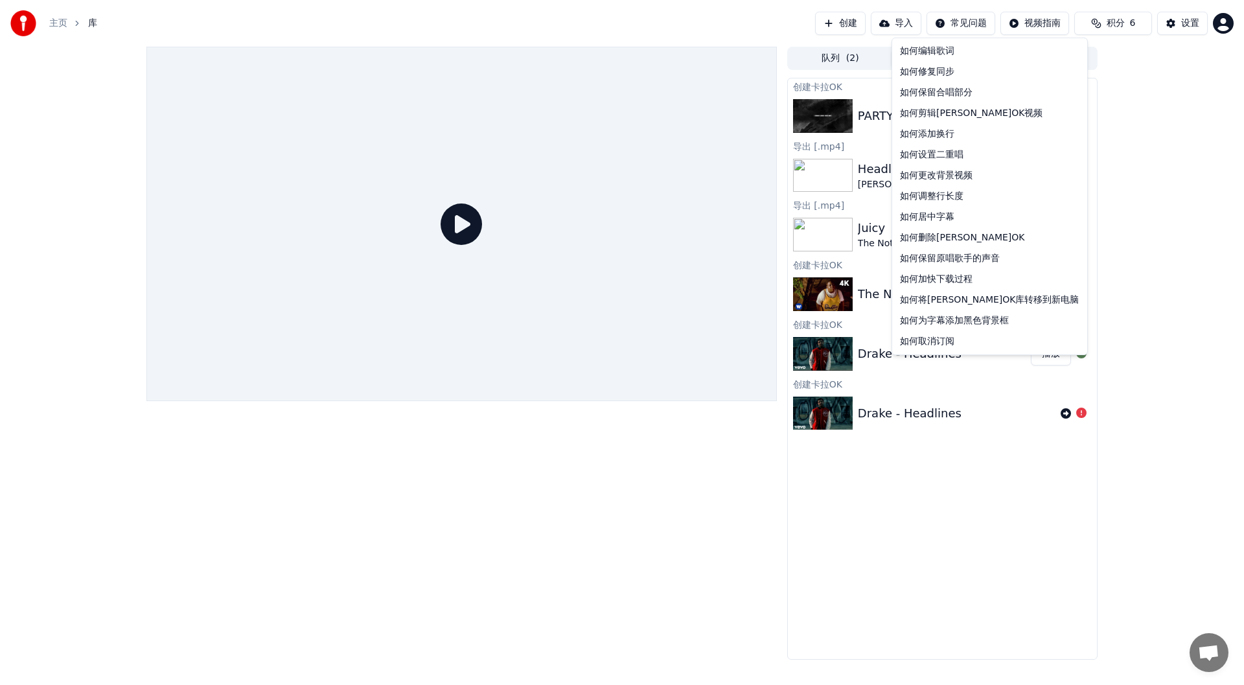
click at [1182, 75] on html "主页 库 创建 导入 常见问题 视频指南 积分 6 设置 队列 ( 2 ) 任务 库 创建[PERSON_NAME]OK PARTYNEXTDOOR - Co…" at bounding box center [622, 342] width 1244 height 685
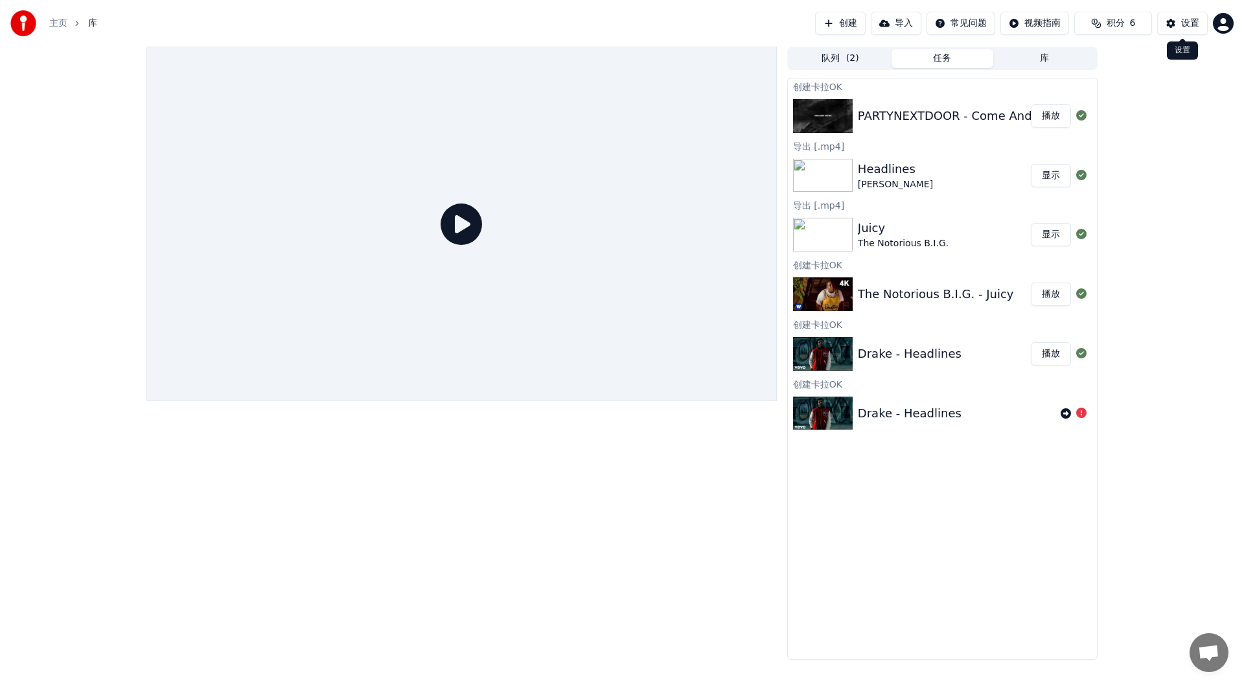
click at [1172, 23] on button "设置" at bounding box center [1182, 23] width 51 height 23
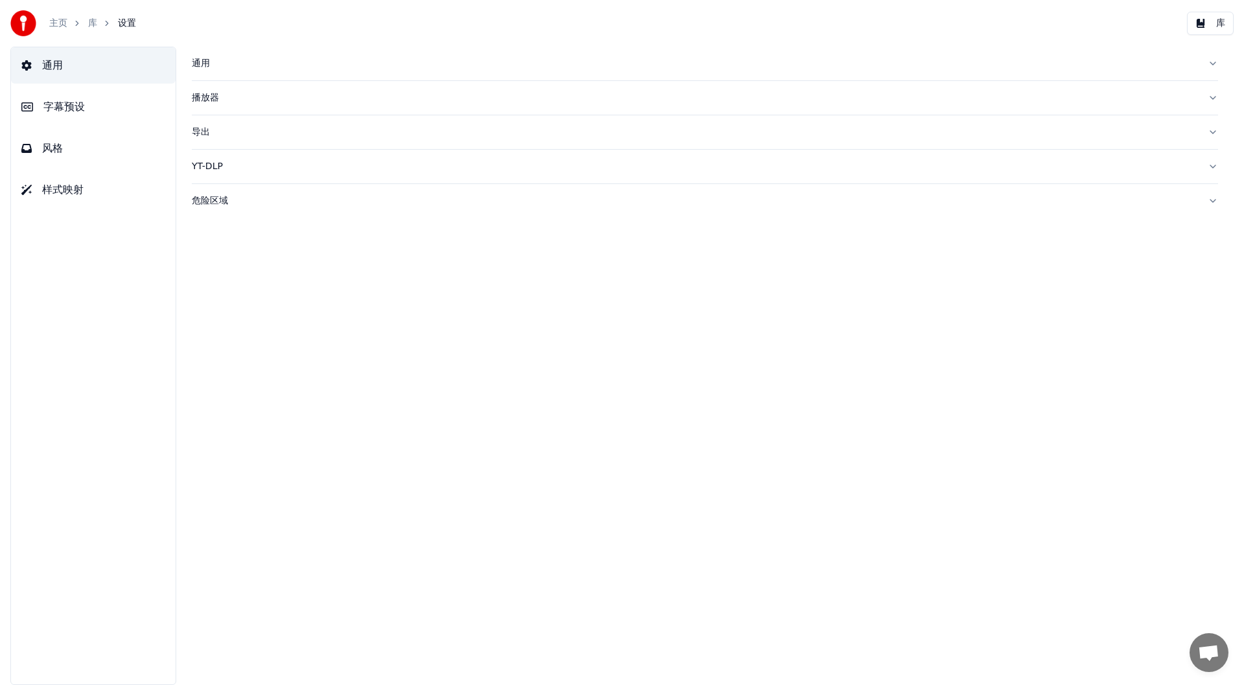
click at [1213, 22] on button "库" at bounding box center [1210, 23] width 47 height 23
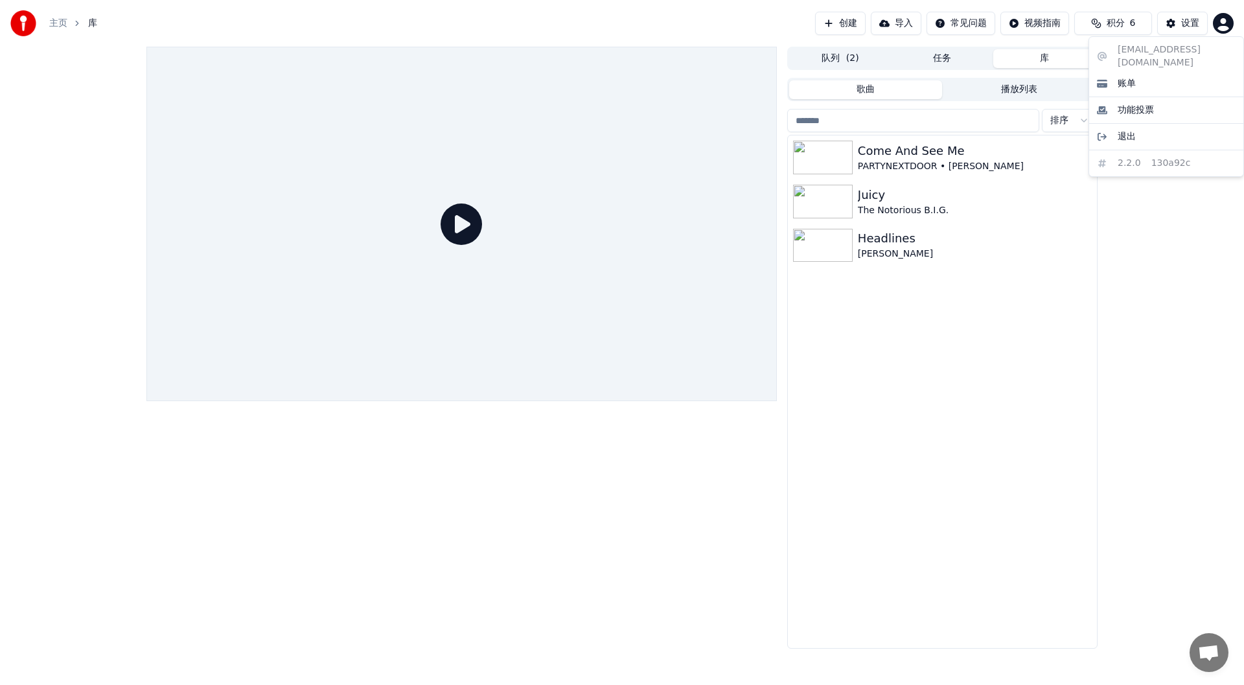
click at [1223, 26] on html "主页 库 创建 导入 常见问题 视频指南 积分 6 设置 队列 ( 2 ) 任务 库 歌曲 播放列表 排序 Come And See Me PARTYNEXT…" at bounding box center [622, 342] width 1244 height 685
click at [1171, 73] on div "账单" at bounding box center [1166, 83] width 149 height 21
click at [20, 13] on img at bounding box center [23, 23] width 26 height 26
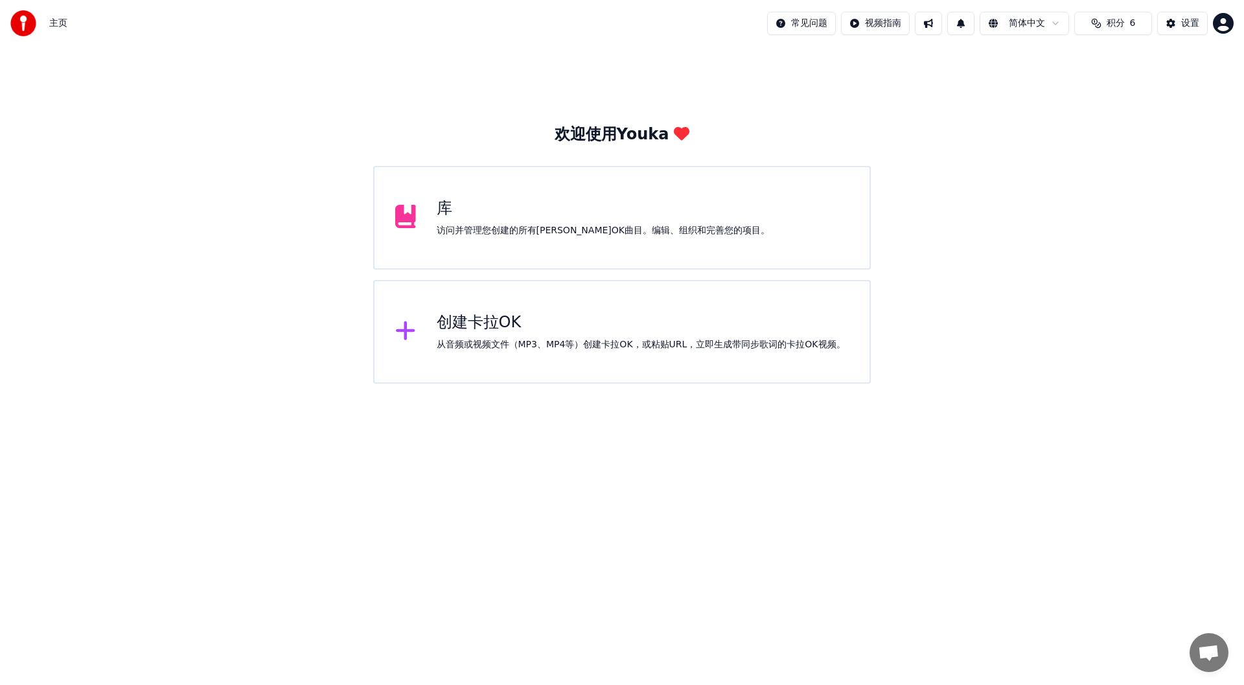
click at [656, 229] on div "访问并管理您创建的所有[PERSON_NAME]OK曲目。编辑、组织和完善您的项目。" at bounding box center [604, 230] width 334 height 13
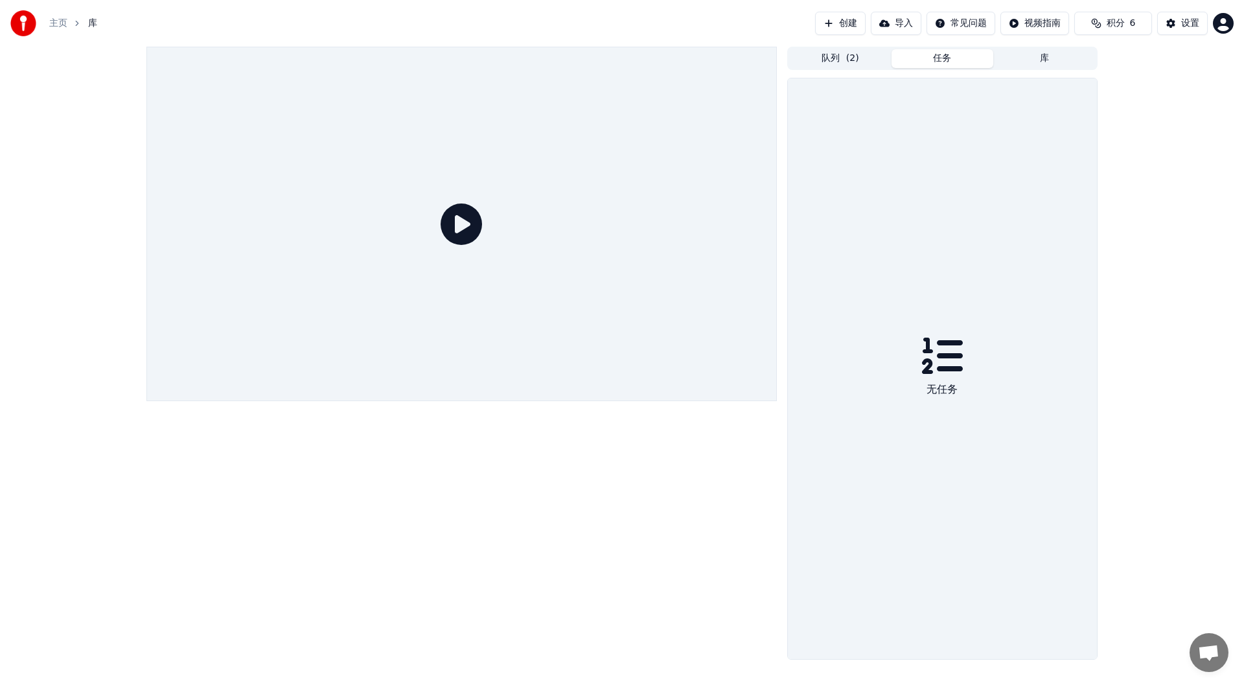
click at [941, 54] on button "任务" at bounding box center [942, 58] width 102 height 19
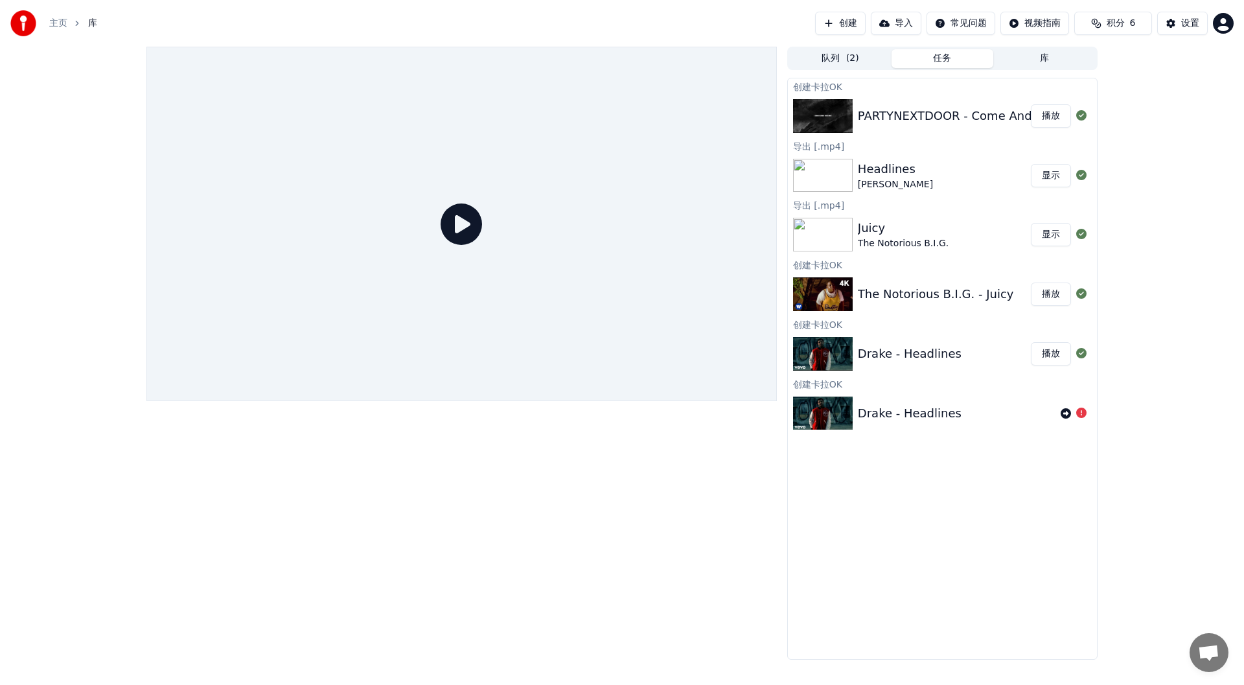
click at [844, 57] on button "队列 ( 2 )" at bounding box center [840, 58] width 102 height 19
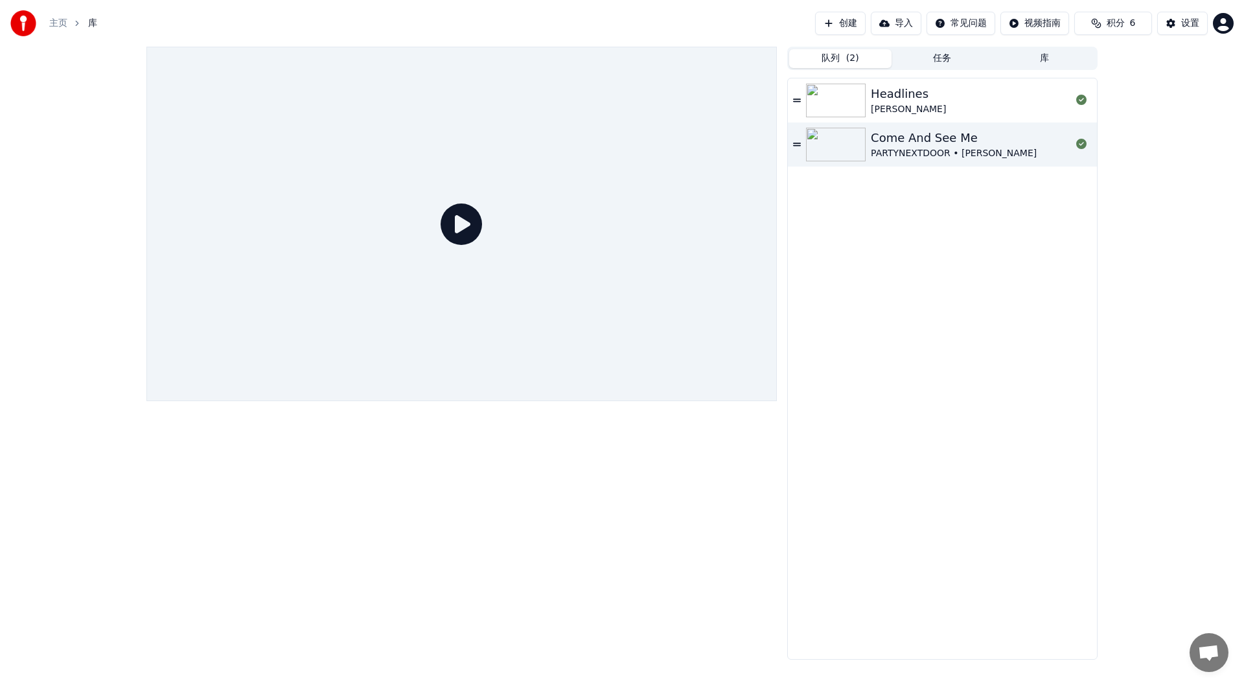
click at [930, 55] on button "任务" at bounding box center [942, 58] width 102 height 19
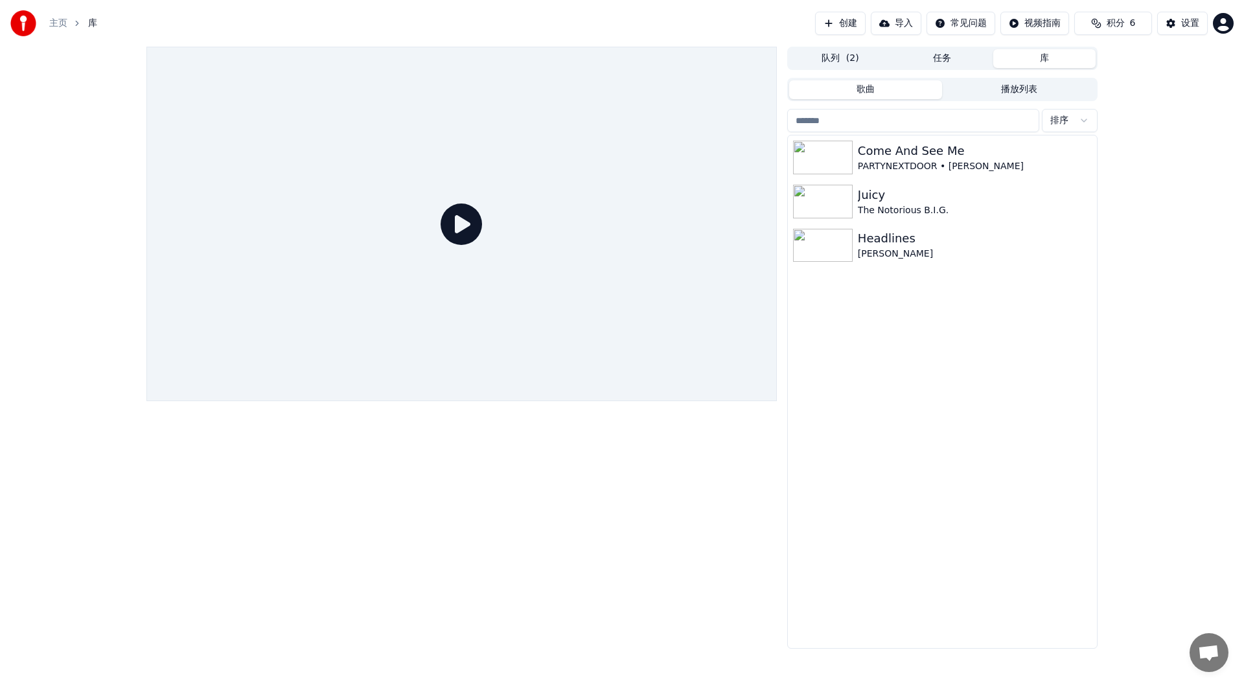
click at [1070, 66] on button "库" at bounding box center [1044, 58] width 102 height 19
click at [1039, 22] on html "主页 库 创建 导入 常见问题 视频指南 积分 6 设置 队列 ( 2 ) 任务 库 歌曲 播放列表 排序 Come And See Me PARTYNEXT…" at bounding box center [622, 342] width 1244 height 685
click at [1147, 78] on html "主页 库 创建 导入 常见问题 视频指南 积分 6 设置 队列 ( 2 ) 任务 库 歌曲 播放列表 排序 Come And See Me PARTYNEXT…" at bounding box center [622, 342] width 1244 height 685
click at [1124, 23] on span "积分" at bounding box center [1116, 23] width 18 height 13
click at [78, 23] on icon "breadcrumb" at bounding box center [77, 23] width 3 height 5
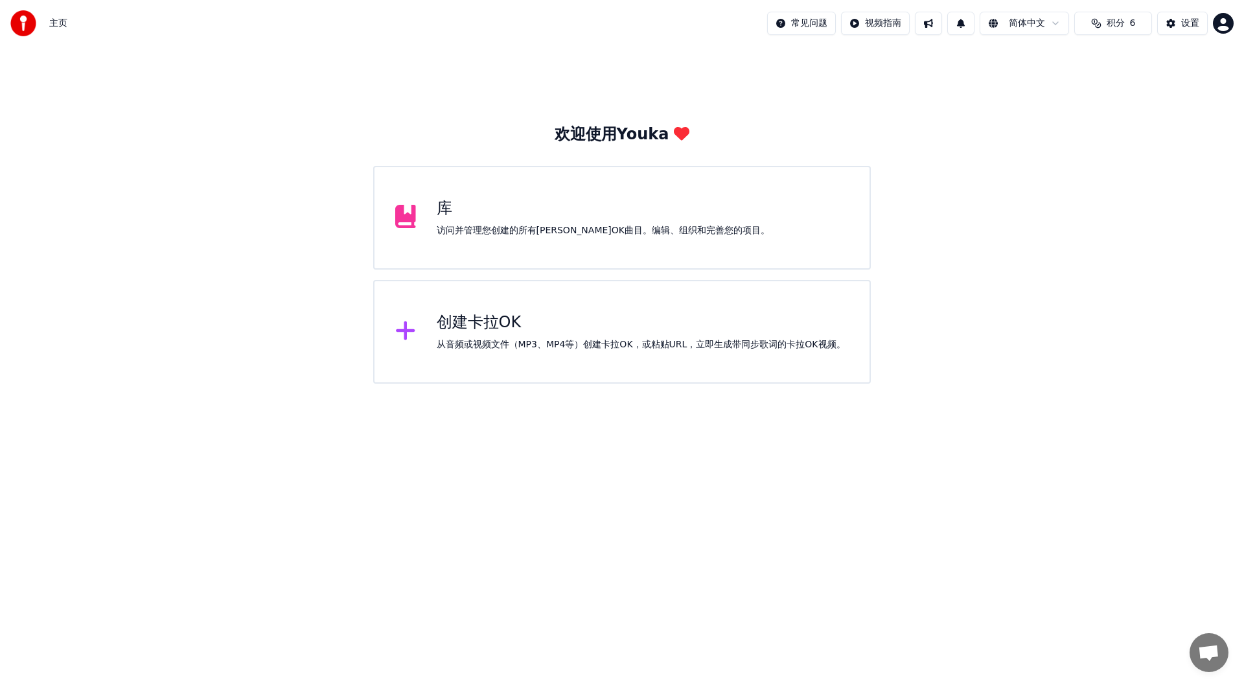
click at [1110, 25] on span "积分" at bounding box center [1116, 23] width 18 height 13
click at [1132, 106] on div "充值 剩余 有效期（天） 15 6 30 刷新" at bounding box center [1113, 90] width 205 height 83
click at [1118, 119] on button "刷新" at bounding box center [1113, 119] width 51 height 23
click at [1061, 61] on th "充值" at bounding box center [1066, 62] width 29 height 26
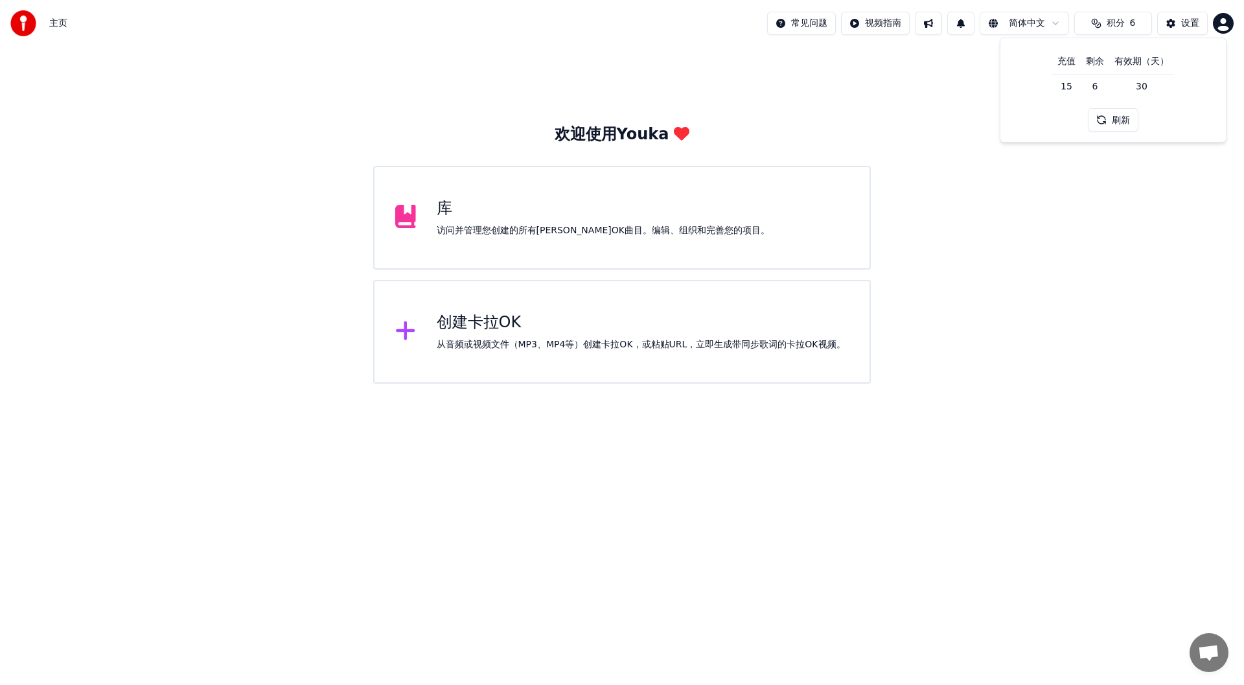
click at [1090, 61] on th "剩余" at bounding box center [1095, 62] width 29 height 26
click at [1150, 60] on th "有效期（天）" at bounding box center [1141, 62] width 65 height 26
drag, startPoint x: 1164, startPoint y: 64, endPoint x: 1164, endPoint y: 72, distance: 7.8
click at [1164, 65] on th "有效期（天）" at bounding box center [1141, 62] width 65 height 26
click at [1155, 84] on td "30" at bounding box center [1141, 86] width 65 height 23
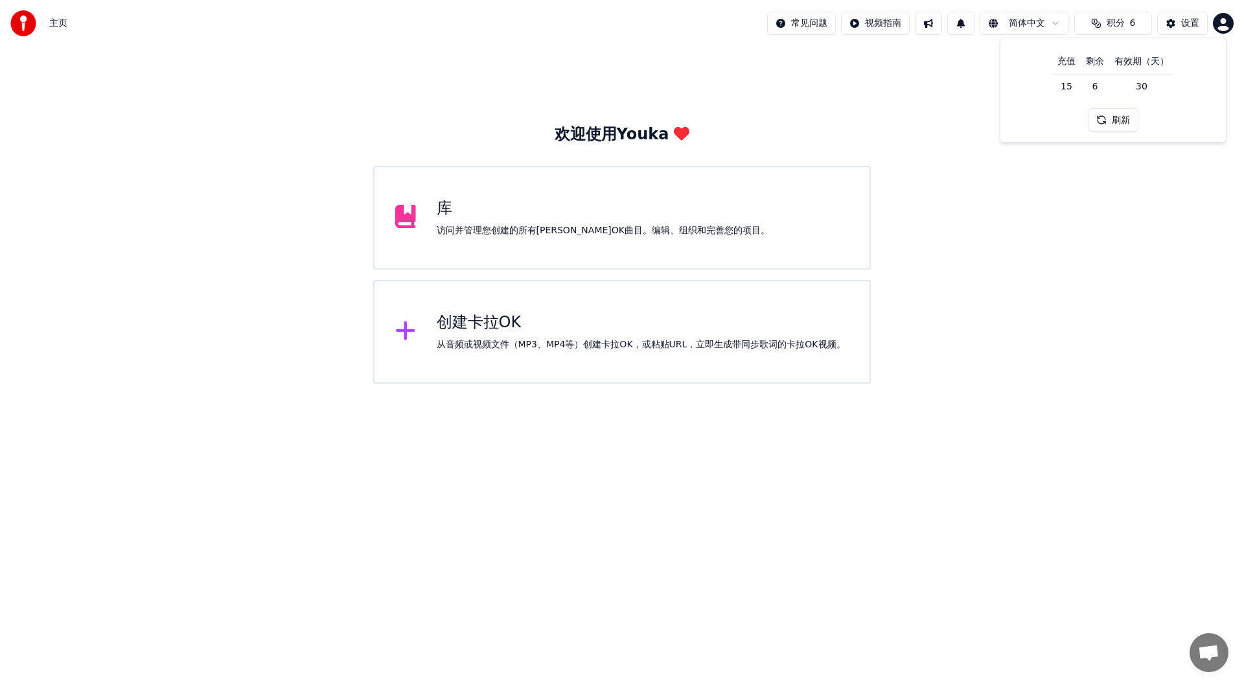
click at [1070, 84] on td "15" at bounding box center [1066, 86] width 29 height 23
click at [1222, 23] on html "主页 常见问题 视频指南 简体中文 积分 6 设置 欢迎使用Youka 库 访问并管理您创建的所有卡拉OK曲目。编辑、组织和完善您的项目。 创建卡拉OK 从音…" at bounding box center [622, 192] width 1244 height 384
click at [1178, 100] on div "功能投票" at bounding box center [1166, 110] width 149 height 21
click at [1228, 18] on html "主页 常见问题 视频指南 简体中文 积分 6 设置 欢迎使用Youka 库 访问并管理您创建的所有卡拉OK曲目。编辑、组织和完善您的项目。 创建卡拉OK 从音…" at bounding box center [622, 192] width 1244 height 384
click at [1180, 73] on div "账单" at bounding box center [1166, 83] width 149 height 21
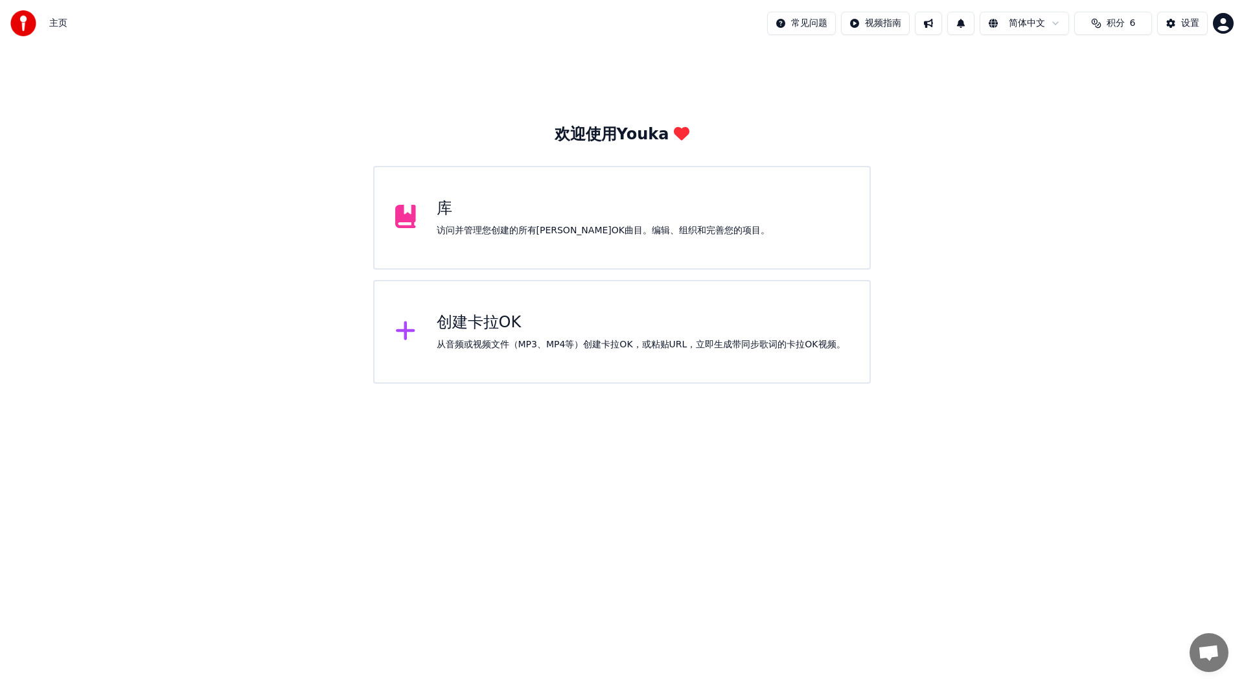
click at [1218, 25] on html "主页 常见问题 视频指南 简体中文 积分 6 设置 欢迎使用Youka 库 访问并管理您创建的所有卡拉OK曲目。编辑、组织和完善您的项目。 创建卡拉OK 从音…" at bounding box center [622, 192] width 1244 height 384
drag, startPoint x: 726, startPoint y: 185, endPoint x: 721, endPoint y: 42, distance: 142.6
click at [721, 42] on html "主页 常见问题 视频指南 简体中文 积分 6 设置 欢迎使用Youka 库 访问并管理您创建的所有卡拉OK曲目。编辑、组织和完善您的项目。 创建卡拉OK 从音…" at bounding box center [622, 192] width 1244 height 384
click at [490, 236] on div "访问并管理您创建的所有[PERSON_NAME]OK曲目。编辑、组织和完善您的项目。" at bounding box center [604, 230] width 334 height 13
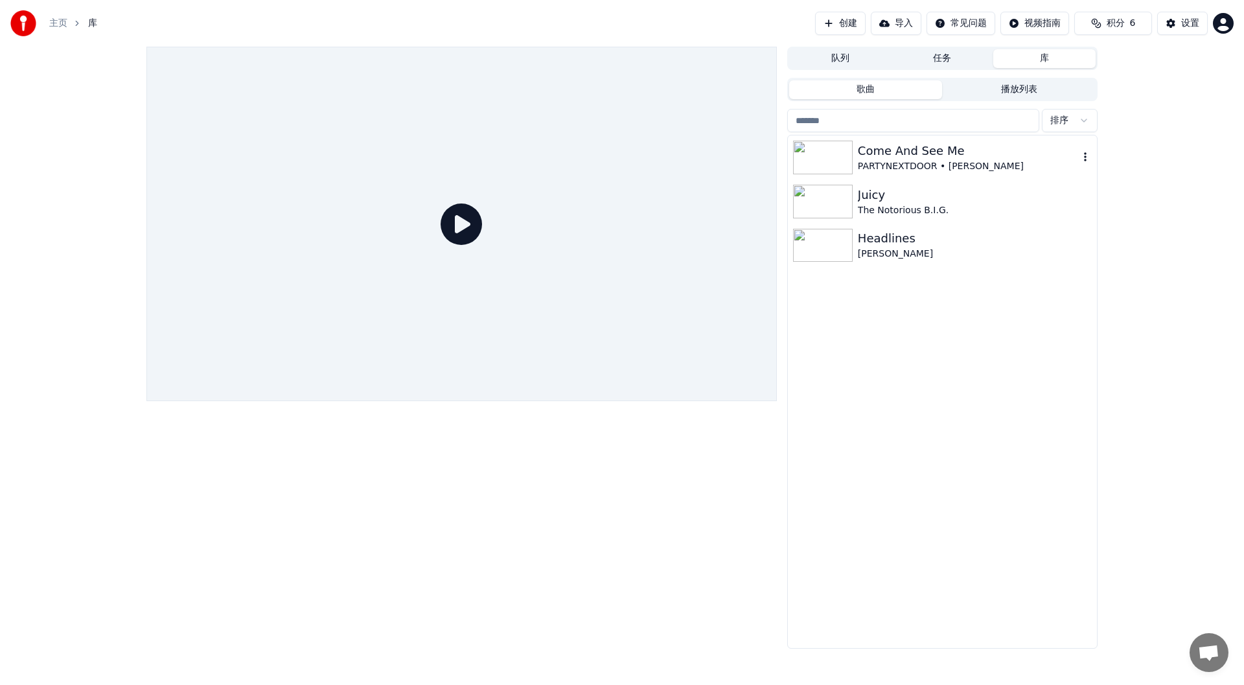
click at [917, 160] on div "PARTYNEXTDOOR • [PERSON_NAME]" at bounding box center [968, 166] width 221 height 13
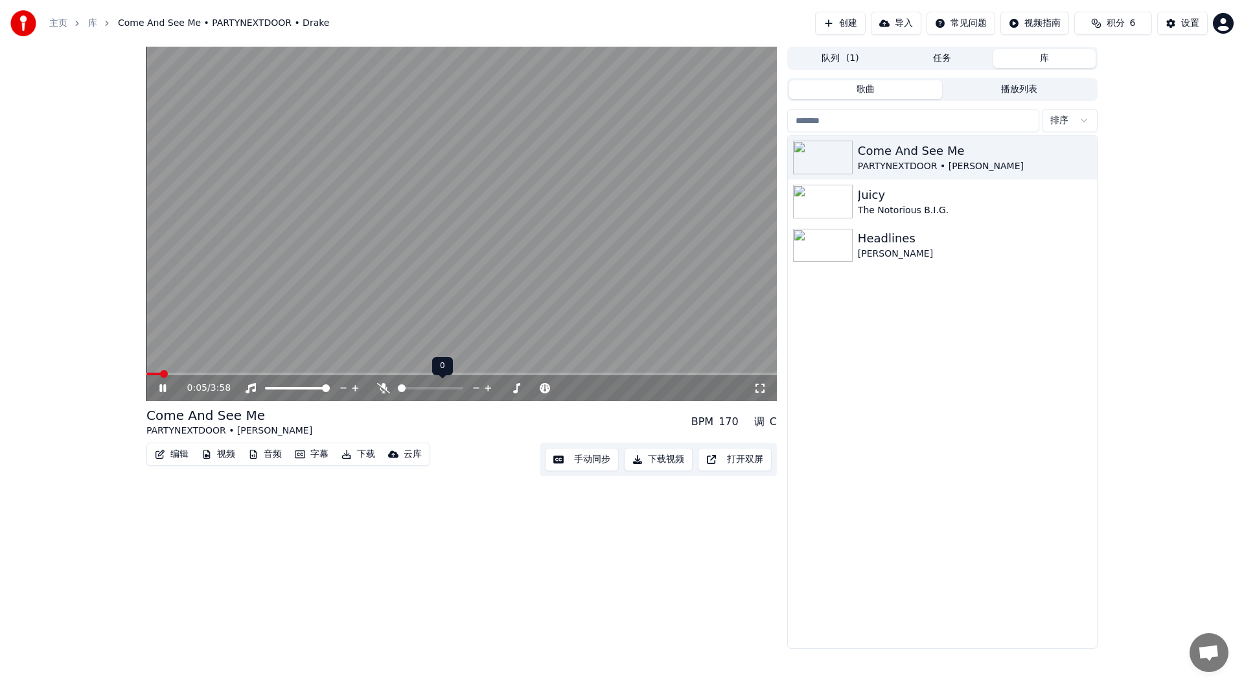
click at [415, 388] on span at bounding box center [430, 388] width 65 height 3
click at [408, 387] on span at bounding box center [406, 388] width 17 height 3
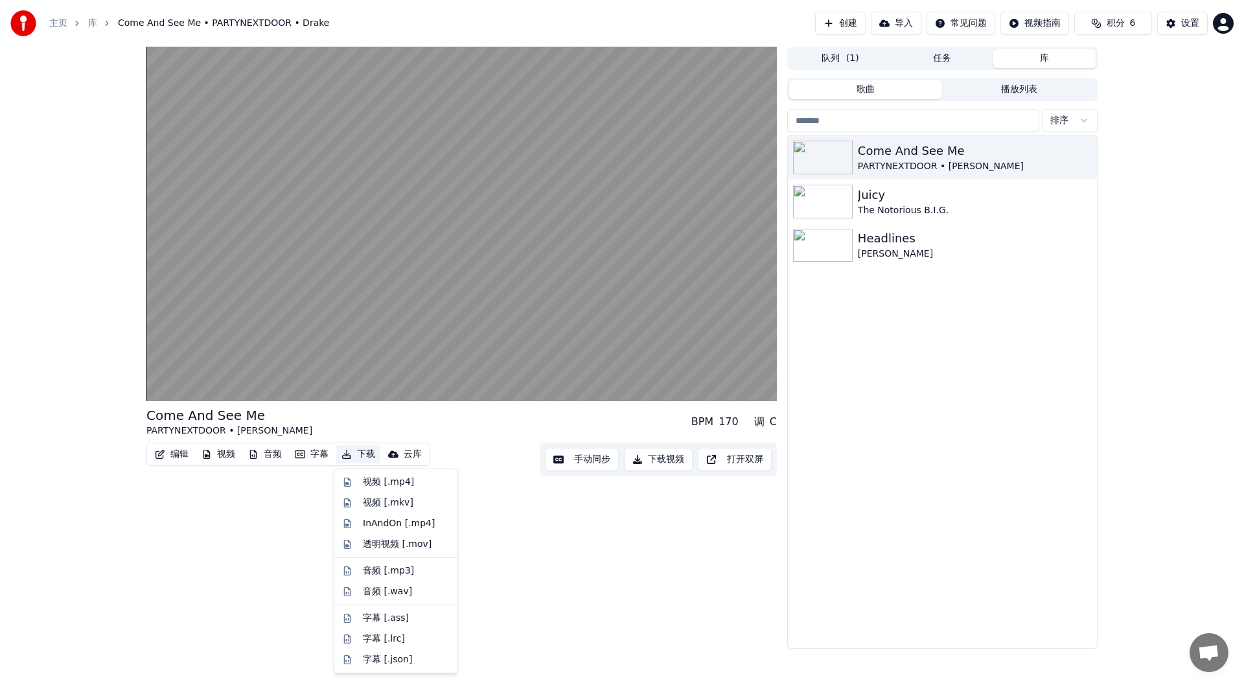
click at [365, 450] on button "下载" at bounding box center [358, 454] width 44 height 18
click at [405, 503] on div "视频 [.mkv]" at bounding box center [388, 502] width 51 height 13
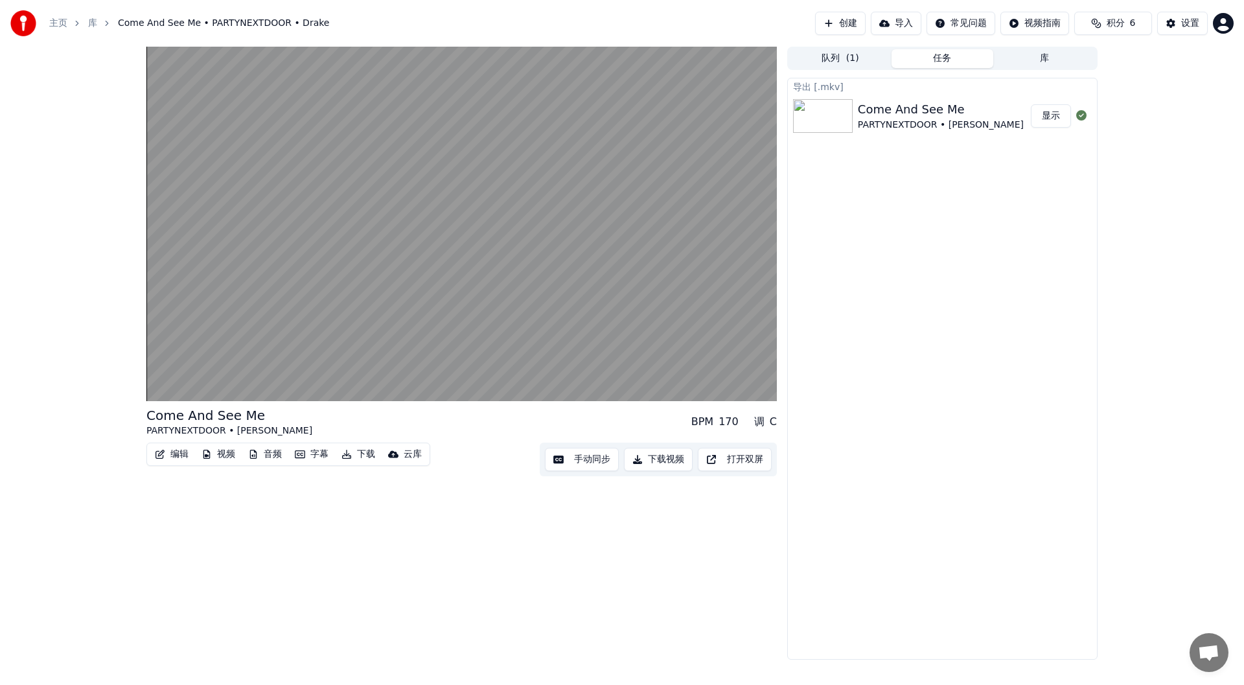
click at [827, 51] on button "队列 ( 1 )" at bounding box center [840, 58] width 102 height 19
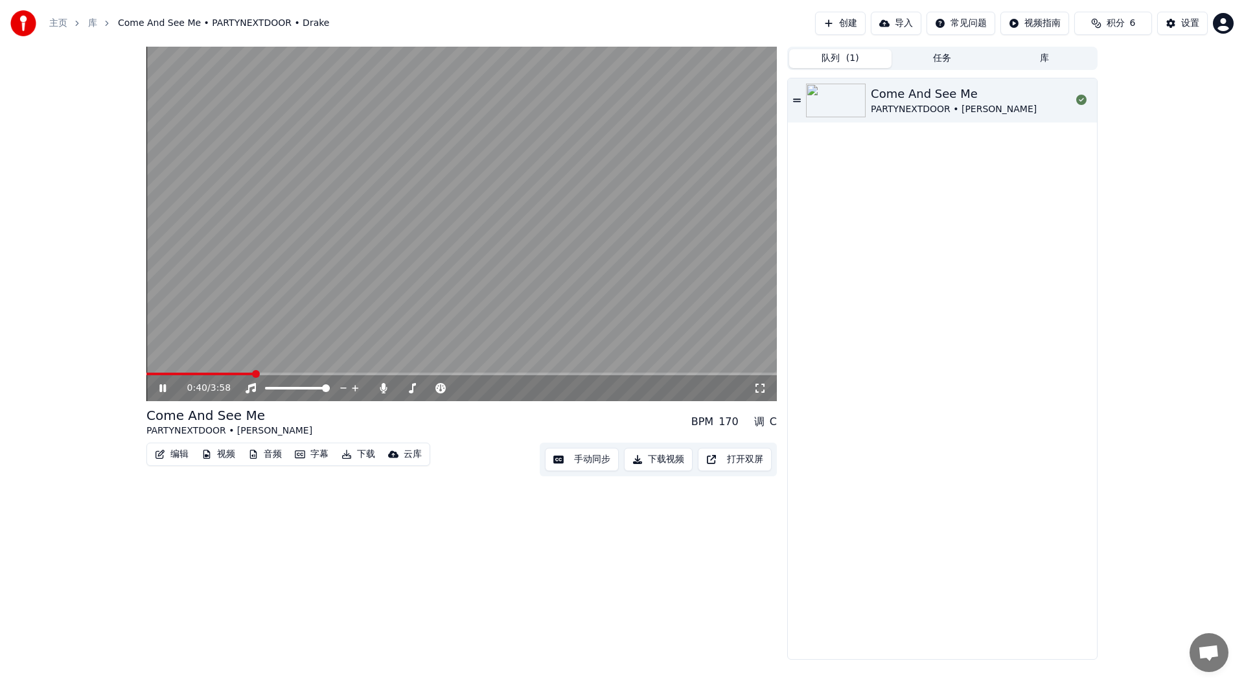
click at [647, 181] on video at bounding box center [461, 224] width 630 height 354
click at [674, 234] on video at bounding box center [461, 224] width 630 height 354
click at [1037, 59] on button "库" at bounding box center [1044, 58] width 102 height 19
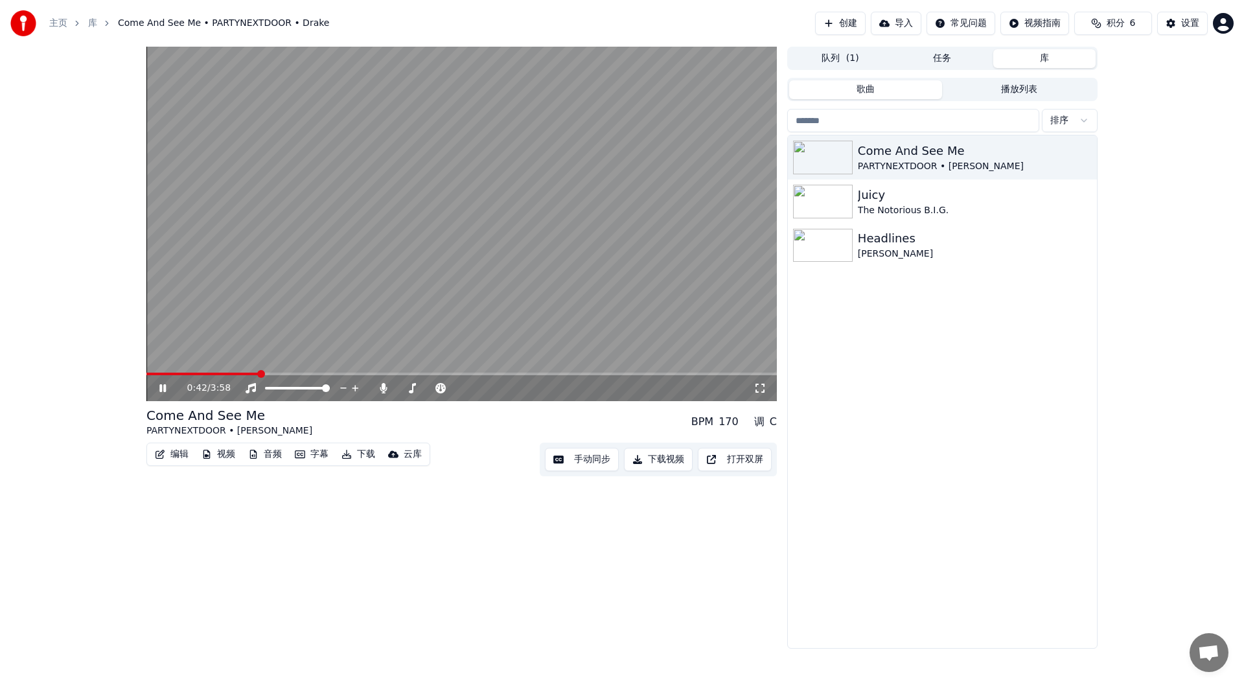
click at [941, 57] on button "任务" at bounding box center [942, 58] width 102 height 19
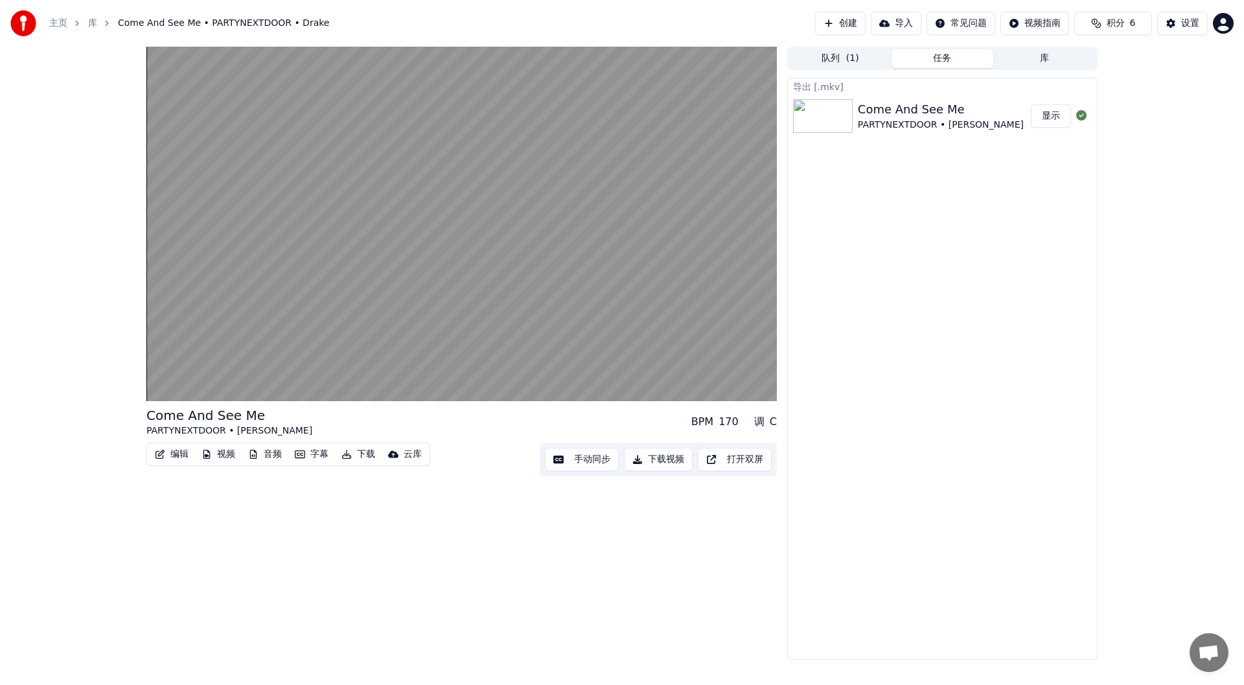
click at [1042, 118] on button "显示" at bounding box center [1051, 115] width 40 height 23
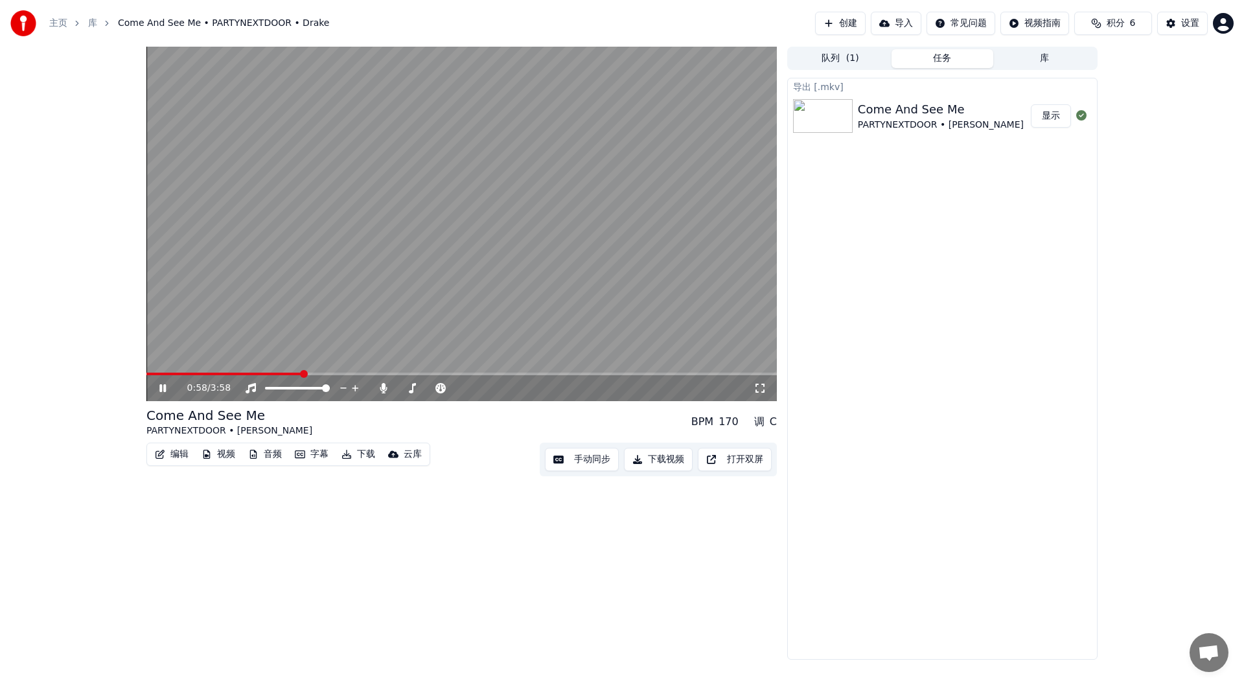
click at [229, 247] on video at bounding box center [461, 224] width 630 height 354
click at [669, 456] on button "下载视频" at bounding box center [658, 459] width 69 height 23
click at [490, 315] on video at bounding box center [461, 224] width 630 height 354
click at [1042, 111] on button "显示" at bounding box center [1051, 115] width 40 height 23
click at [298, 207] on video at bounding box center [461, 224] width 630 height 354
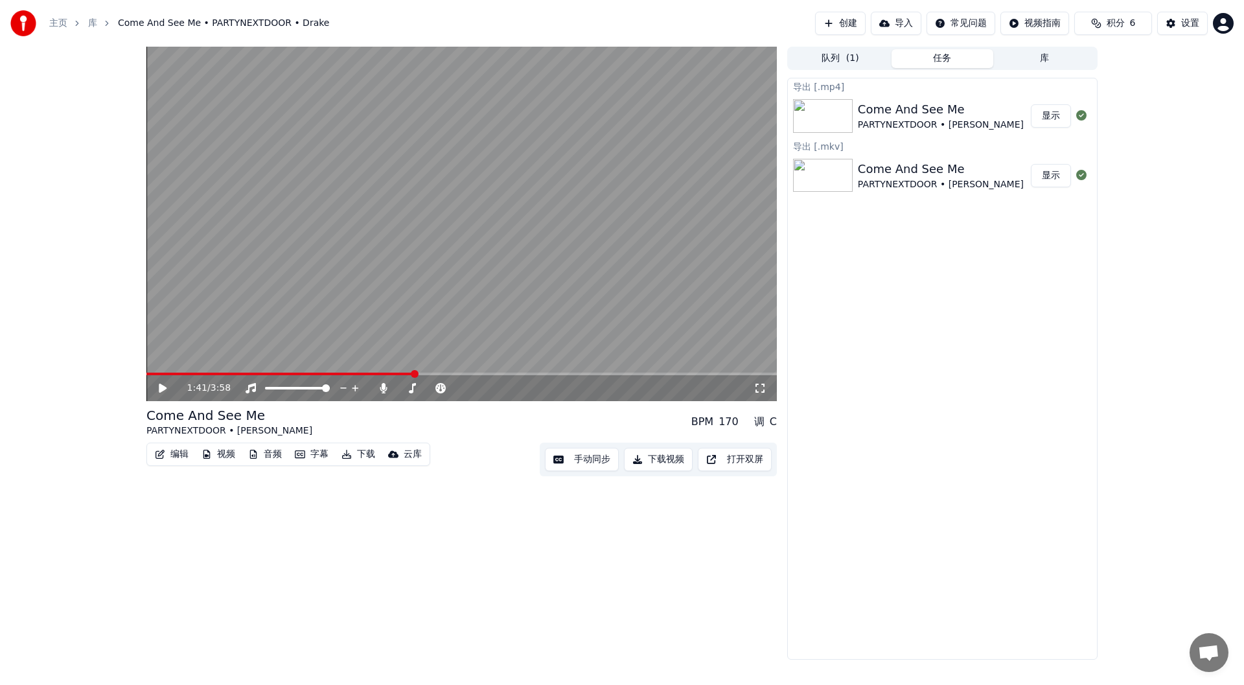
drag, startPoint x: 937, startPoint y: 45, endPoint x: 926, endPoint y: 58, distance: 17.9
click at [937, 47] on div "主页 库 Come And See Me • PARTYNEXTDOOR • Drake 创建 导入 常见问题 视频指南 积分 6 设置 1:41 / 3:5…" at bounding box center [622, 342] width 1244 height 685
click at [1044, 65] on button "库" at bounding box center [1044, 58] width 102 height 19
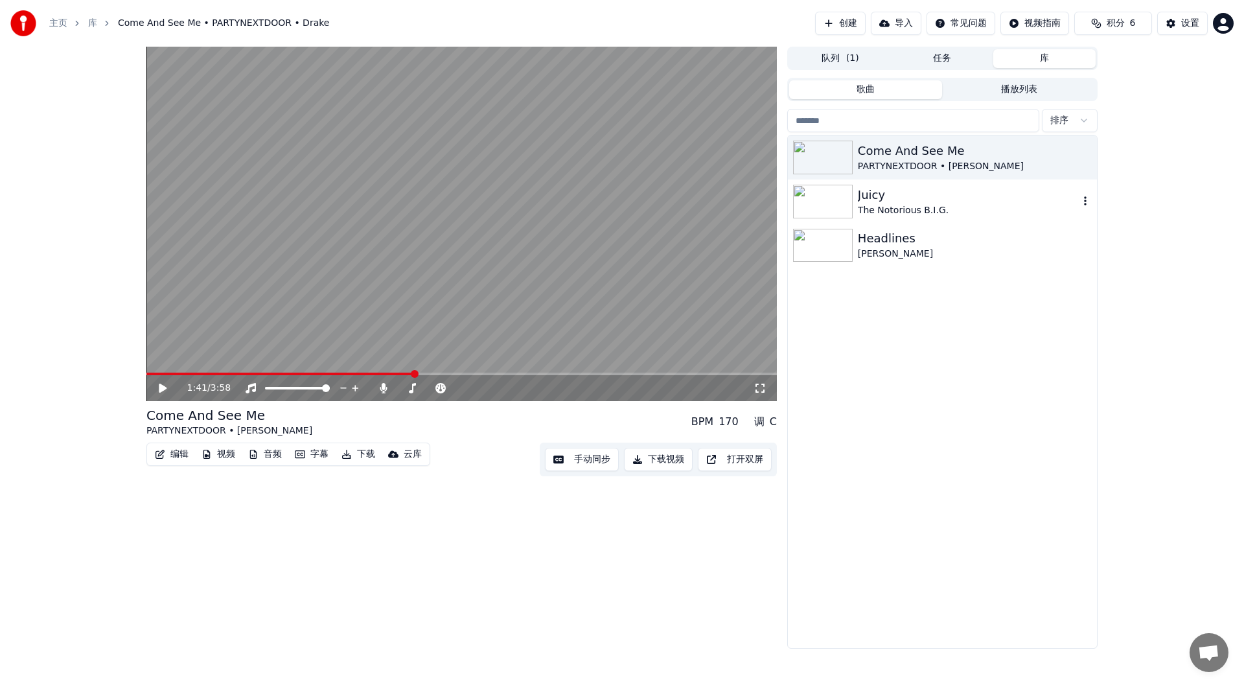
click at [958, 201] on div "Juicy" at bounding box center [968, 195] width 221 height 18
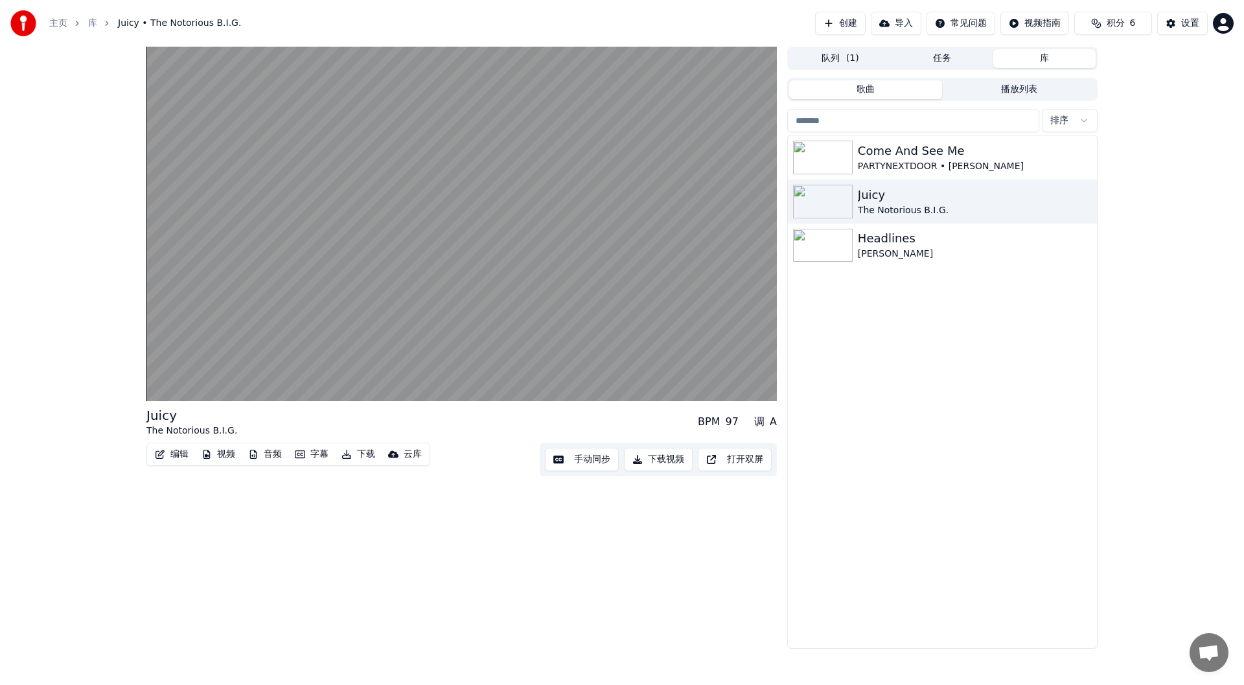
click at [664, 458] on button "下载视频" at bounding box center [658, 459] width 69 height 23
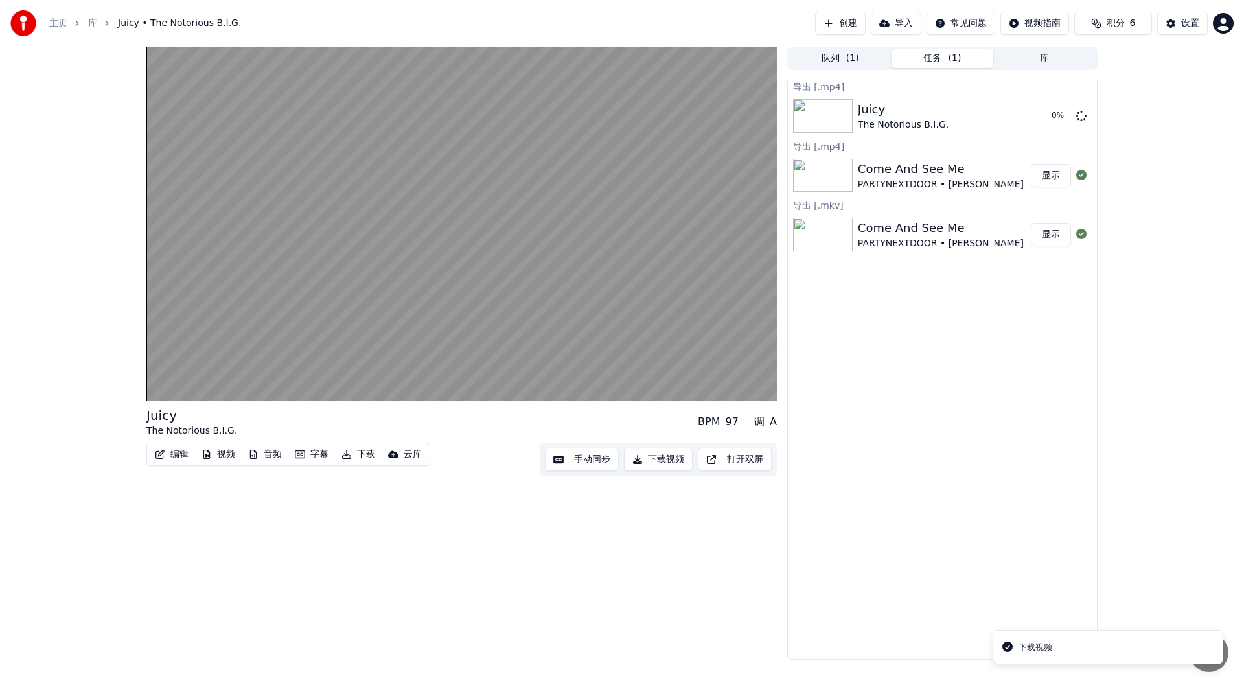
click at [1041, 58] on button "库" at bounding box center [1044, 58] width 102 height 19
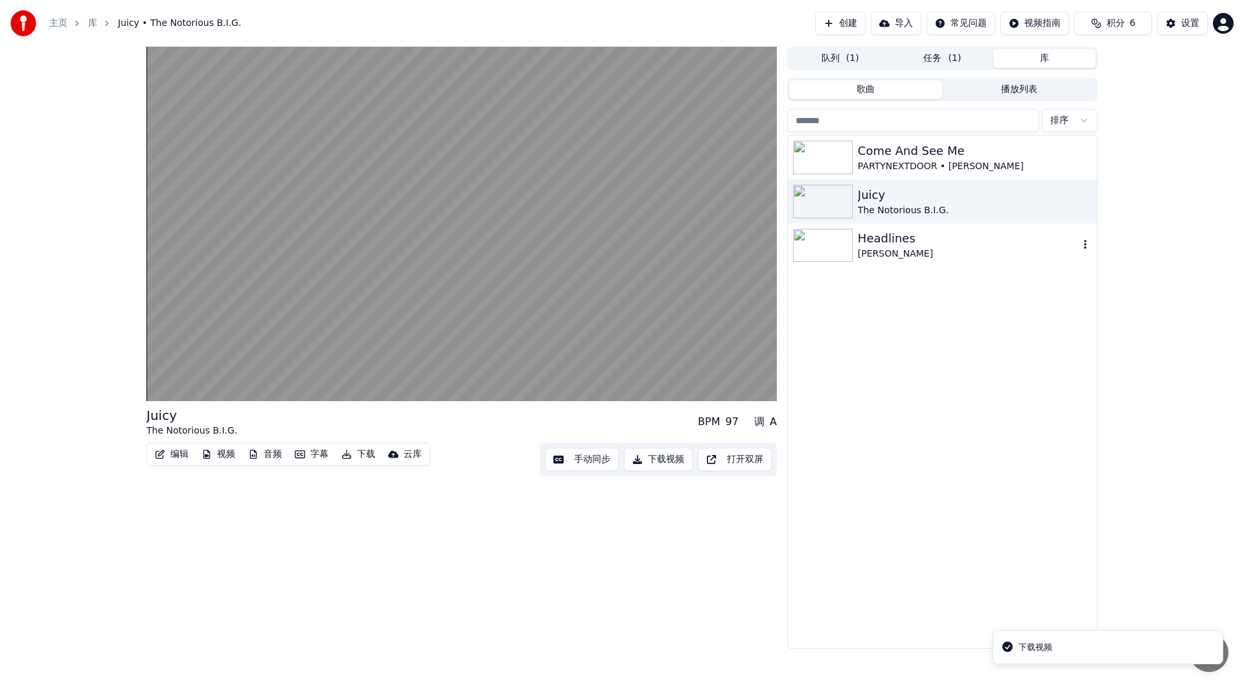
click at [902, 247] on div "Headlines" at bounding box center [968, 238] width 221 height 18
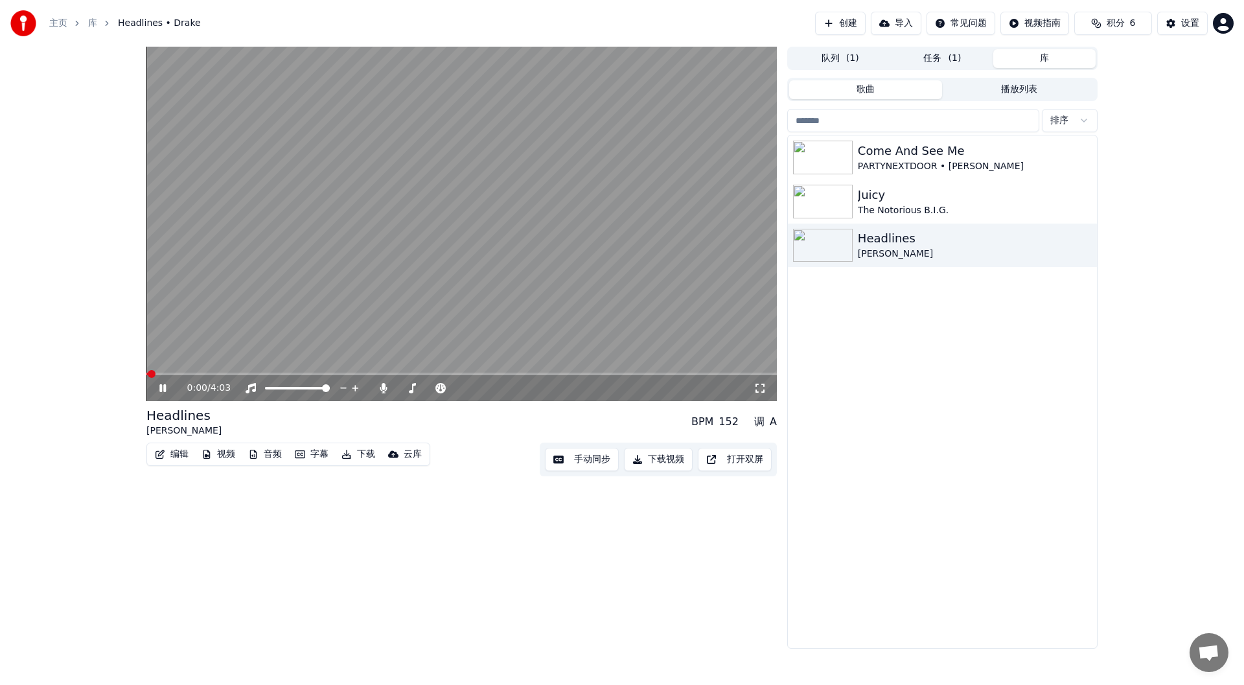
click at [645, 455] on button "下载视频" at bounding box center [658, 459] width 69 height 23
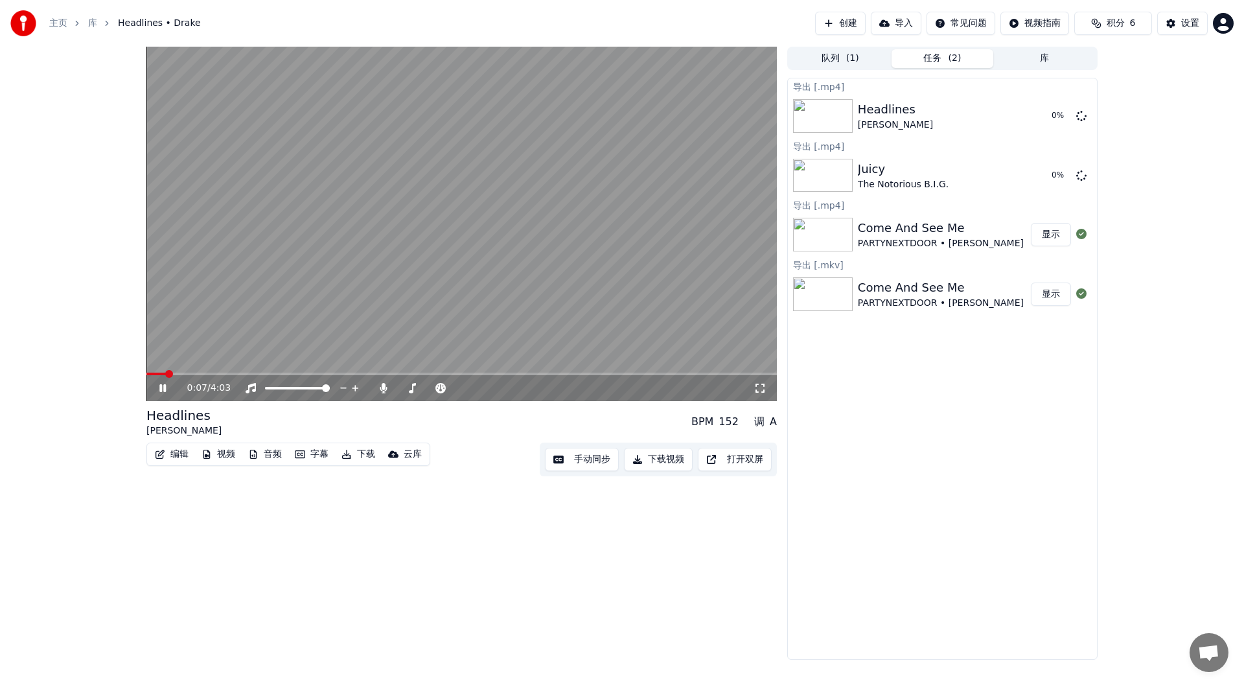
click at [1056, 233] on button "显示" at bounding box center [1051, 234] width 40 height 23
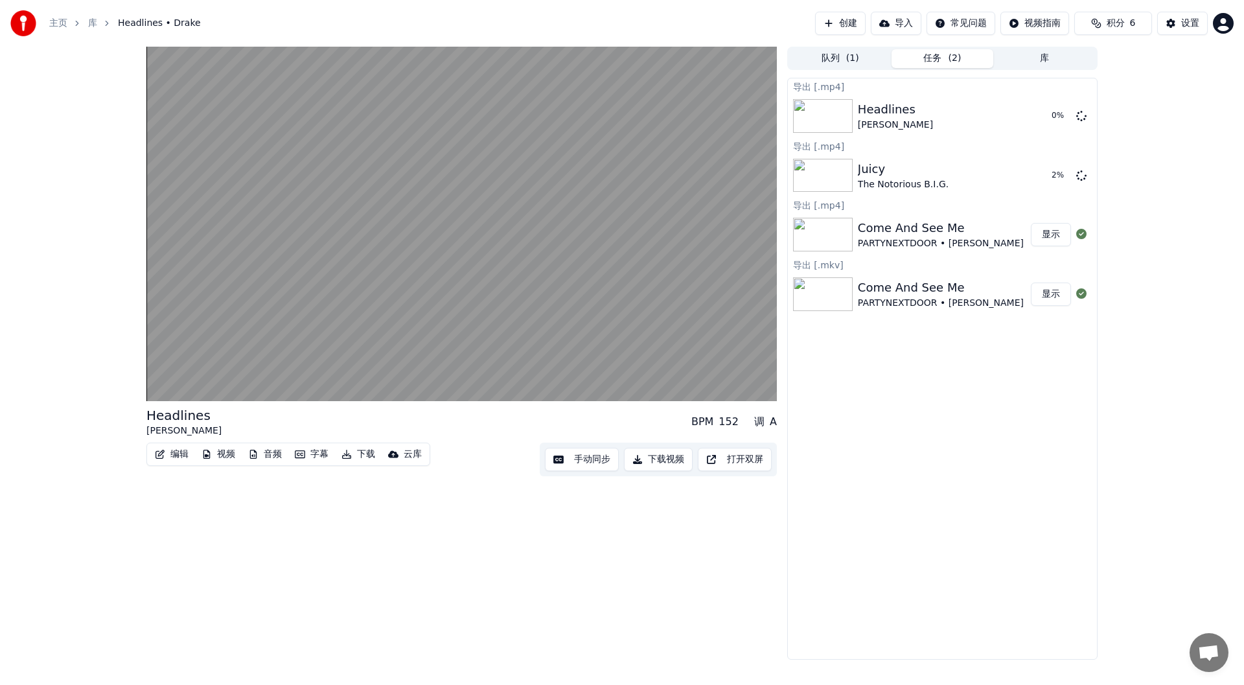
click at [976, 20] on html "主页 库 Headlines • Drake 创建 导入 常见问题 视频指南 积分 6 设置 Headlines Drake BPM 152 调 A 编辑 视…" at bounding box center [622, 342] width 1244 height 685
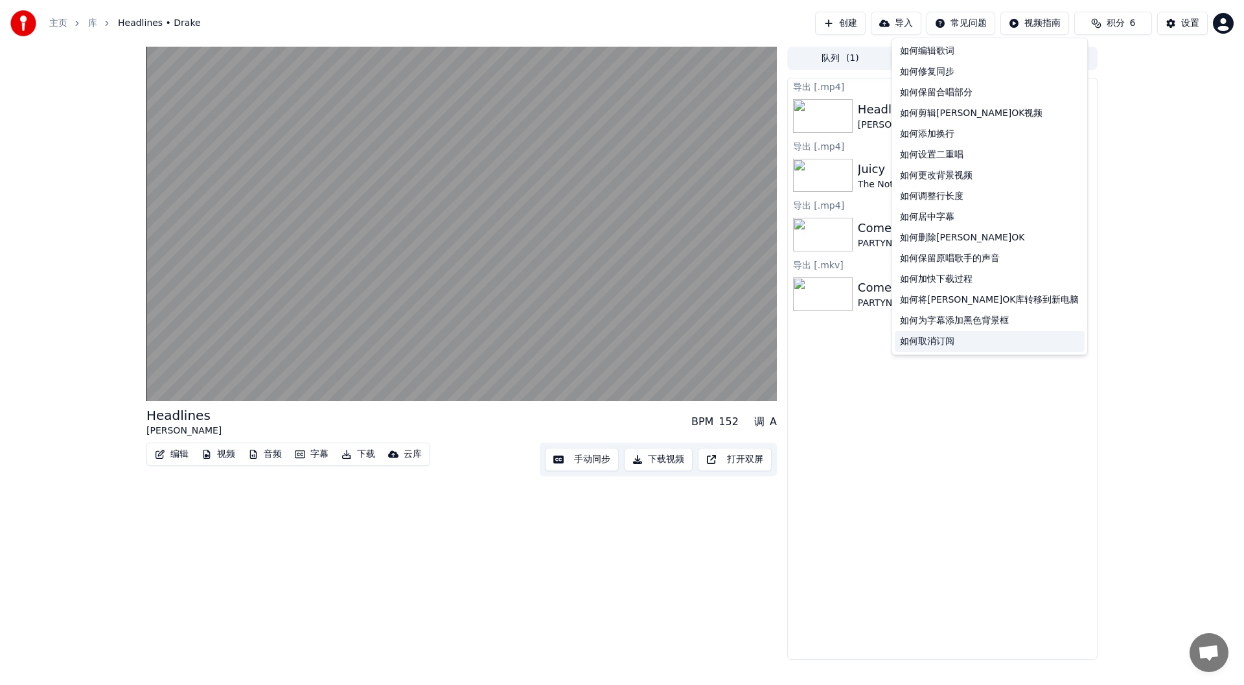
click at [978, 343] on div "如何取消订阅" at bounding box center [990, 341] width 190 height 21
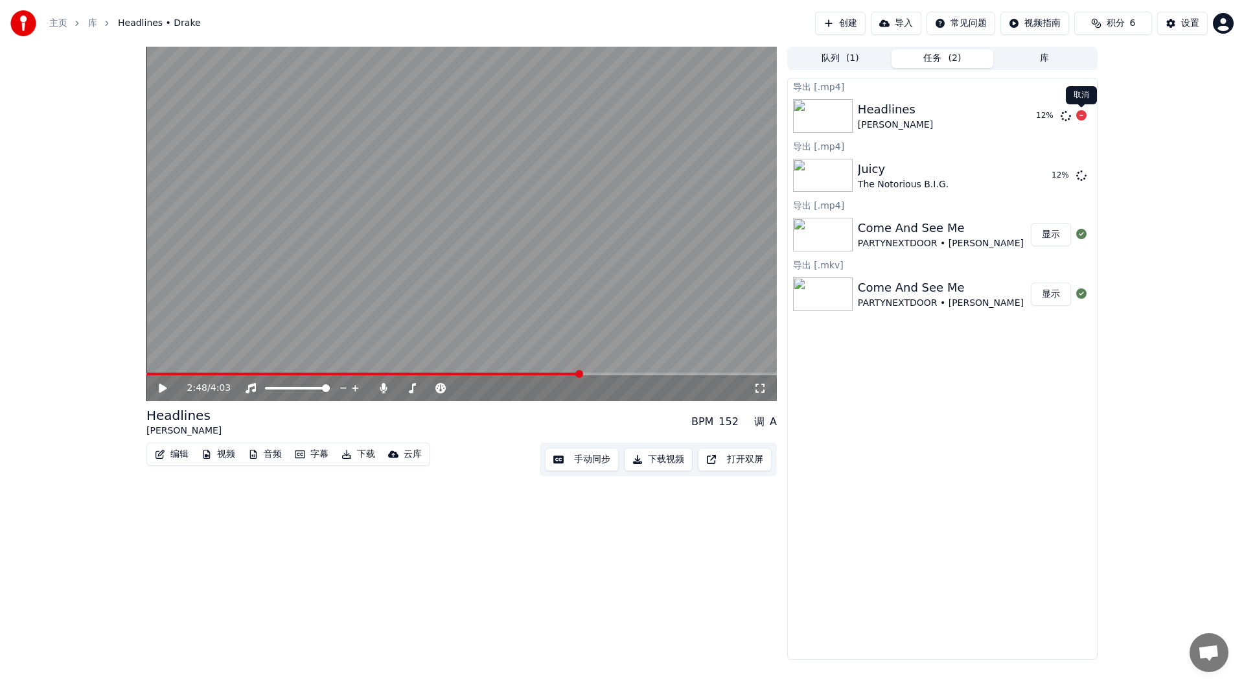
click at [1084, 114] on icon at bounding box center [1081, 115] width 10 height 10
click at [1081, 114] on icon at bounding box center [1081, 115] width 10 height 10
click at [1083, 116] on icon at bounding box center [1081, 115] width 10 height 10
click at [420, 385] on div at bounding box center [442, 388] width 104 height 13
click at [413, 388] on span at bounding box center [411, 388] width 8 height 8
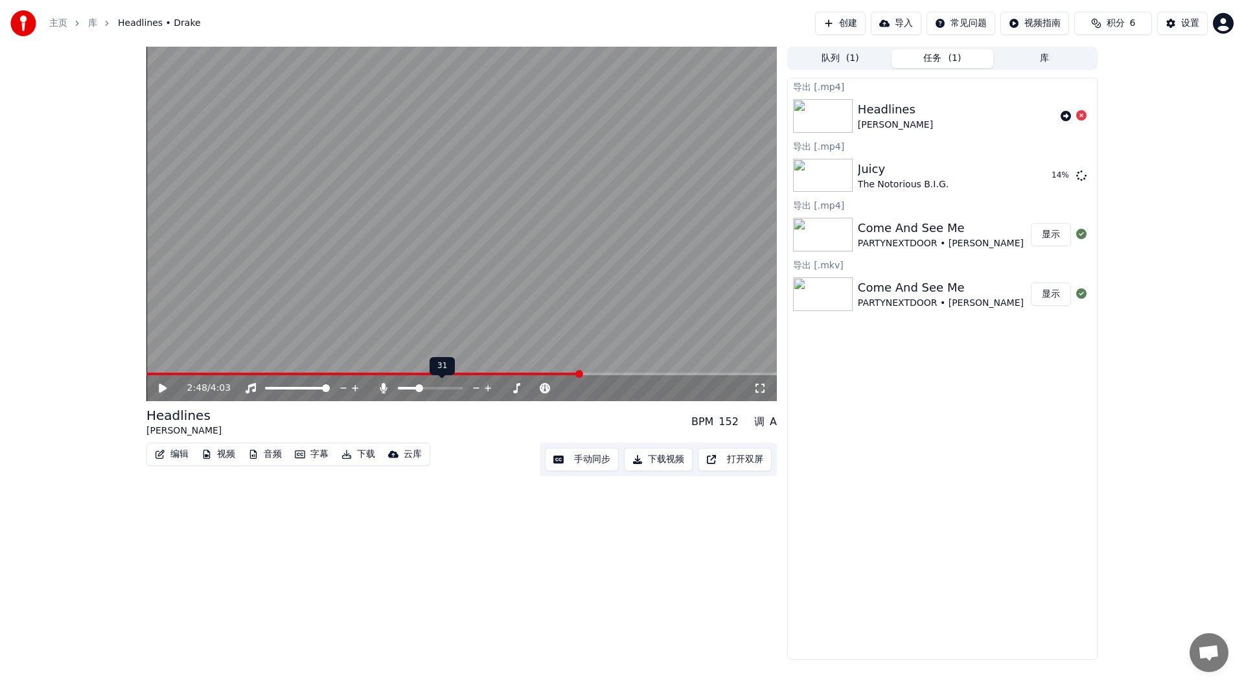
click at [418, 387] on span at bounding box center [430, 388] width 65 height 3
click at [167, 387] on icon at bounding box center [172, 388] width 30 height 10
click at [450, 387] on span at bounding box center [442, 388] width 32 height 3
click at [459, 387] on span at bounding box center [458, 388] width 65 height 3
click at [429, 386] on div at bounding box center [442, 388] width 104 height 13
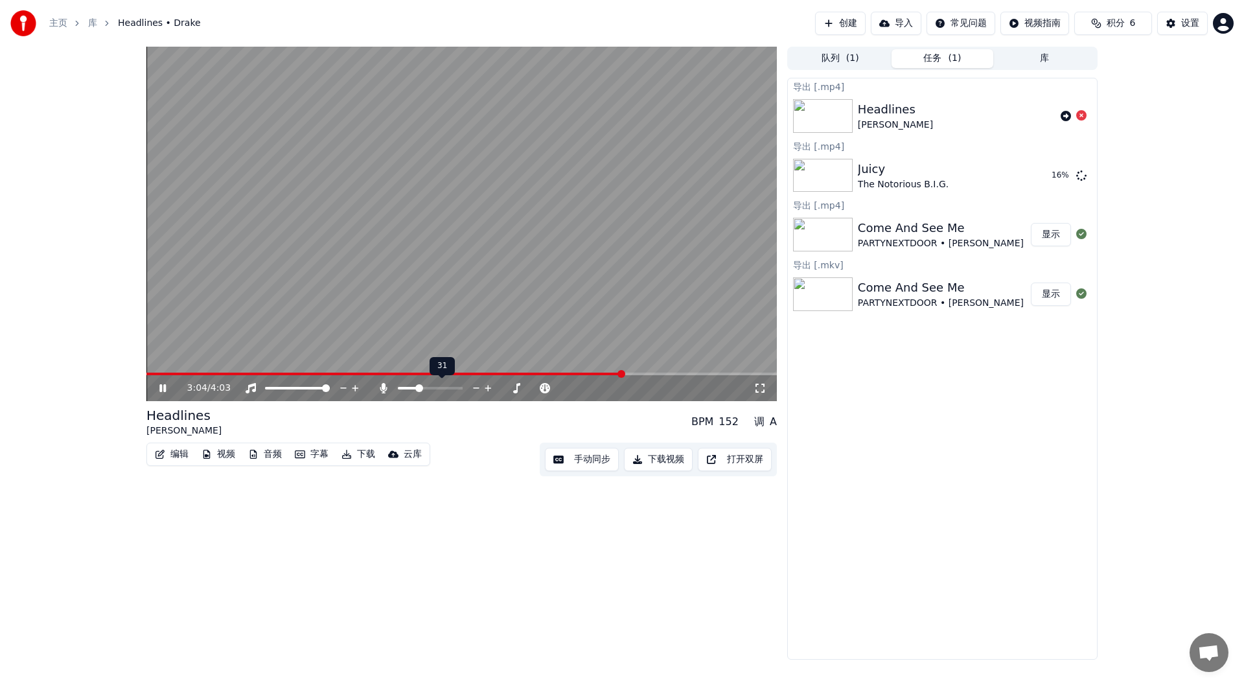
click at [431, 389] on span at bounding box center [430, 388] width 65 height 3
click at [304, 374] on span at bounding box center [224, 374] width 157 height 3
click at [420, 387] on span at bounding box center [414, 388] width 33 height 3
click at [664, 459] on button "下载视频" at bounding box center [658, 459] width 69 height 23
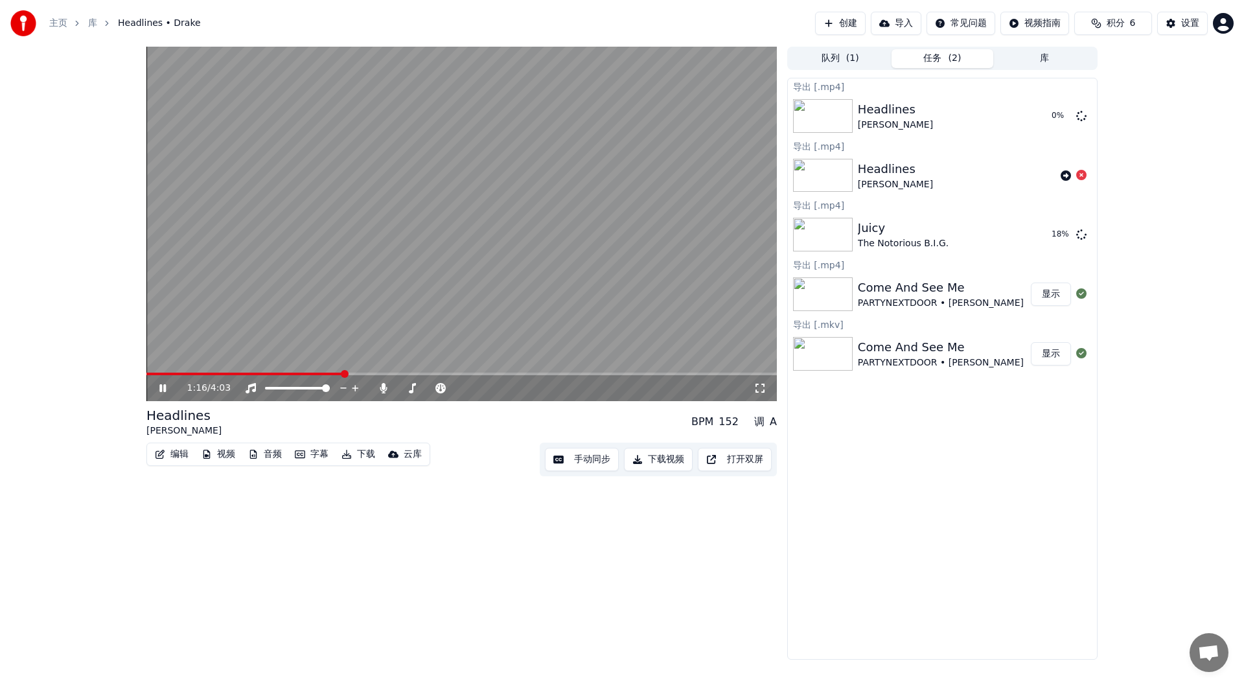
click at [164, 387] on icon at bounding box center [162, 388] width 6 height 8
click at [1048, 111] on button "显示" at bounding box center [1051, 115] width 40 height 23
click at [891, 23] on button "导入" at bounding box center [896, 23] width 51 height 23
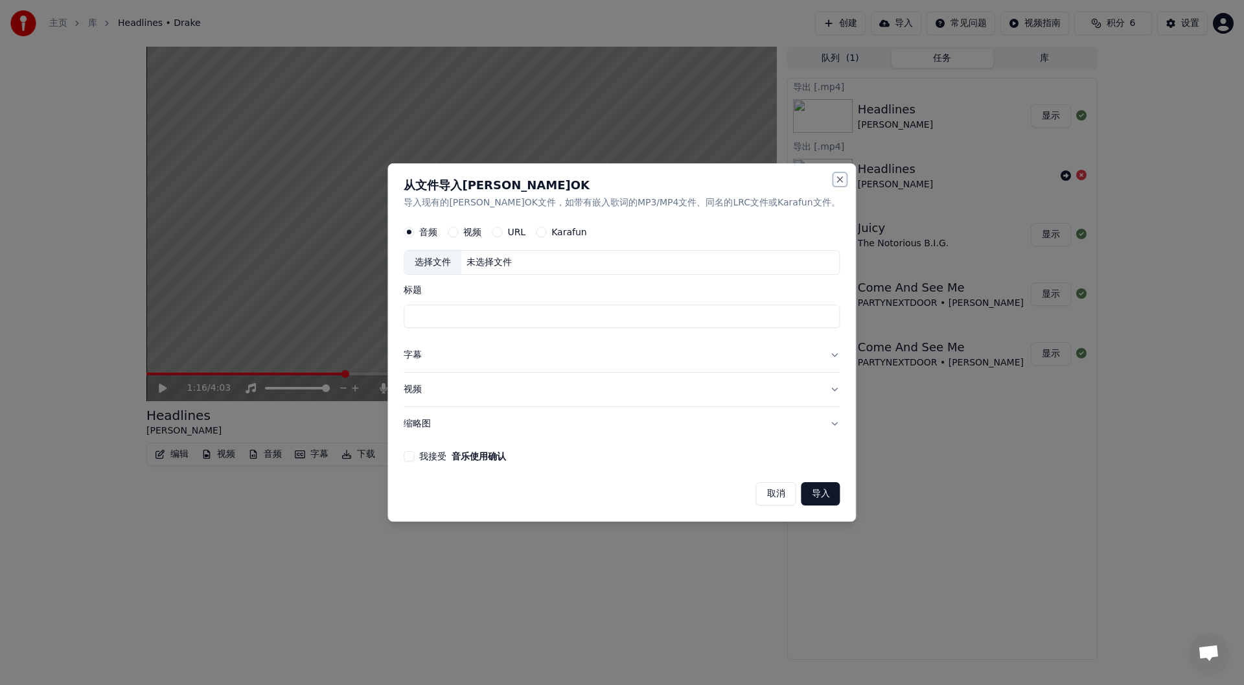
click at [835, 174] on button "Close" at bounding box center [840, 179] width 10 height 10
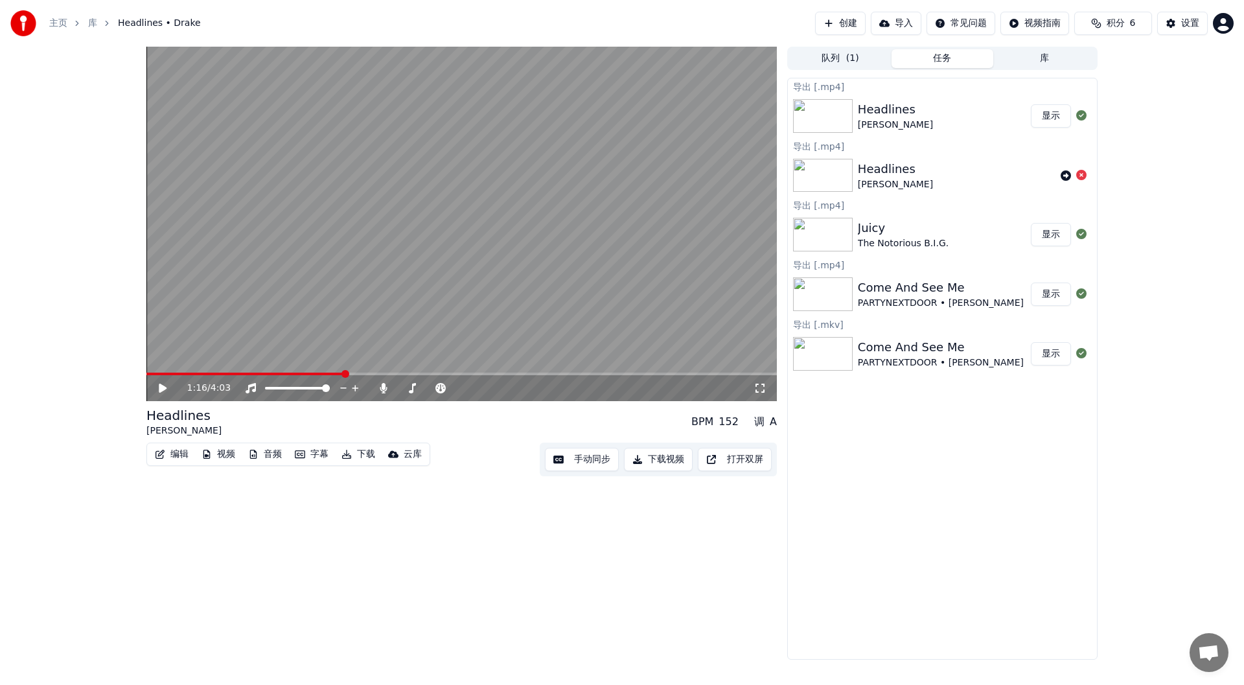
click at [847, 24] on button "创建" at bounding box center [840, 23] width 51 height 23
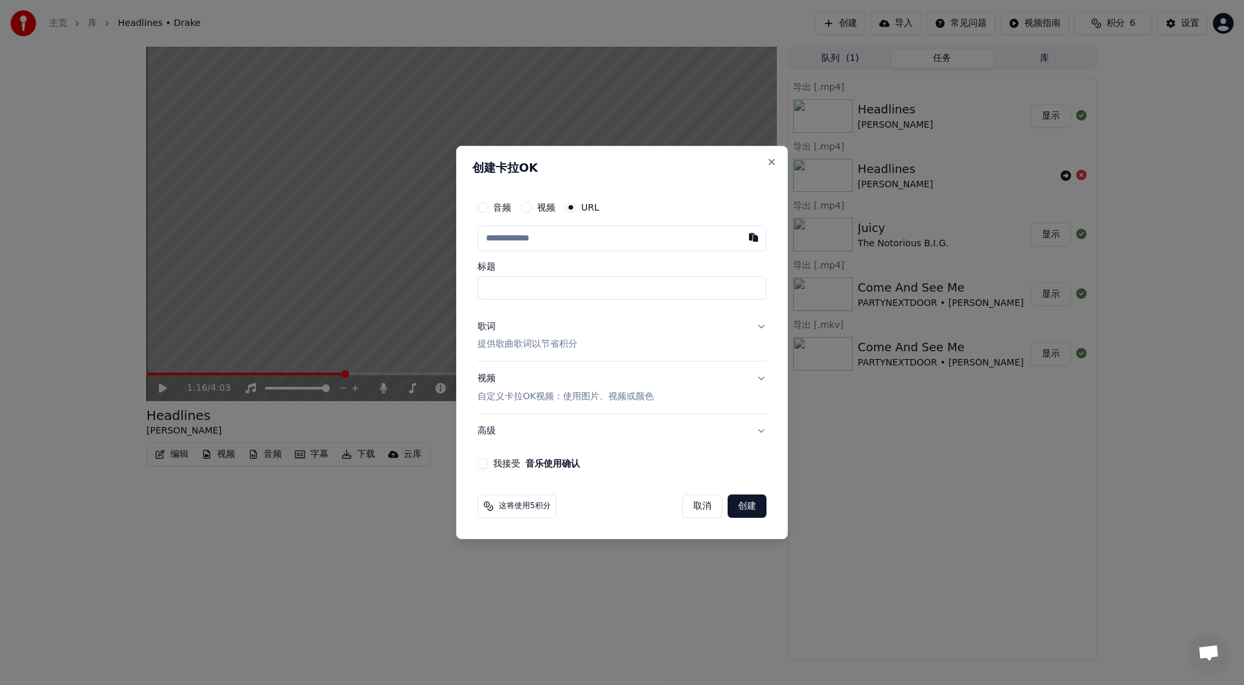
click at [542, 233] on input "text" at bounding box center [621, 238] width 289 height 26
click at [540, 241] on input "text" at bounding box center [621, 238] width 289 height 26
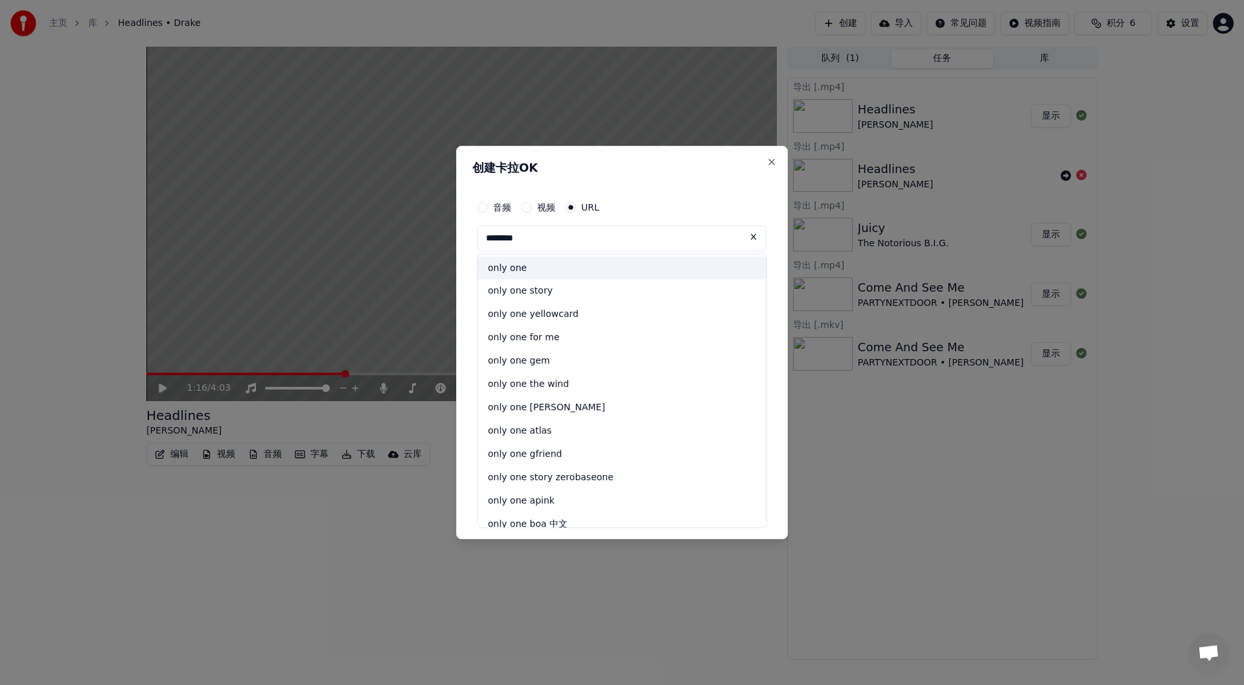
click at [551, 264] on div "only one" at bounding box center [621, 268] width 289 height 23
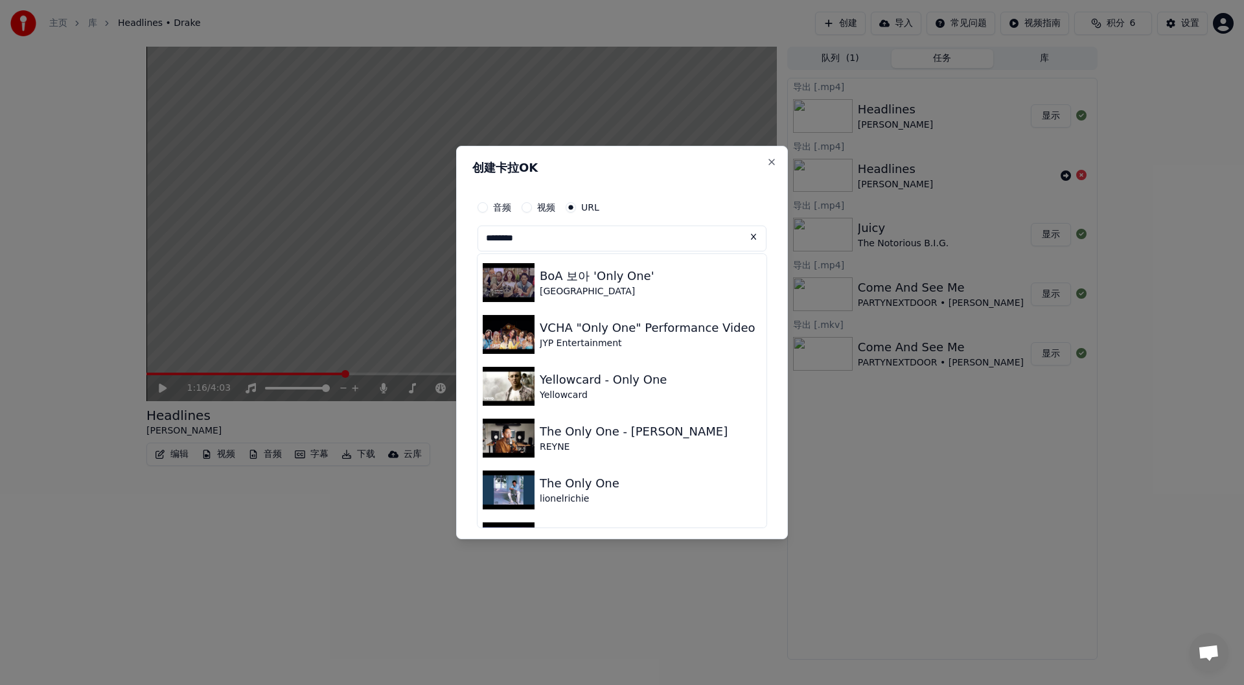
click at [559, 240] on input "********" at bounding box center [621, 238] width 289 height 26
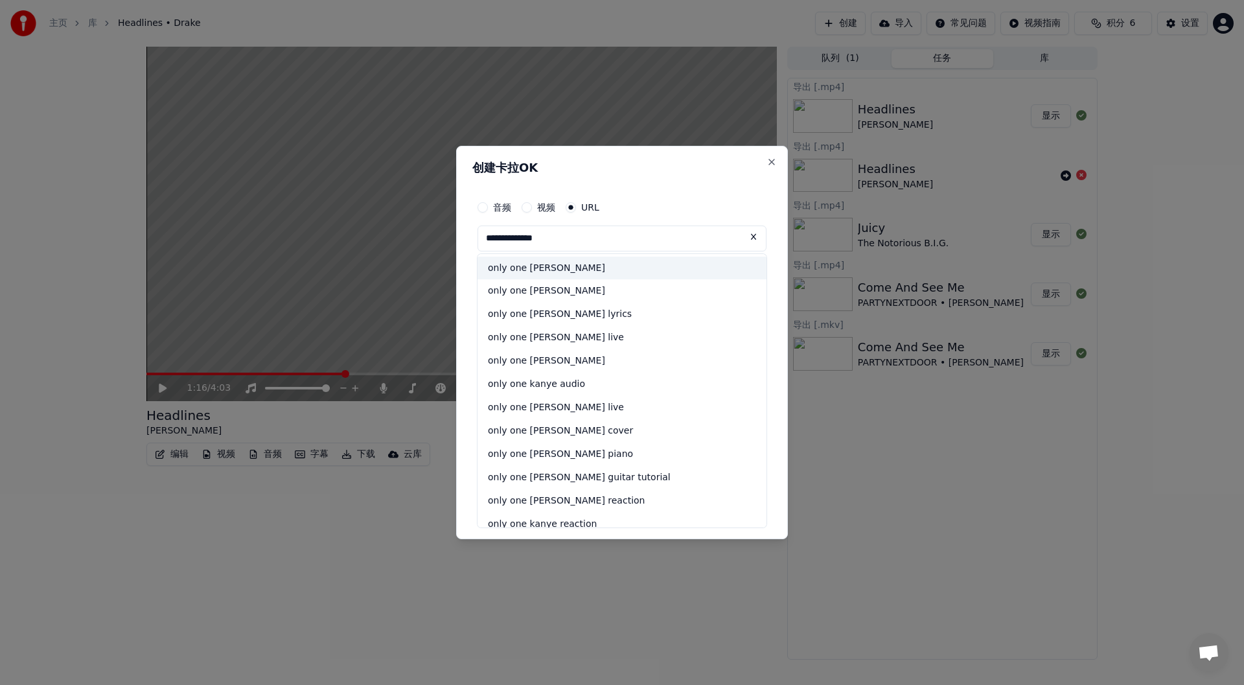
click at [560, 268] on div "only one kanye west" at bounding box center [621, 268] width 289 height 23
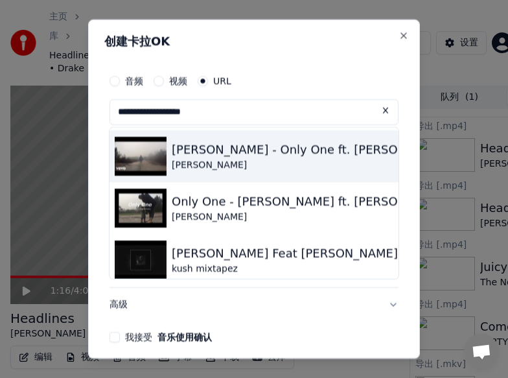
click at [202, 159] on div "Kanye West" at bounding box center [311, 164] width 279 height 13
type input "**********"
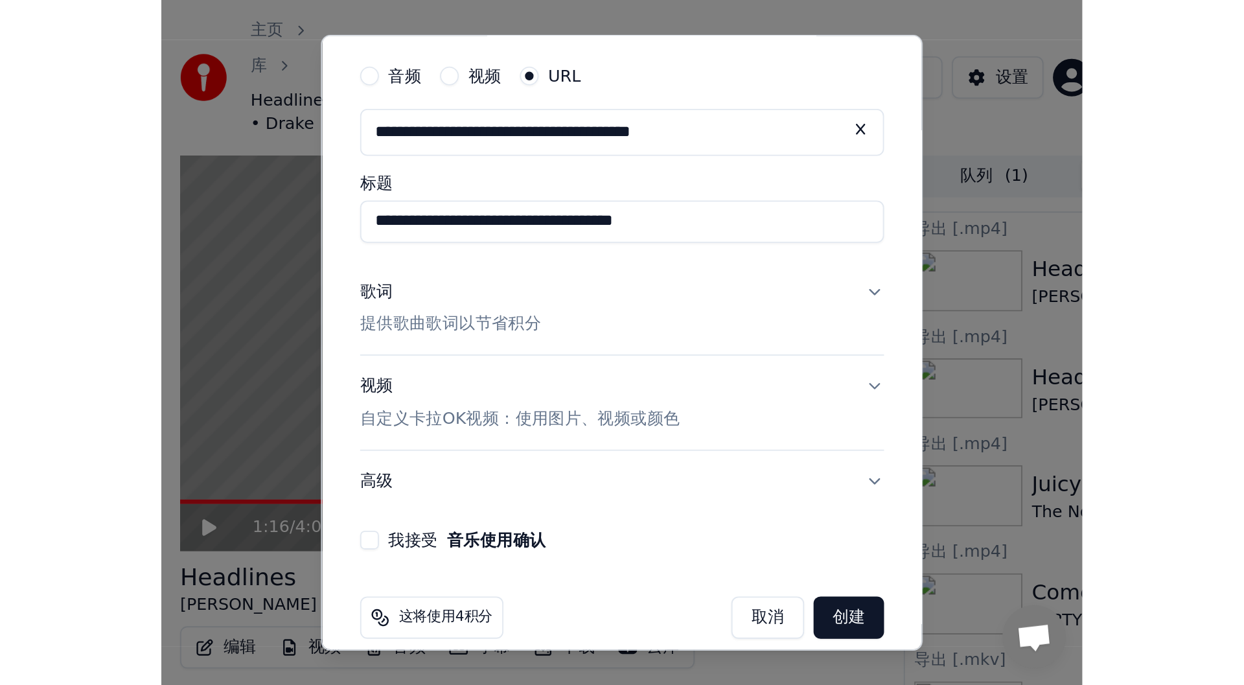
scroll to position [54, 0]
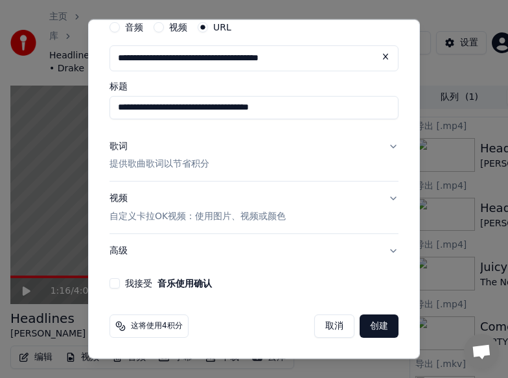
click at [112, 282] on button "我接受 音乐使用确认" at bounding box center [114, 283] width 10 height 10
click at [362, 321] on button "创建" at bounding box center [379, 325] width 39 height 23
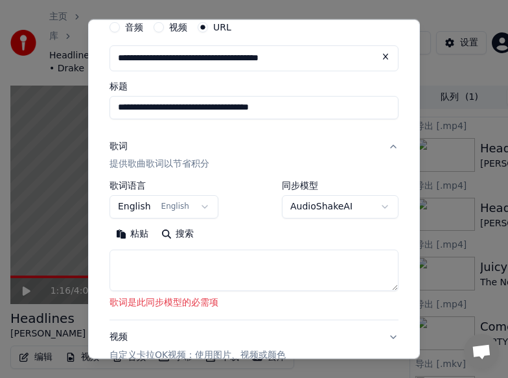
click at [177, 230] on button "搜索" at bounding box center [177, 234] width 45 height 21
type textarea "**********"
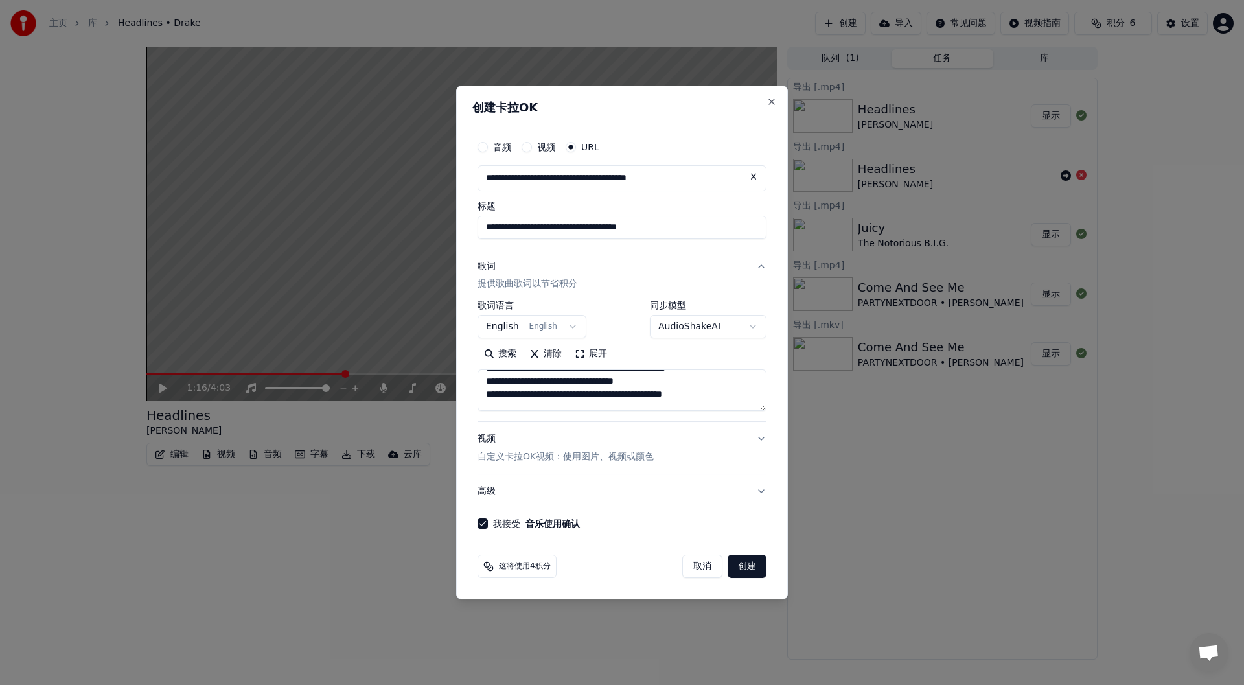
scroll to position [0, 0]
click at [553, 356] on button "清除" at bounding box center [545, 354] width 45 height 21
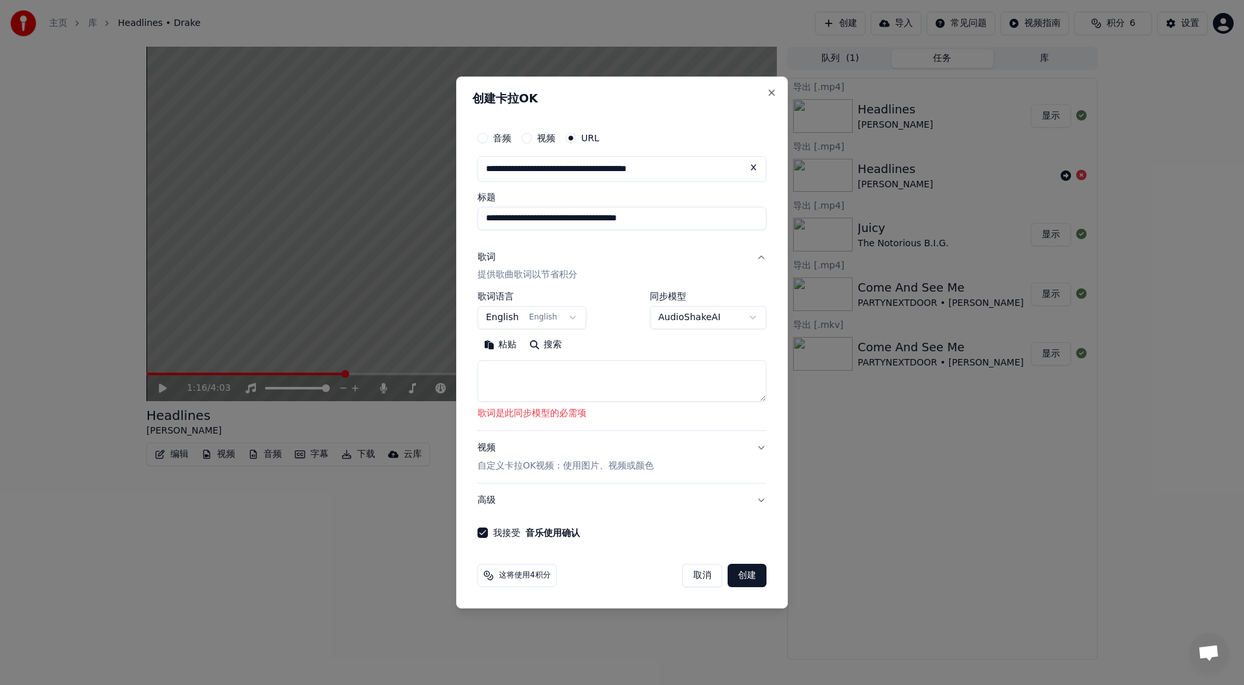
click at [546, 343] on button "搜索" at bounding box center [545, 345] width 45 height 21
type textarea "**********"
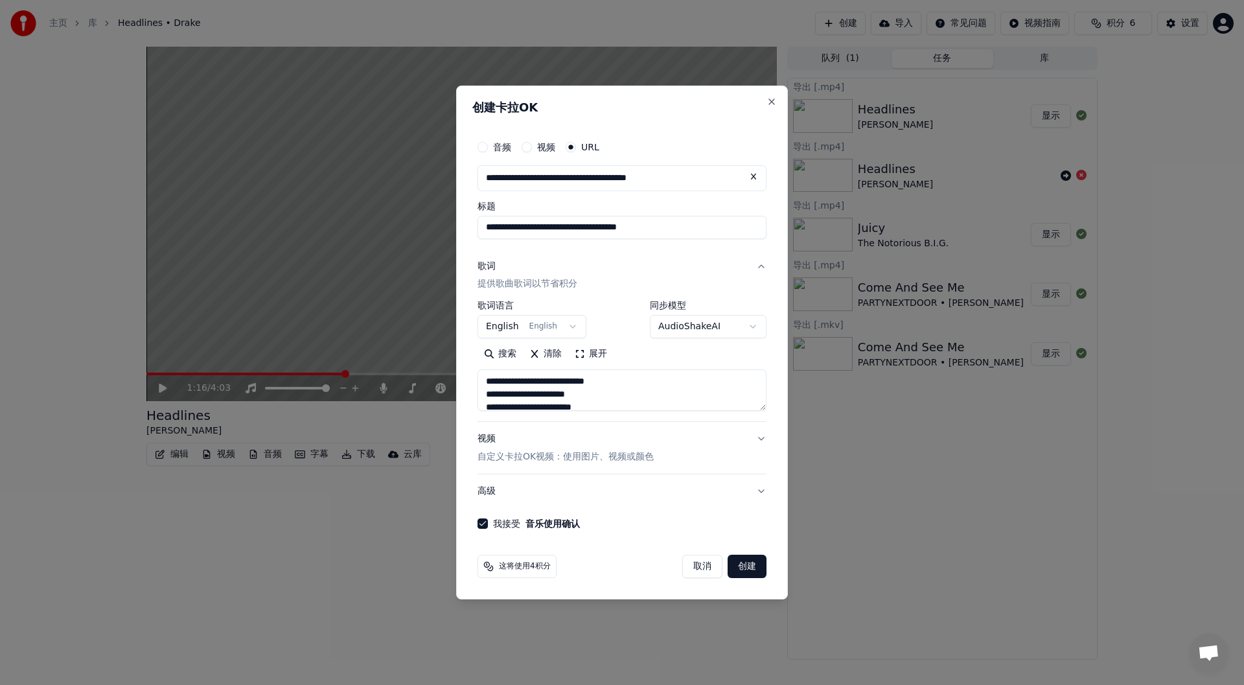
click at [555, 323] on button "English English" at bounding box center [531, 327] width 109 height 23
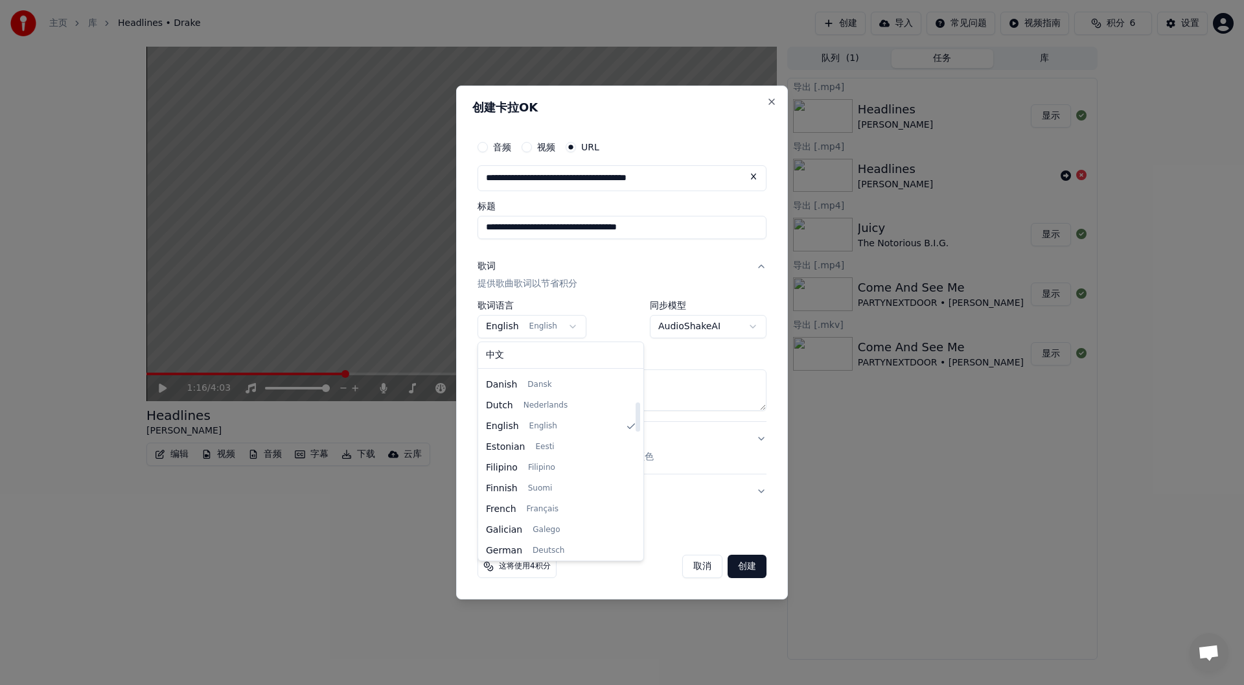
scroll to position [194, 0]
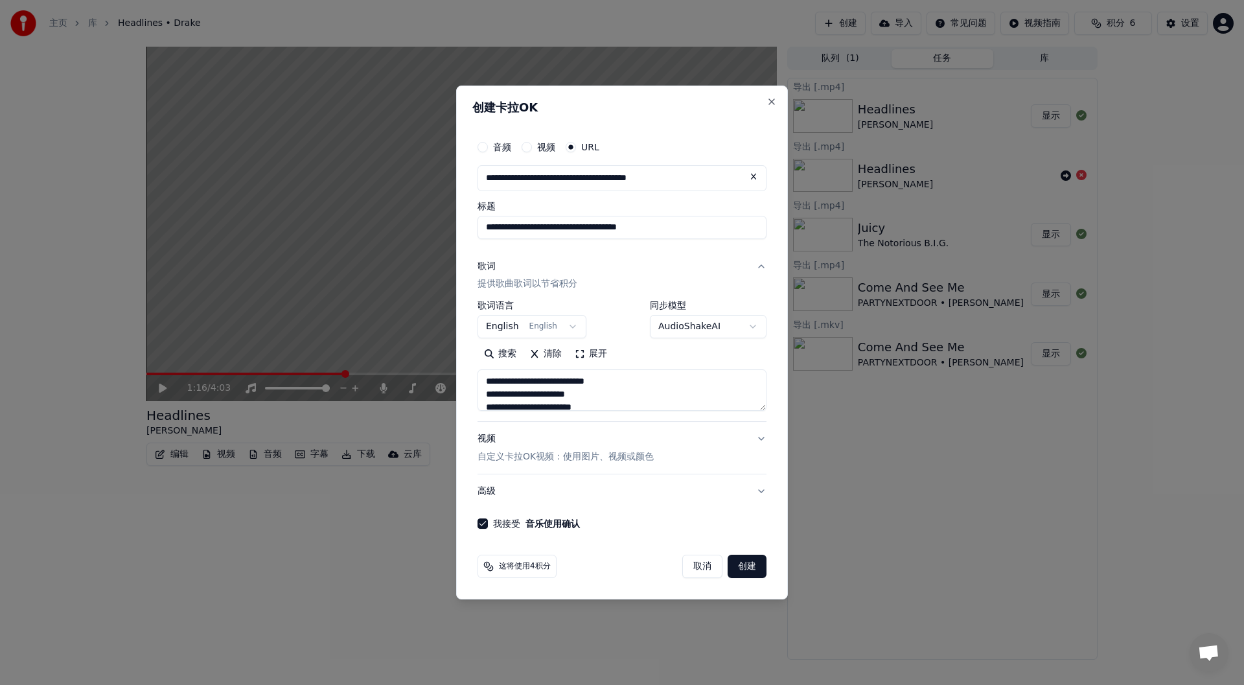
click at [540, 352] on button "清除" at bounding box center [545, 354] width 45 height 21
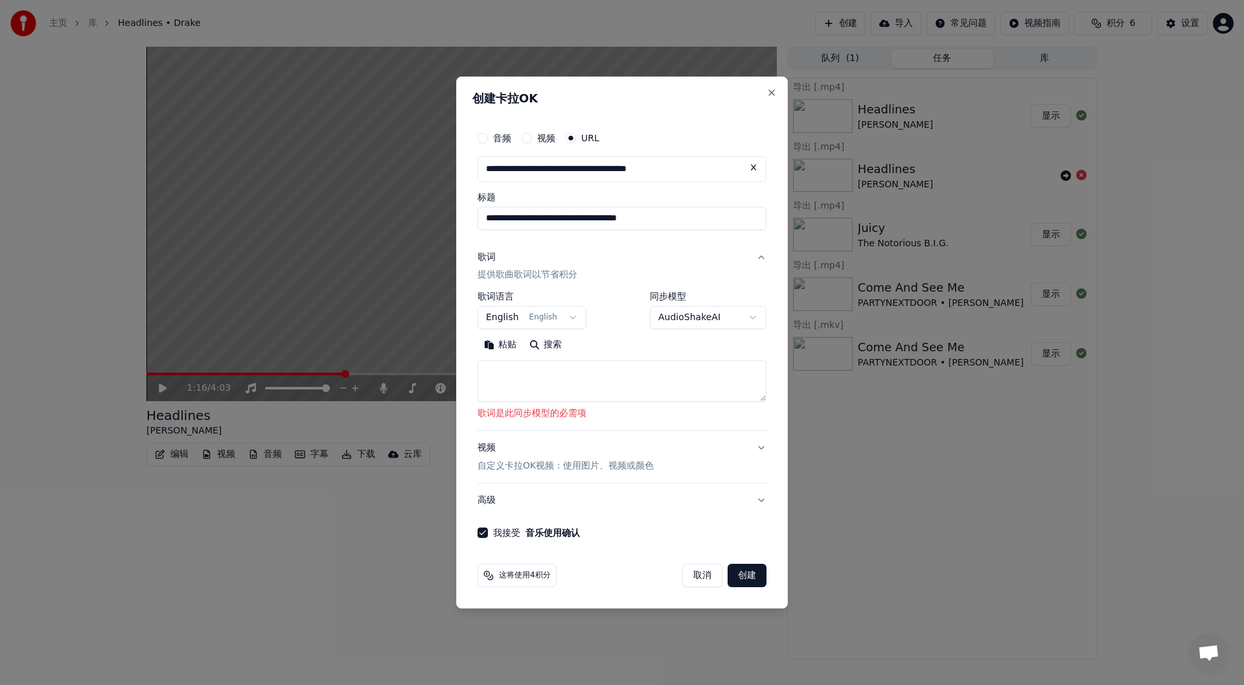
click at [539, 345] on button "搜索" at bounding box center [545, 345] width 45 height 21
type textarea "**********"
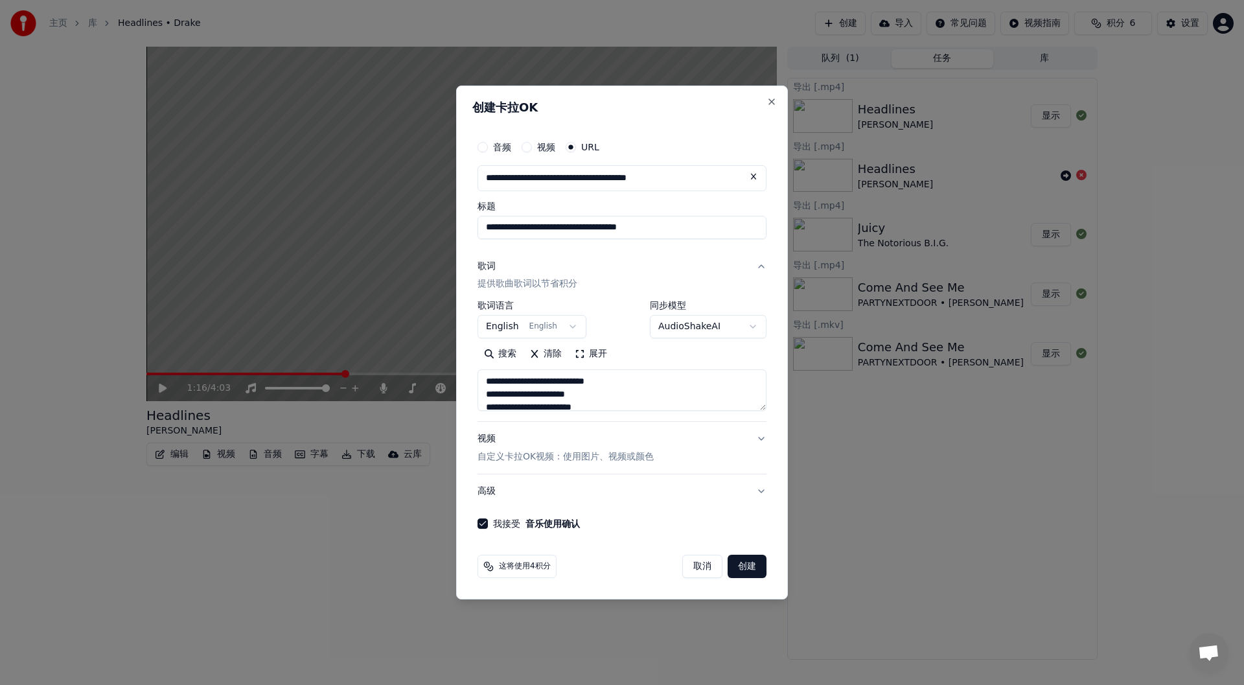
click at [616, 407] on textarea at bounding box center [621, 390] width 289 height 41
click at [542, 350] on button "清除" at bounding box center [545, 354] width 45 height 21
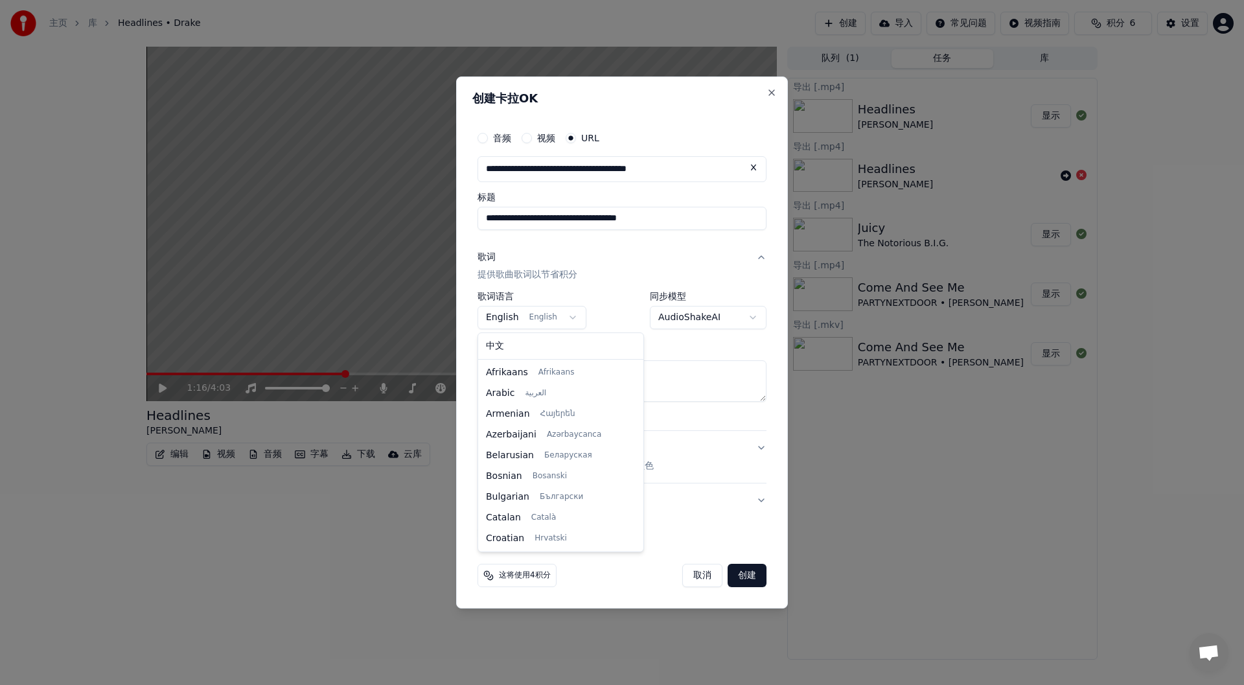
click at [551, 316] on body "**********" at bounding box center [622, 342] width 1244 height 685
select select "**"
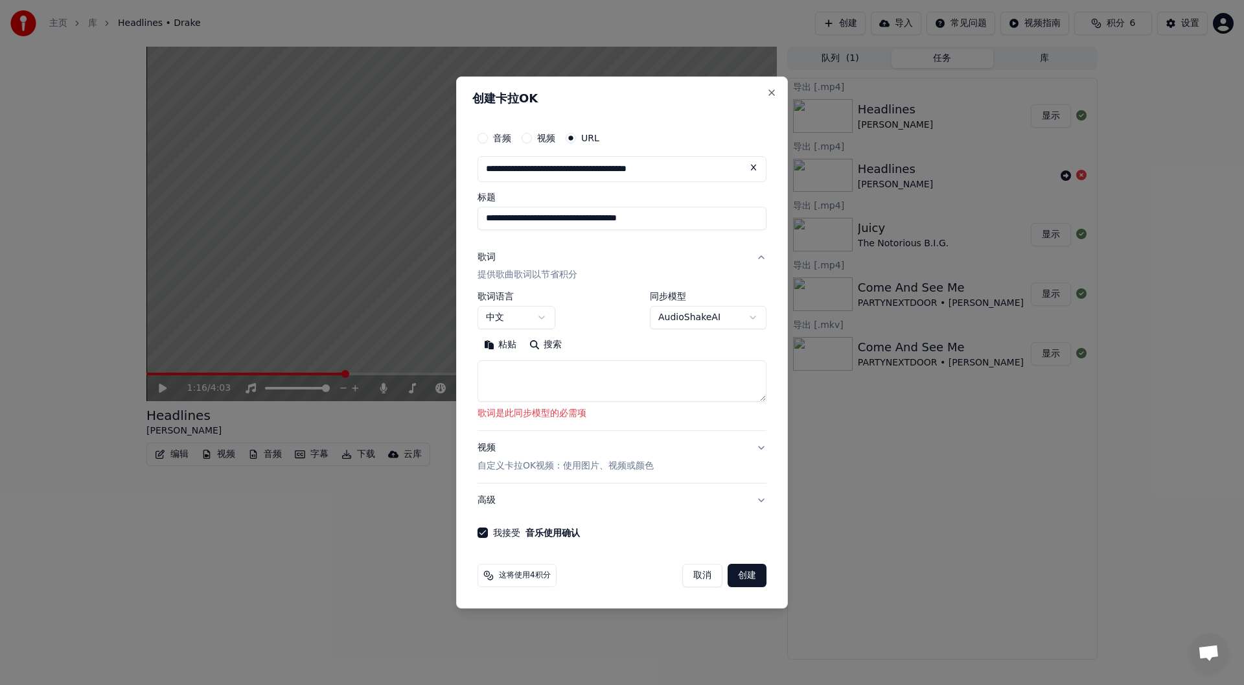
click at [537, 342] on button "搜索" at bounding box center [545, 345] width 45 height 21
type textarea "**********"
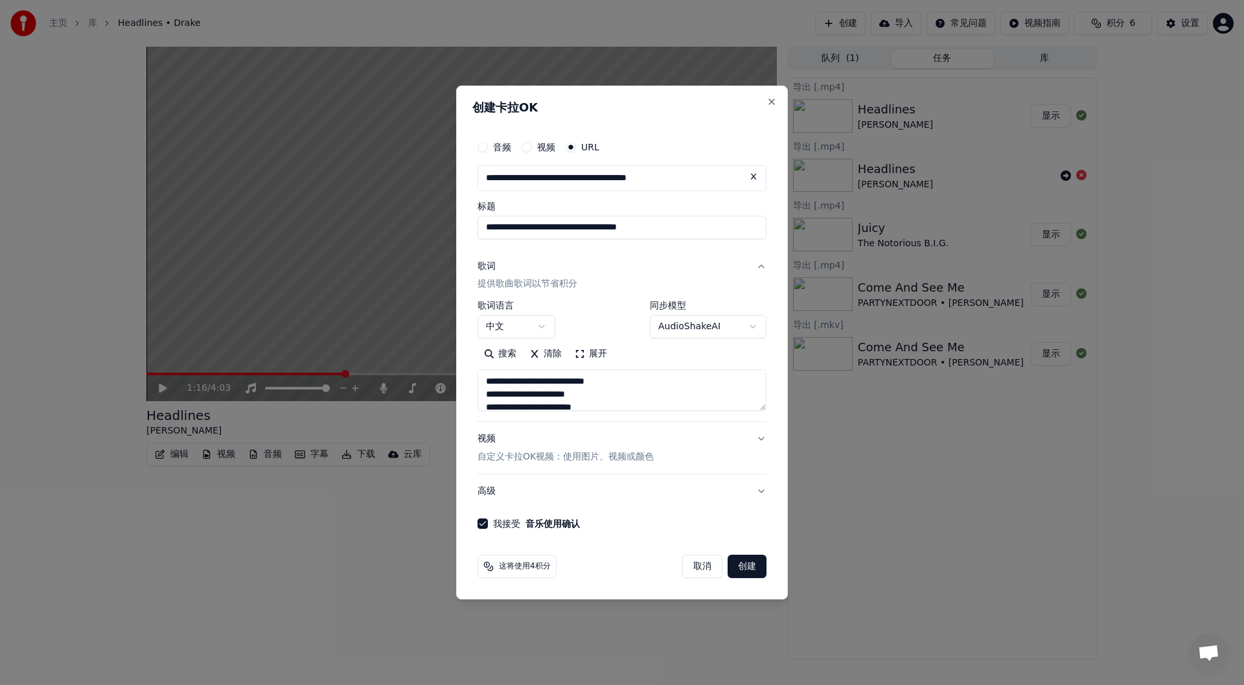
click at [547, 345] on button "清除" at bounding box center [545, 354] width 45 height 21
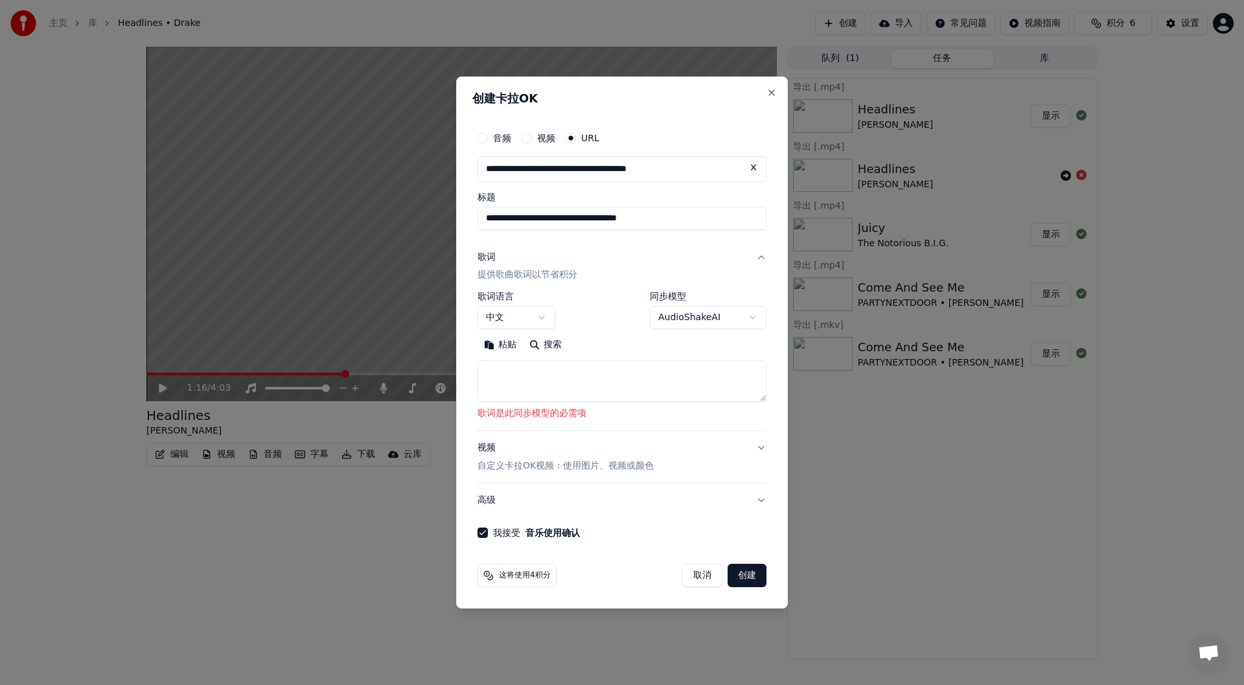
click at [532, 316] on body "**********" at bounding box center [622, 342] width 1244 height 685
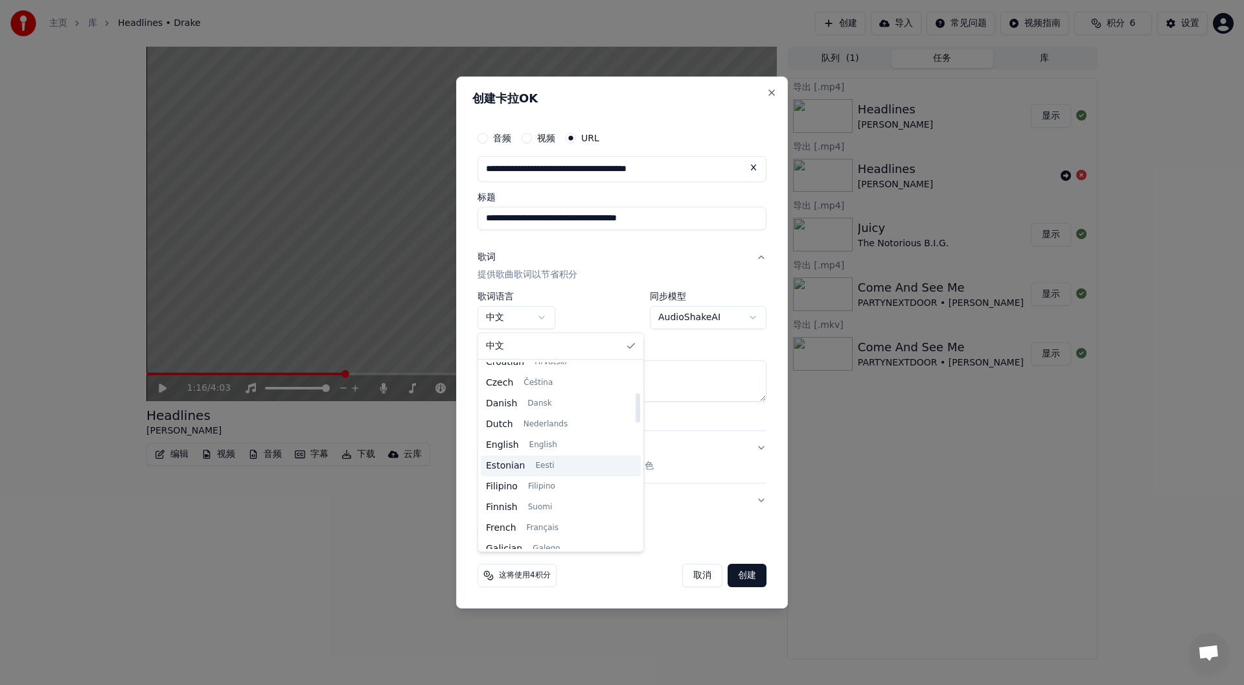
scroll to position [194, 0]
select select "**"
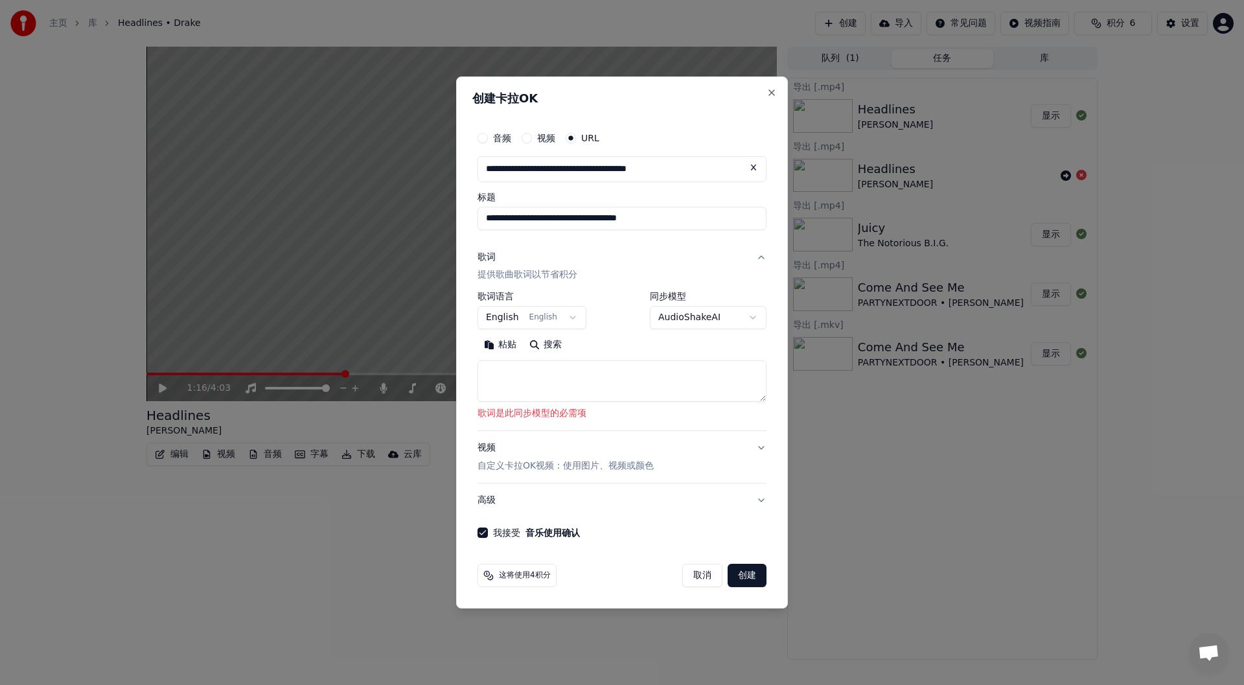
click at [543, 339] on button "搜索" at bounding box center [545, 345] width 45 height 21
type textarea "**********"
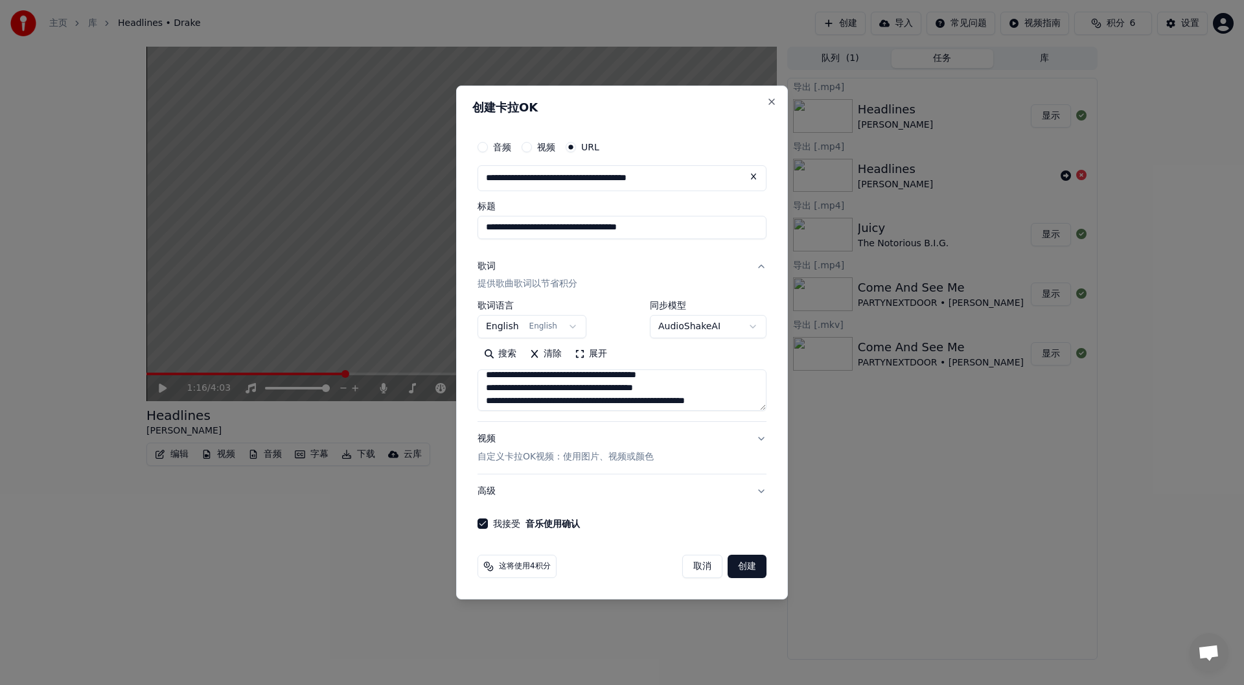
scroll to position [0, 0]
drag, startPoint x: 619, startPoint y: 411, endPoint x: 429, endPoint y: 367, distance: 195.4
click at [429, 367] on body "**********" at bounding box center [622, 342] width 1244 height 685
click at [536, 344] on button "清除" at bounding box center [545, 354] width 45 height 21
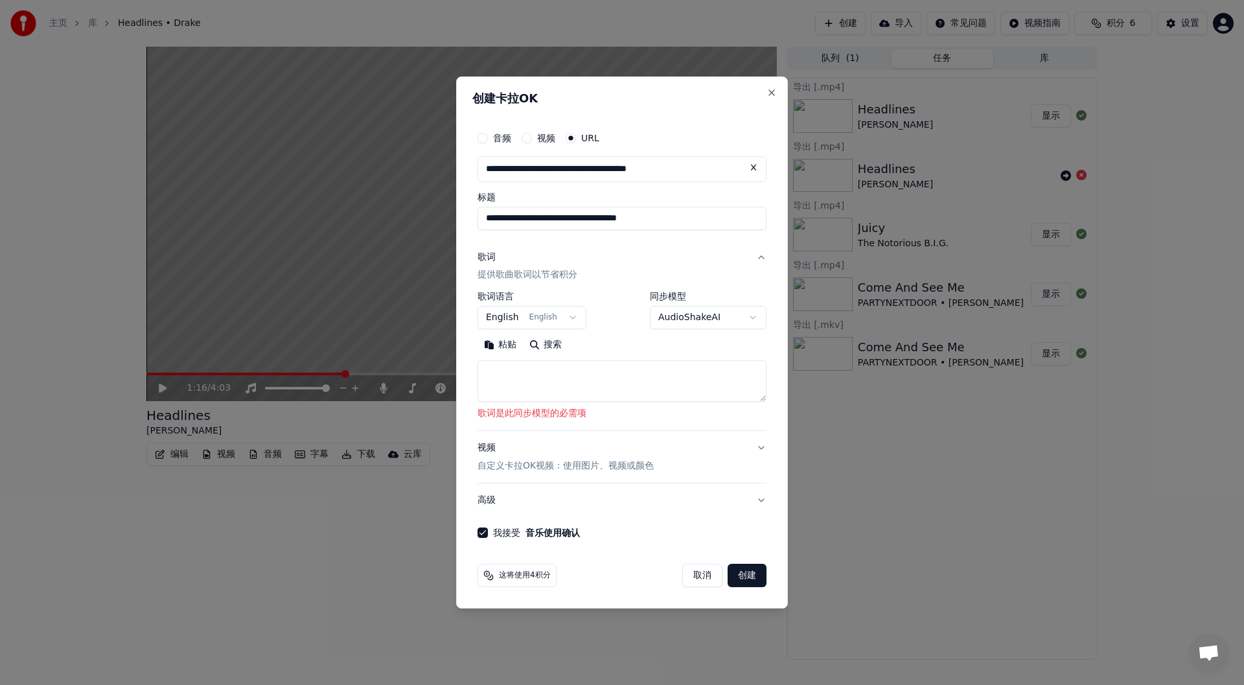
click at [553, 378] on textarea at bounding box center [621, 381] width 289 height 41
click at [506, 346] on button "粘贴" at bounding box center [499, 345] width 45 height 21
type textarea "**********"
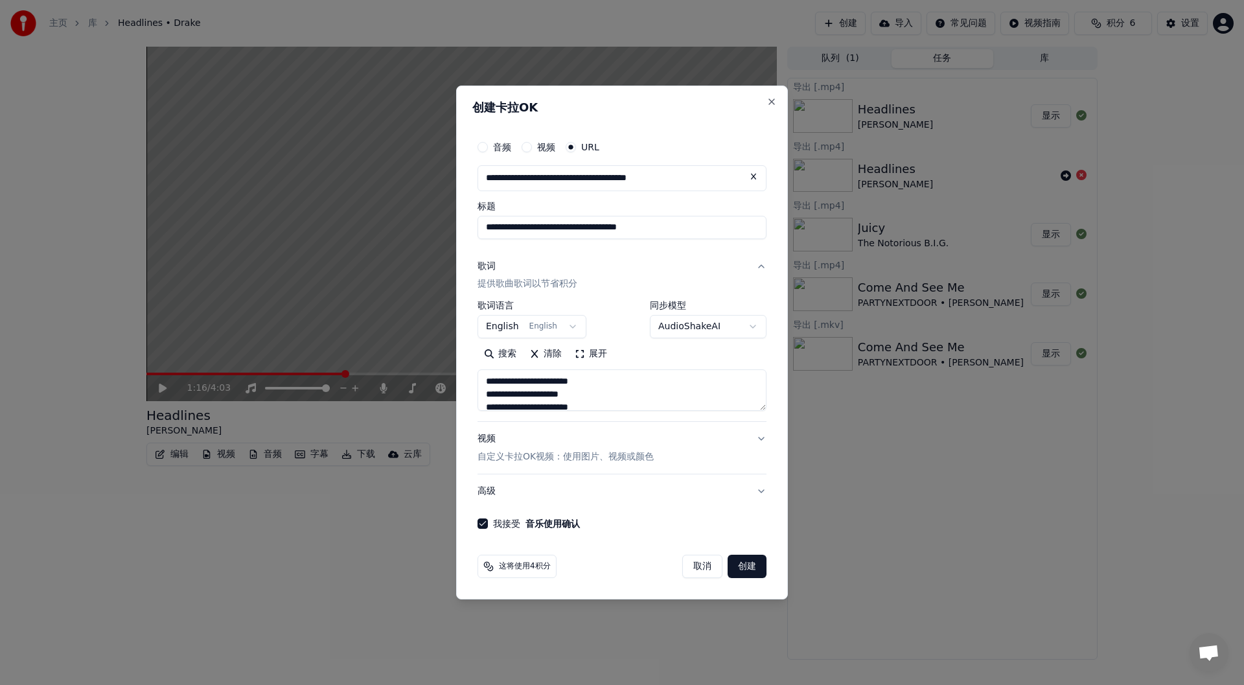
click at [750, 566] on button "创建" at bounding box center [747, 566] width 39 height 23
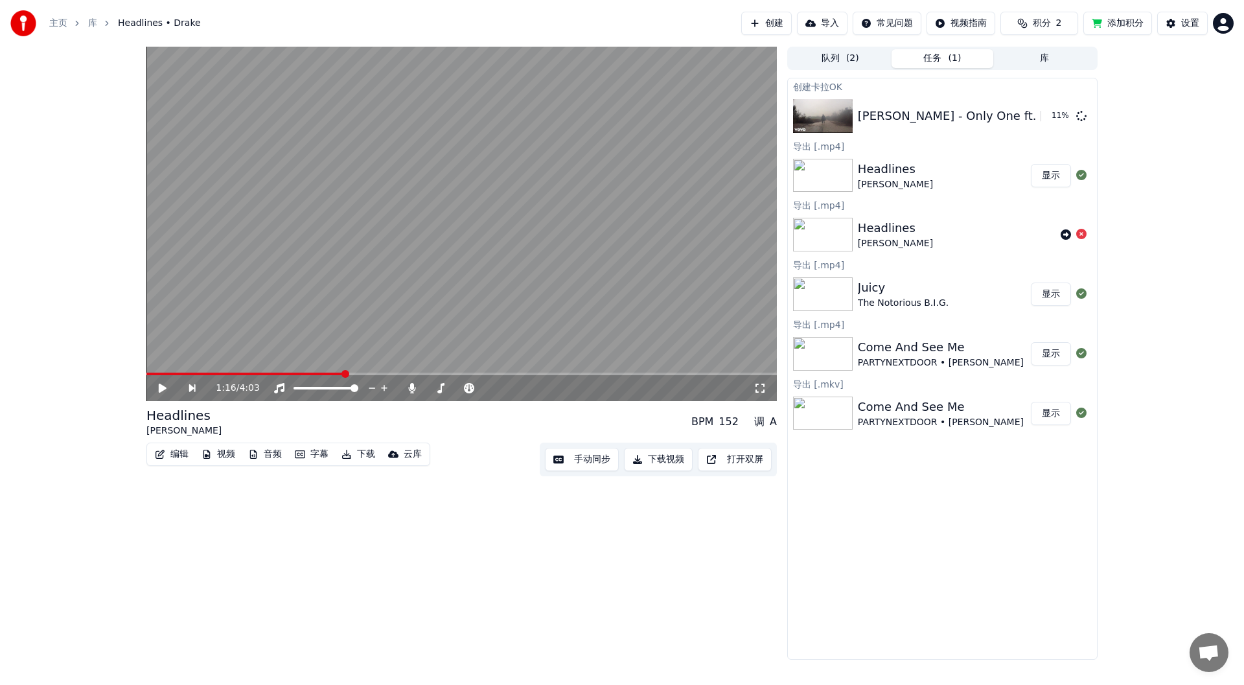
click at [1123, 21] on button "添加积分" at bounding box center [1117, 23] width 69 height 23
click at [1046, 119] on button "播放" at bounding box center [1051, 115] width 40 height 23
click at [434, 386] on span at bounding box center [433, 388] width 8 height 8
click at [436, 386] on span at bounding box center [435, 388] width 8 height 8
click at [419, 388] on span at bounding box center [420, 388] width 8 height 8
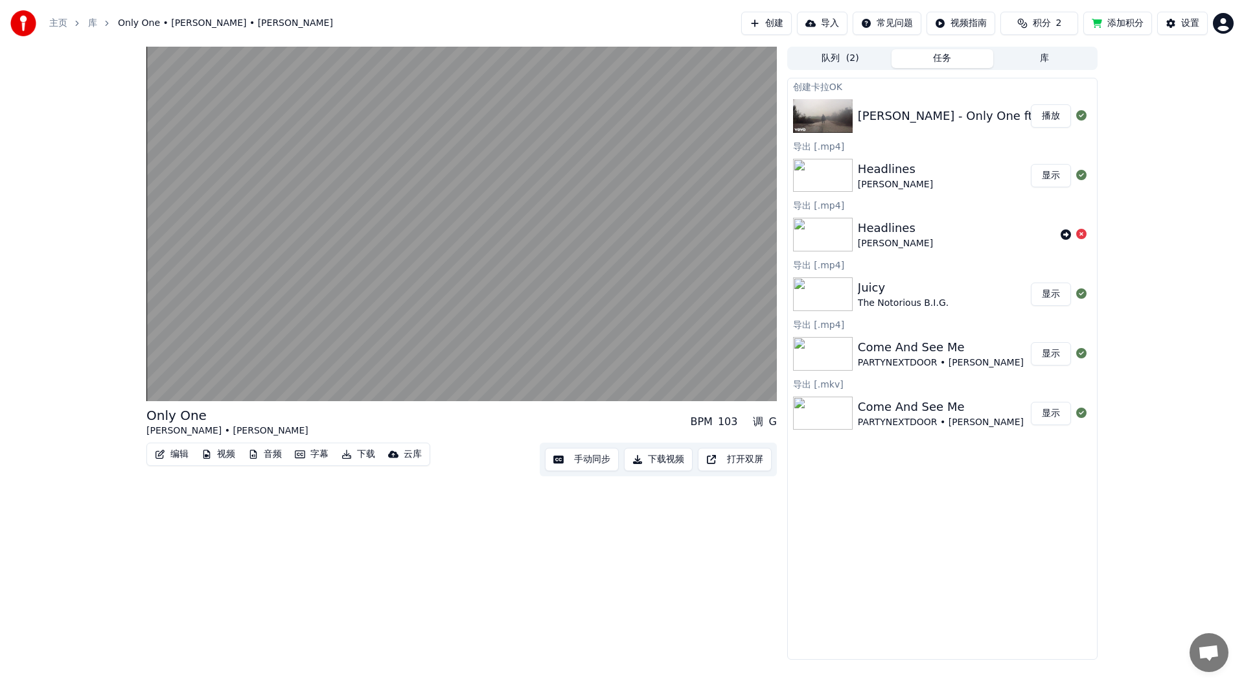
click at [658, 455] on button "下载视频" at bounding box center [658, 459] width 69 height 23
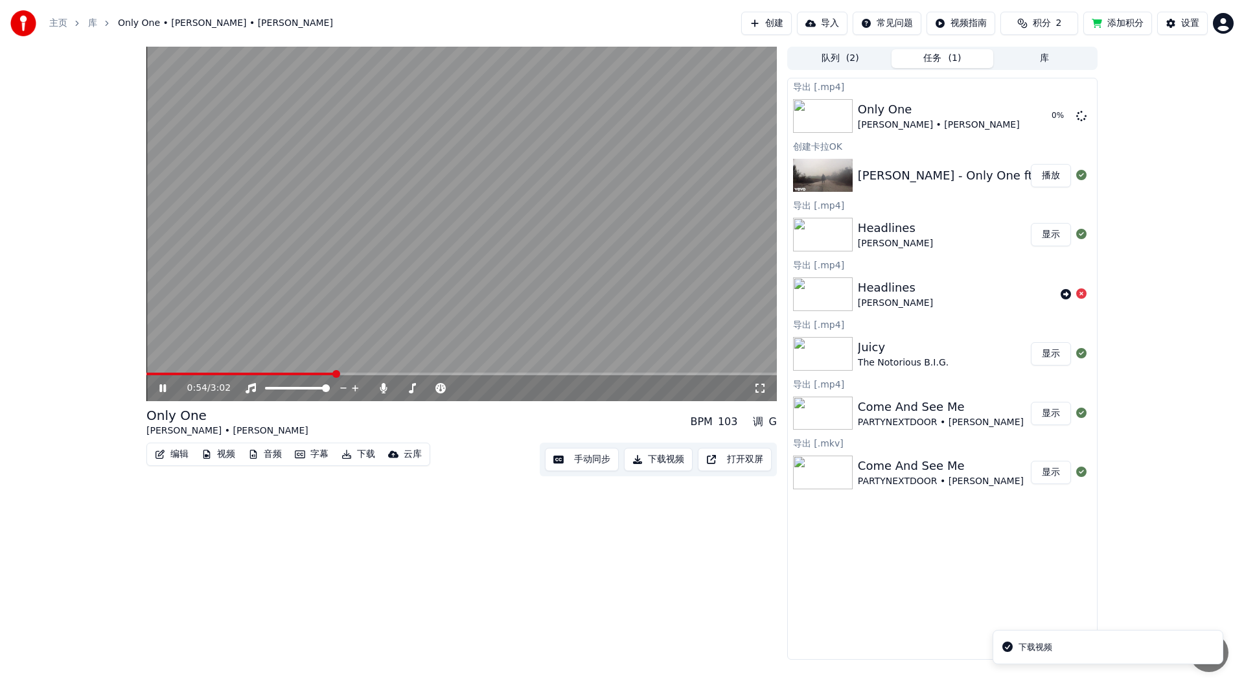
click at [155, 389] on div "0:54 / 3:02" at bounding box center [462, 388] width 620 height 13
click at [165, 389] on icon at bounding box center [162, 388] width 6 height 8
click at [764, 16] on button "创建" at bounding box center [766, 23] width 51 height 23
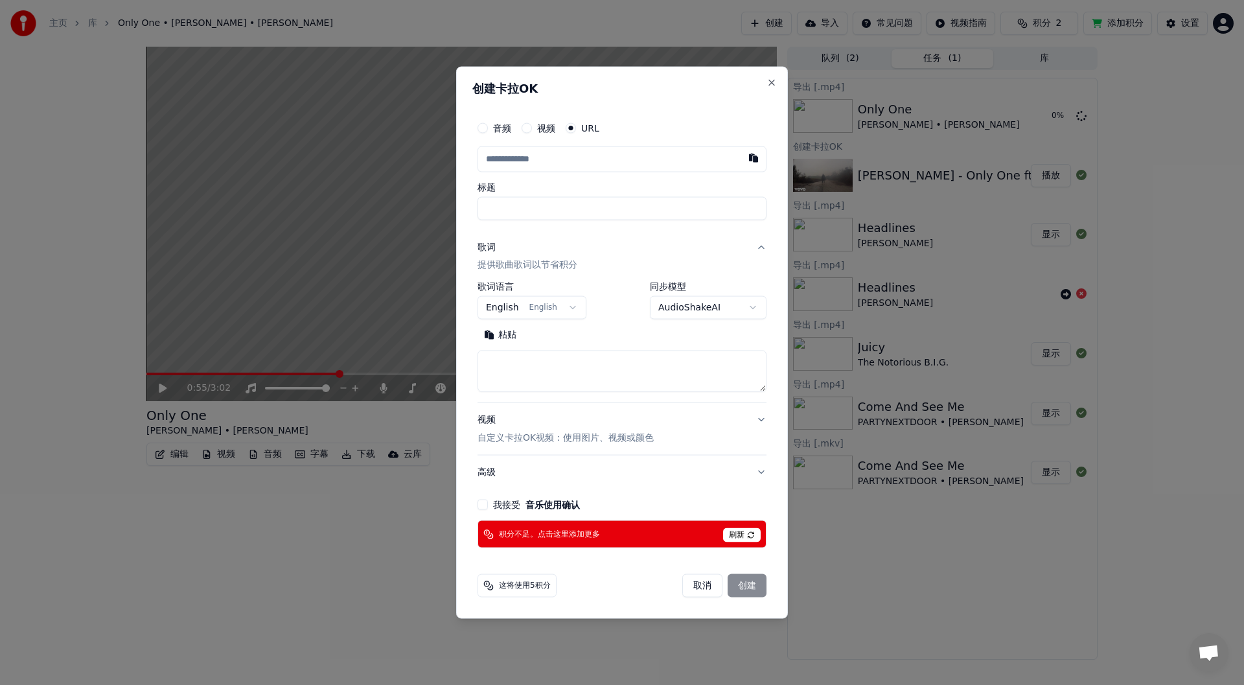
click at [745, 534] on span "刷新" at bounding box center [742, 535] width 38 height 14
click at [744, 535] on span "刷新" at bounding box center [742, 535] width 38 height 14
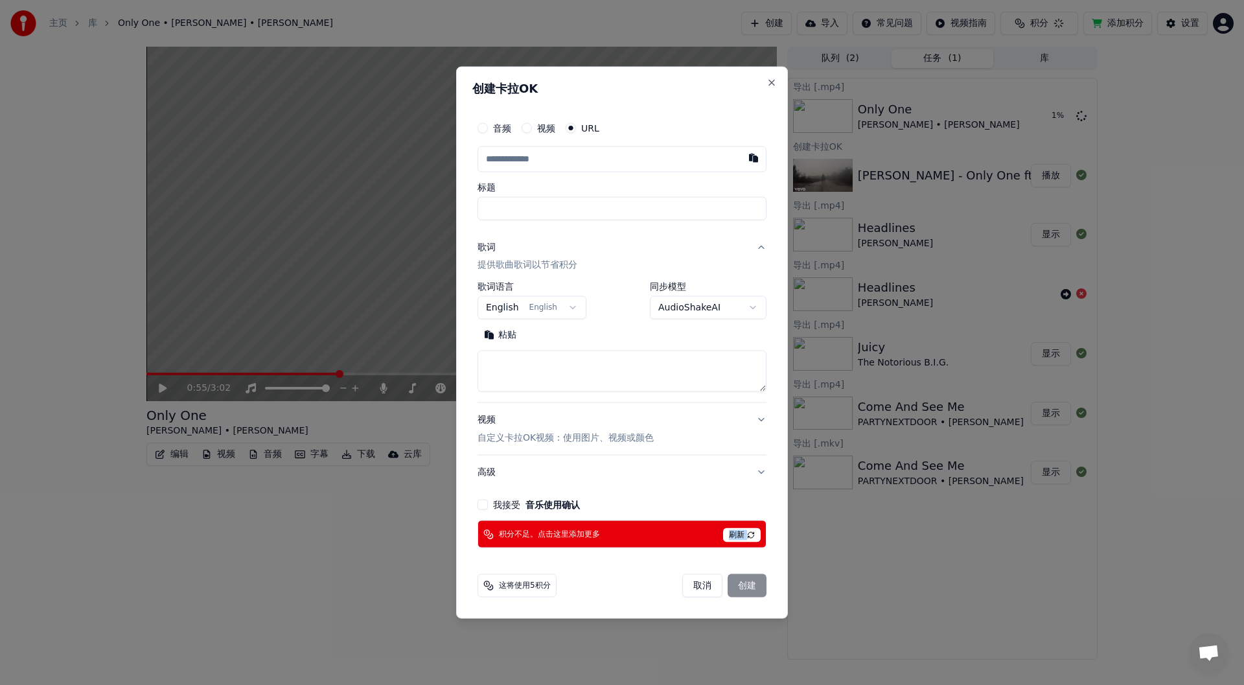
click at [744, 535] on span "刷新" at bounding box center [742, 535] width 38 height 14
click at [478, 500] on button "我接受 音乐使用确认" at bounding box center [482, 505] width 10 height 10
click at [575, 155] on input "text" at bounding box center [621, 159] width 289 height 26
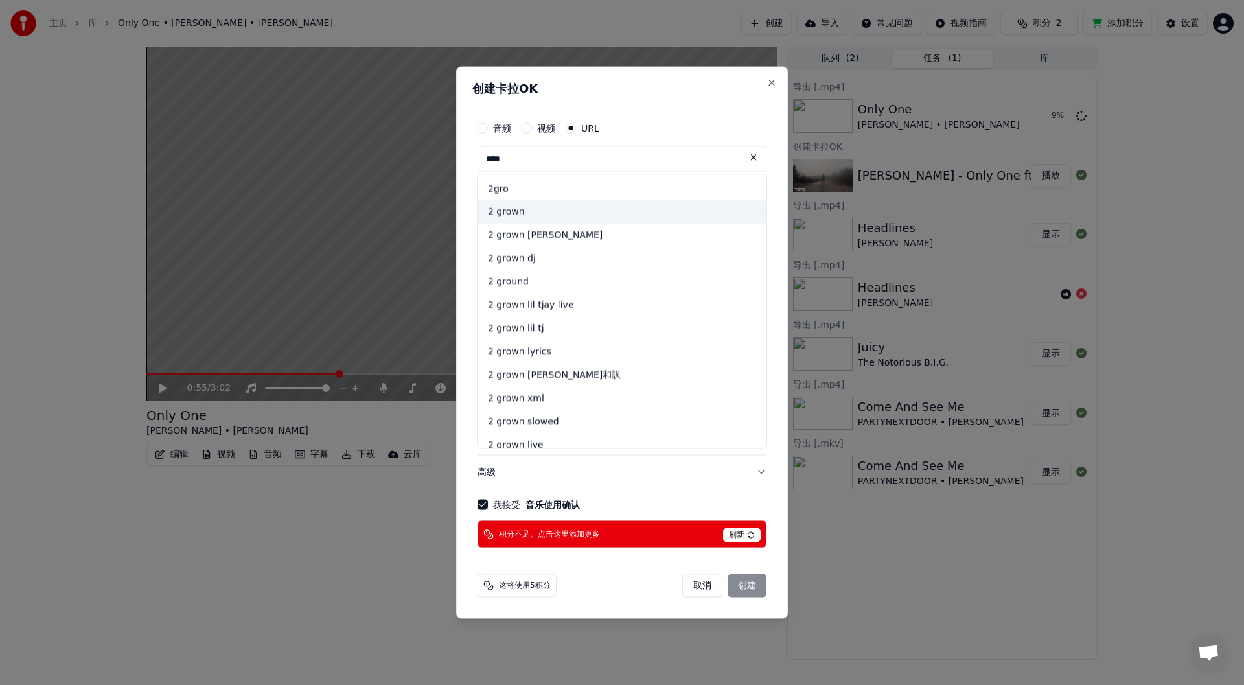
click at [570, 208] on div "2 grown" at bounding box center [621, 211] width 289 height 23
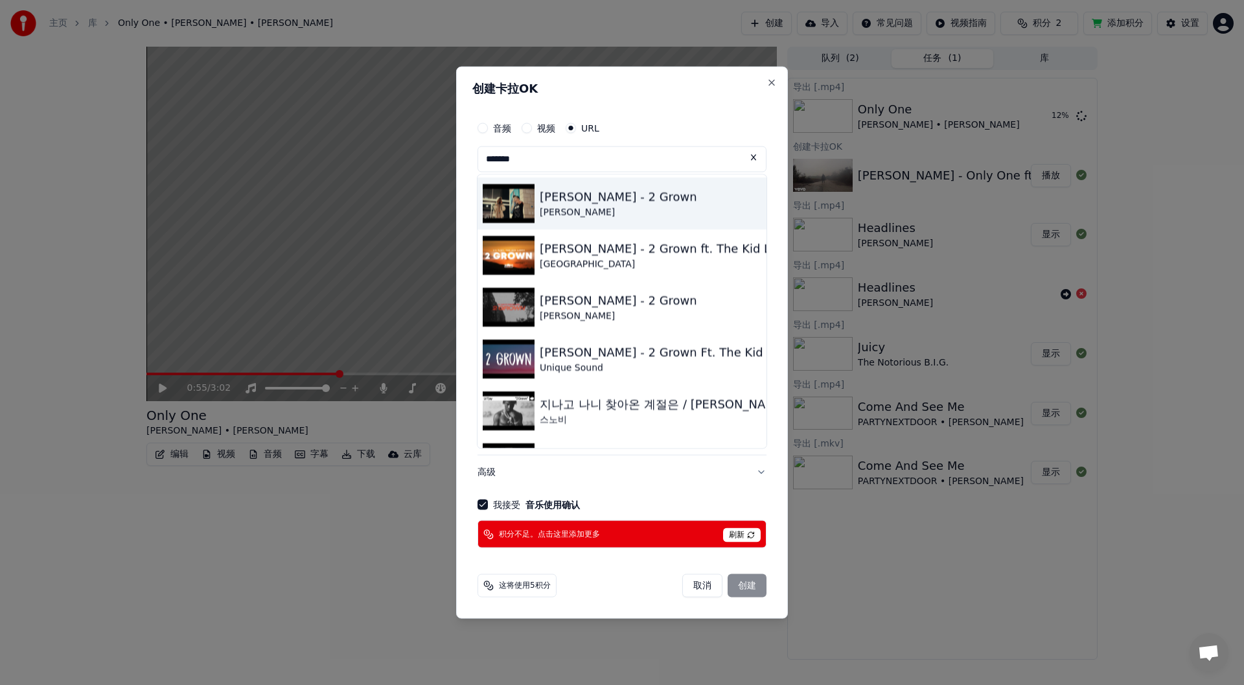
click at [514, 207] on img at bounding box center [509, 202] width 52 height 39
type input "**********"
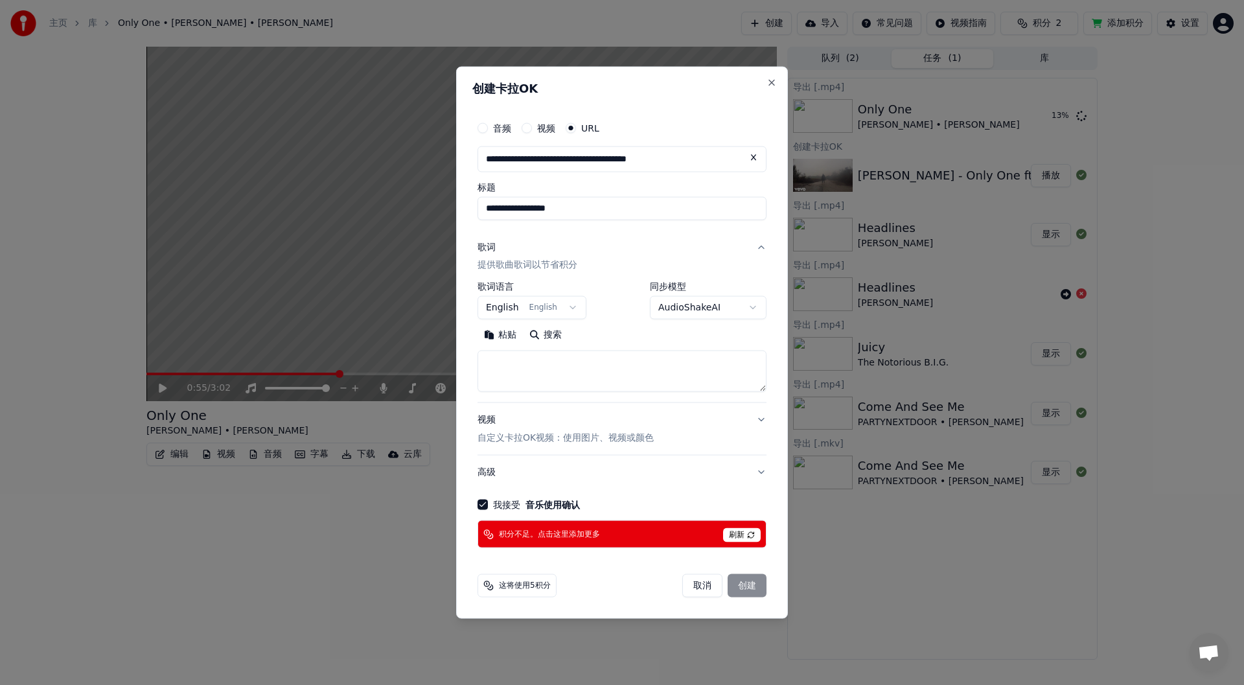
click at [769, 76] on div "**********" at bounding box center [622, 342] width 332 height 553
click at [770, 80] on button "Close" at bounding box center [771, 82] width 10 height 10
select select
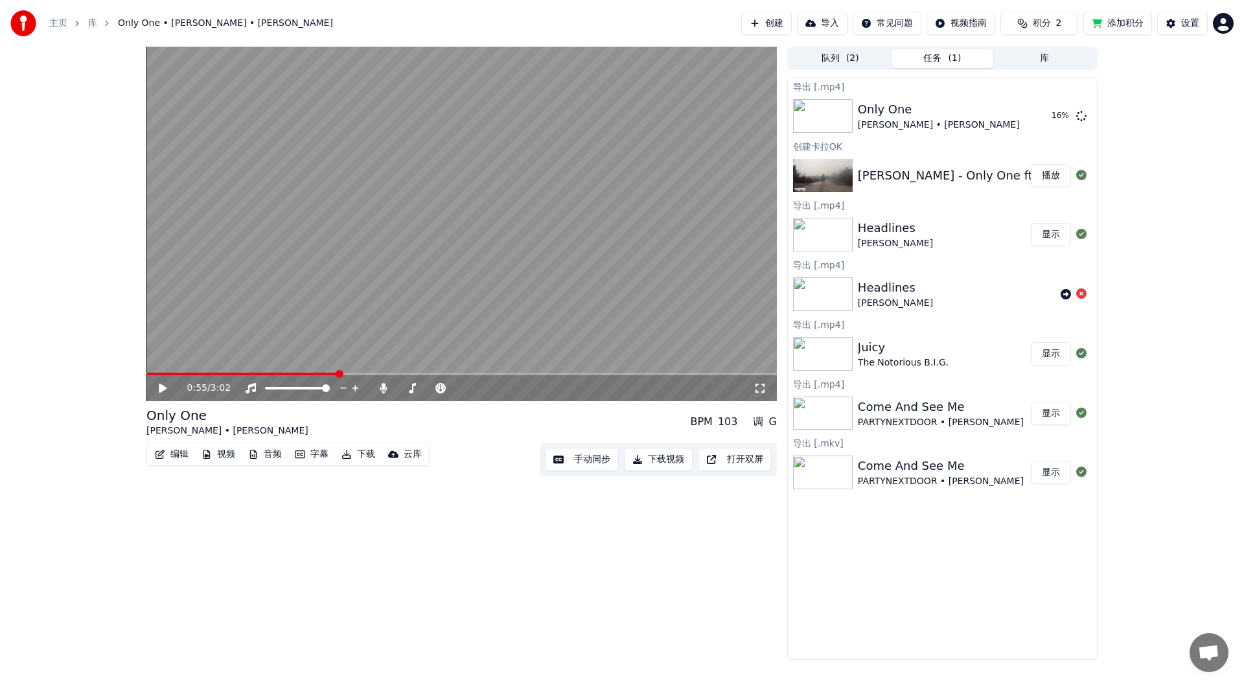
click at [1221, 20] on html "主页 库 Only One • Kanye West • Paul McCartney 创建 导入 常见问题 视频指南 积分 2 添加积分 设置 0:55 /…" at bounding box center [622, 342] width 1244 height 685
click at [1149, 47] on div "[EMAIL_ADDRESS][DOMAIN_NAME] 账单 功能投票 退出 2.2.0 130a92c" at bounding box center [1165, 106] width 155 height 141
click at [1051, 235] on html "主页 库 Only One • Kanye West • Paul McCartney 创建 导入 常见问题 视频指南 积分 2 添加积分 设置 0:55 /…" at bounding box center [622, 342] width 1244 height 685
click at [1050, 233] on button "显示" at bounding box center [1051, 234] width 40 height 23
click at [1219, 25] on html "主页 库 Only One • Kanye West • Paul McCartney 创建 导入 常见问题 视频指南 积分 2 添加积分 设置 0:55 /…" at bounding box center [622, 342] width 1244 height 685
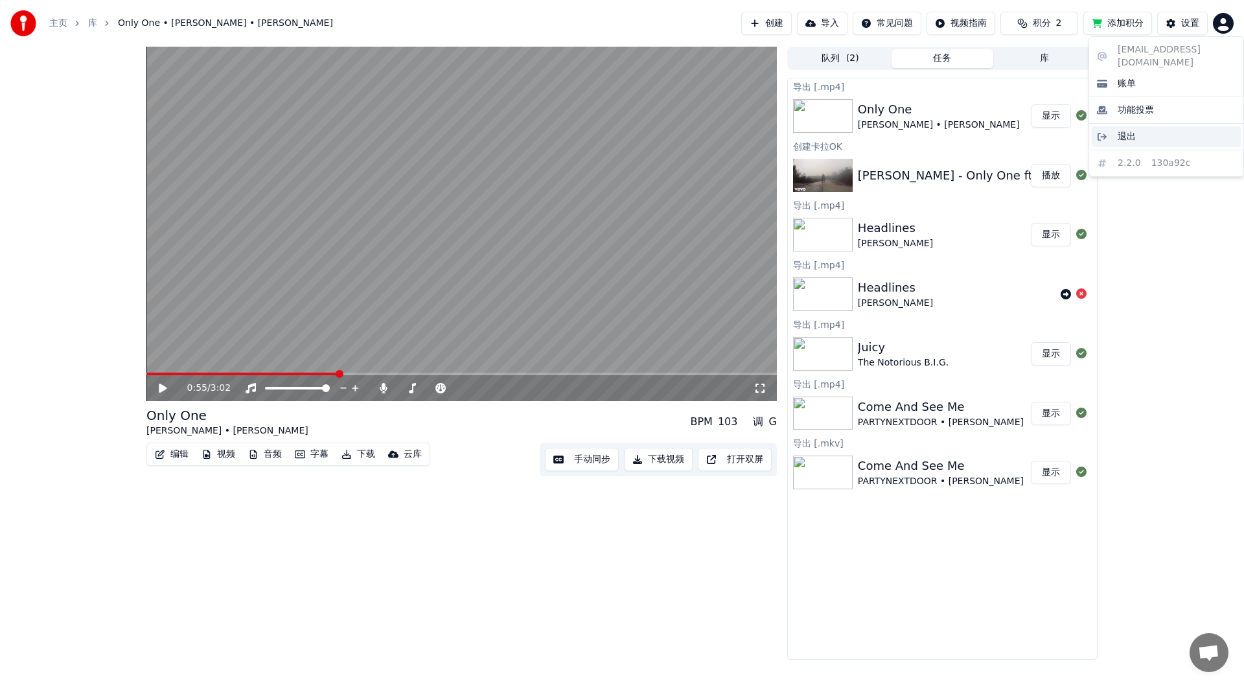
click at [1147, 128] on div "退出" at bounding box center [1166, 136] width 149 height 21
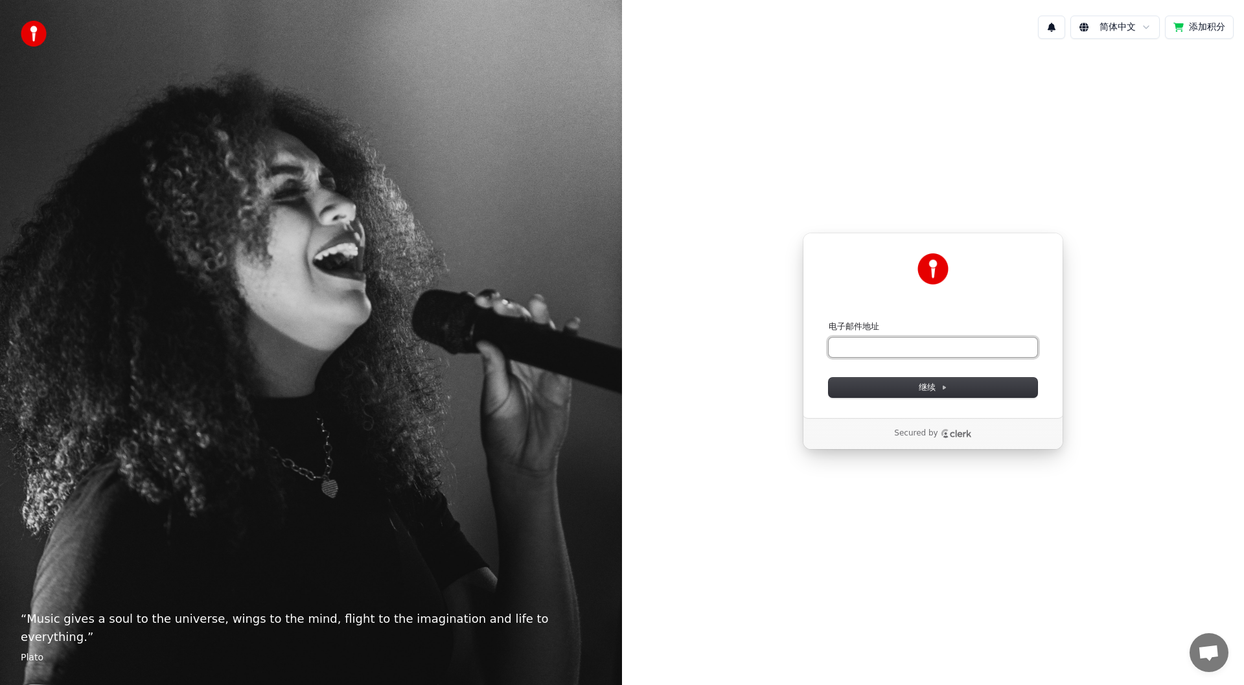
click at [902, 350] on input "电子邮件地址" at bounding box center [933, 347] width 209 height 19
click at [934, 392] on span "继续" at bounding box center [933, 388] width 29 height 12
type input "**********"
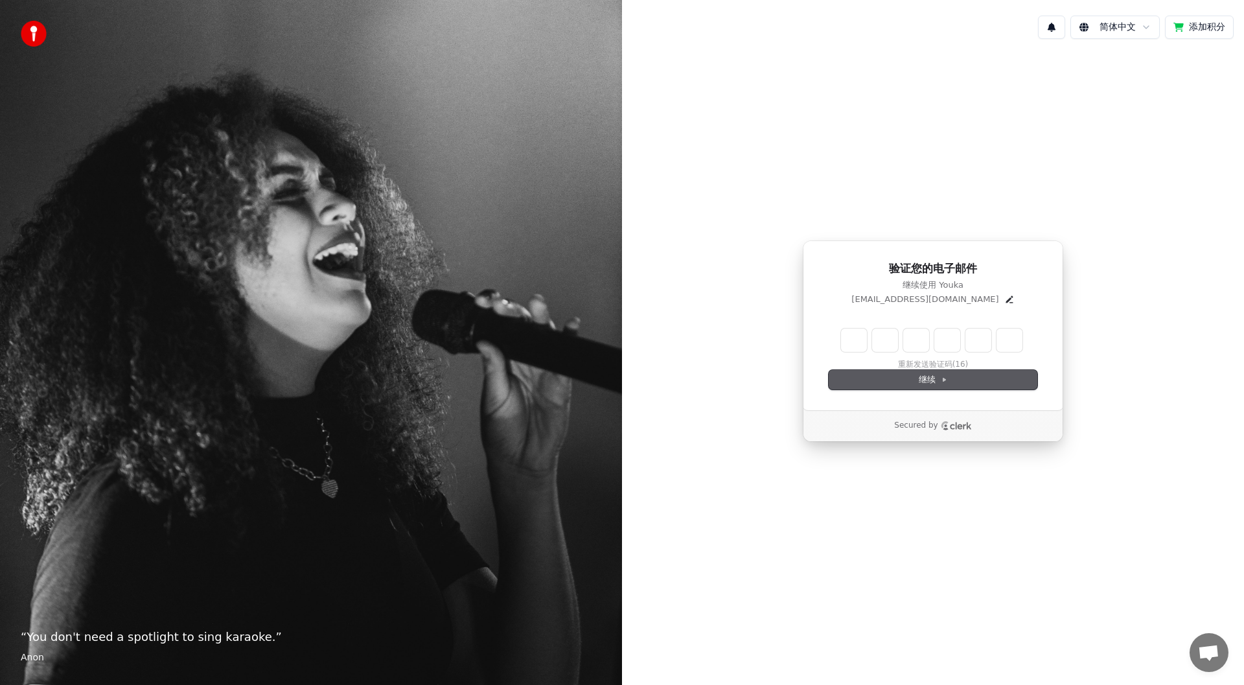
type input "*"
type input "**"
type input "*"
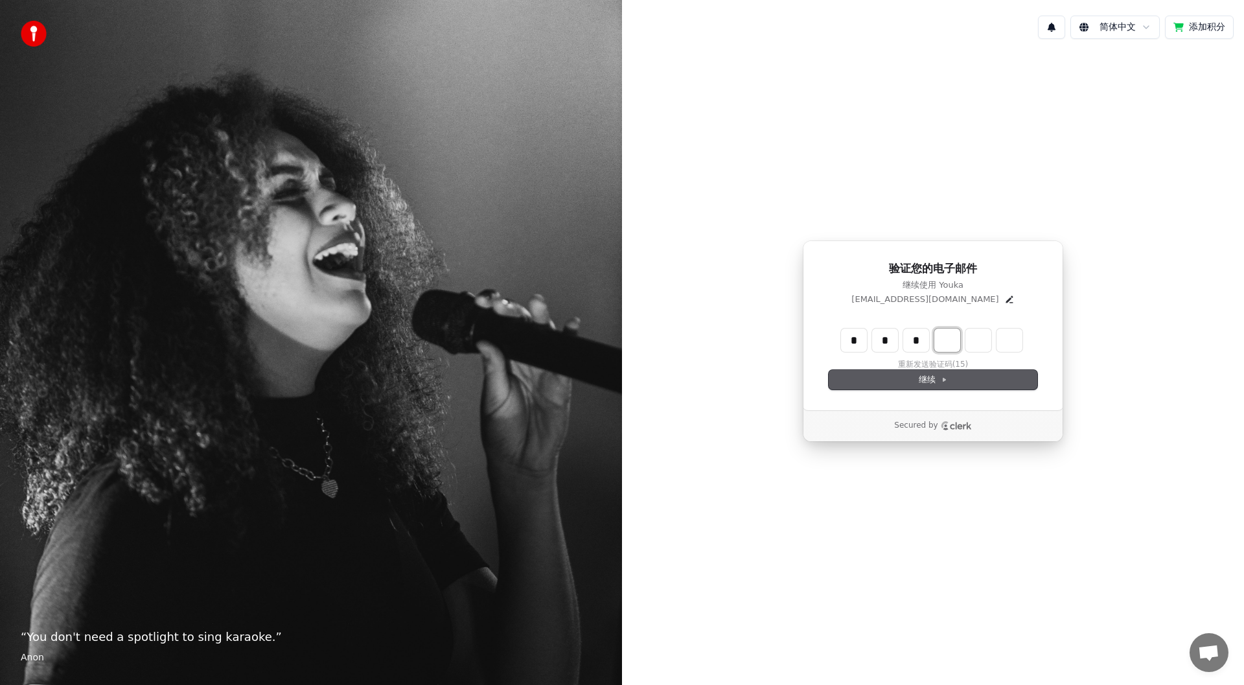
type input "***"
type input "*"
type input "****"
type input "*"
type input "******"
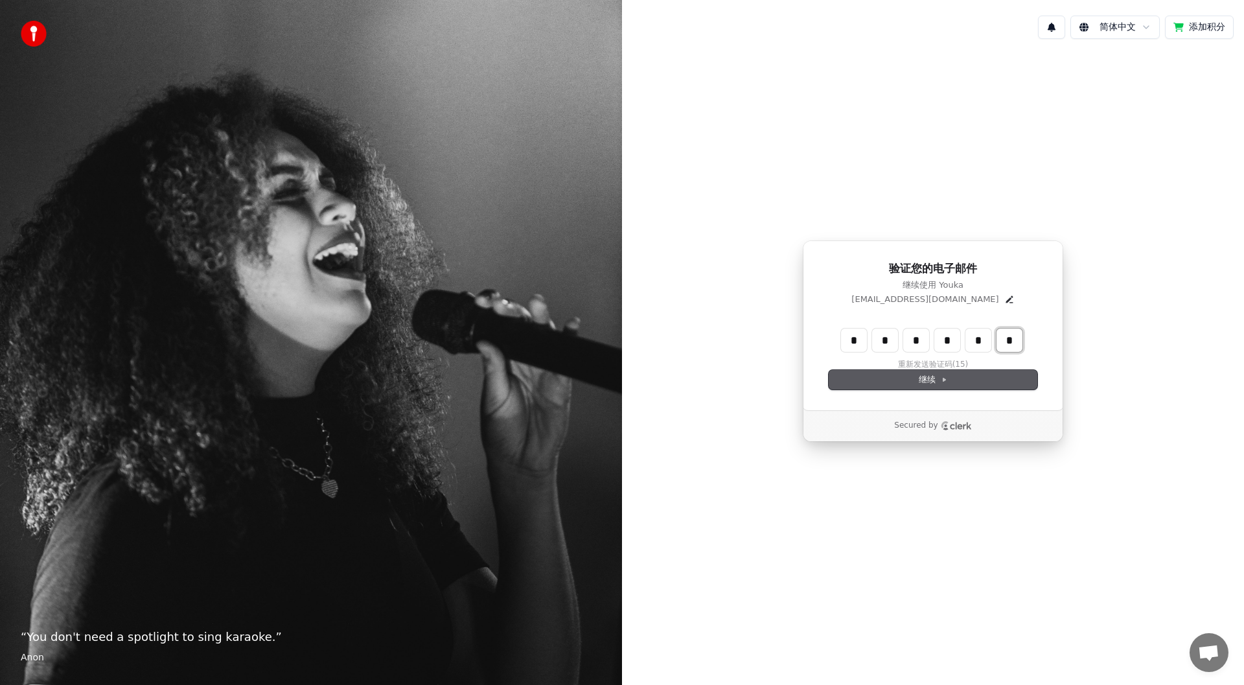
type input "*"
